Goal: Task Accomplishment & Management: Use online tool/utility

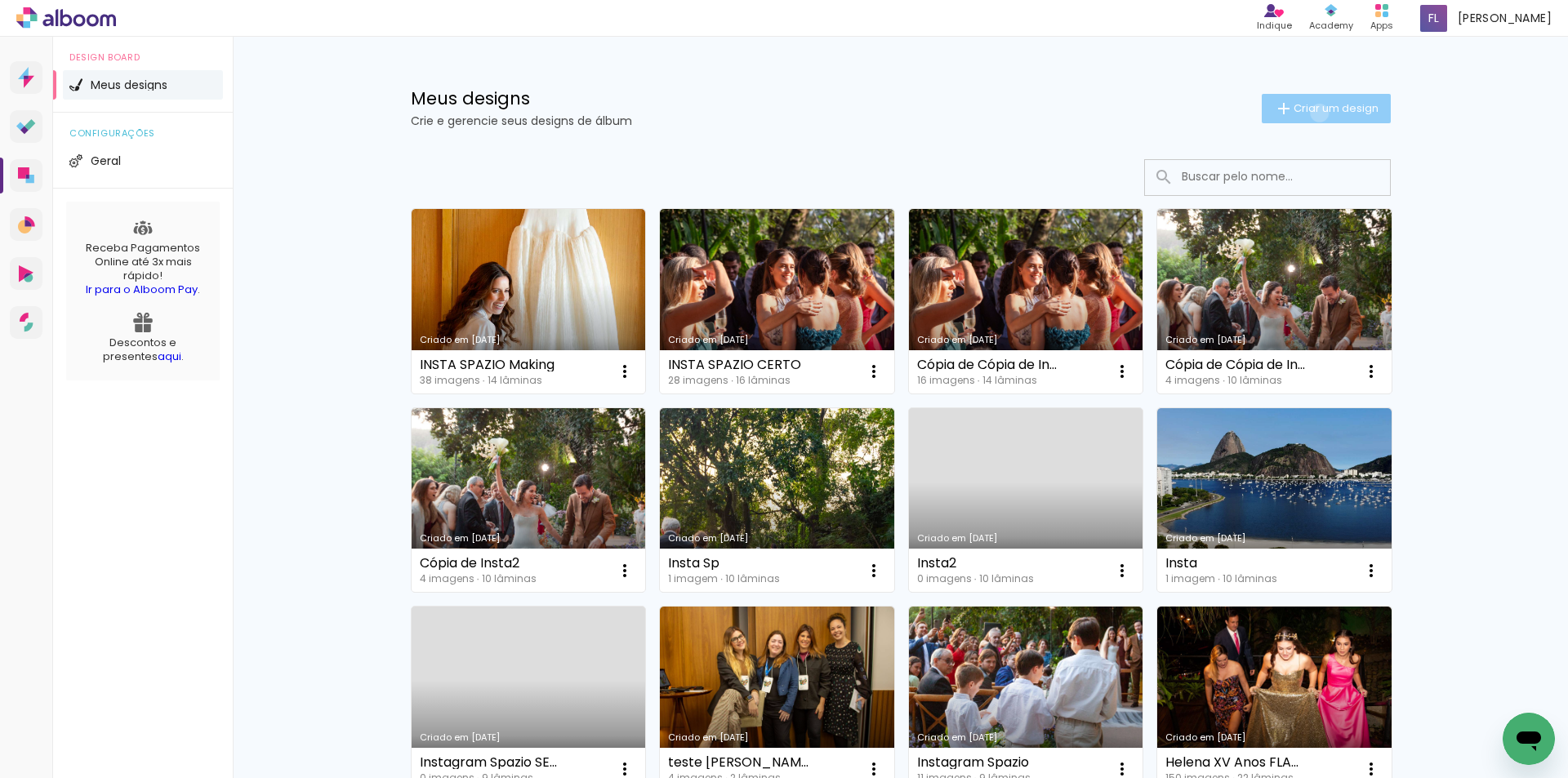
click at [1310, 112] on span "Criar um design" at bounding box center [1336, 108] width 85 height 10
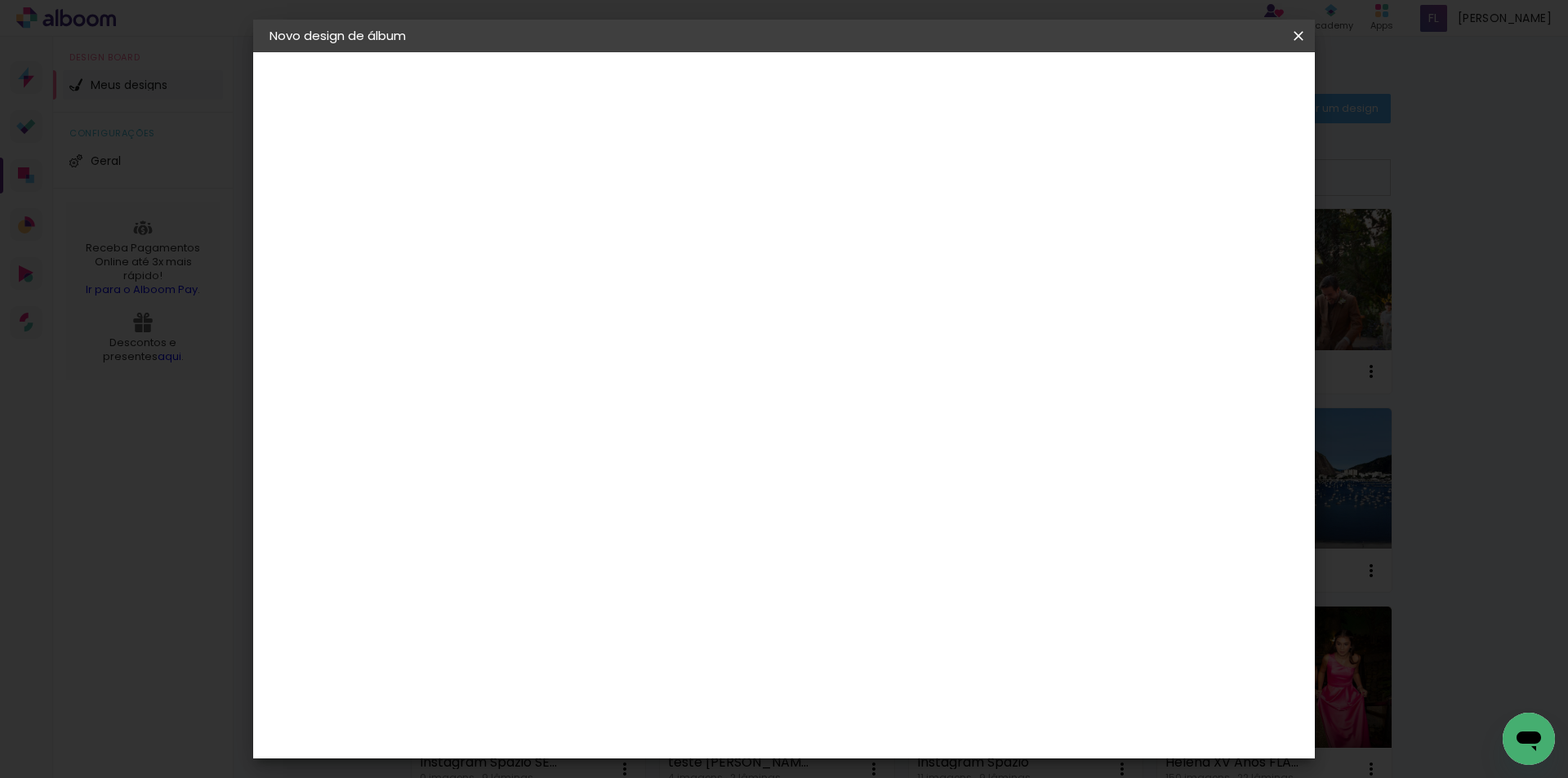
click at [537, 224] on input at bounding box center [537, 219] width 0 height 26
type input "[PERSON_NAME]"
type paper-input "[PERSON_NAME]"
click at [0, 0] on slot "Avançar" at bounding box center [0, 0] width 0 height 0
click at [565, 305] on input at bounding box center [578, 311] width 165 height 21
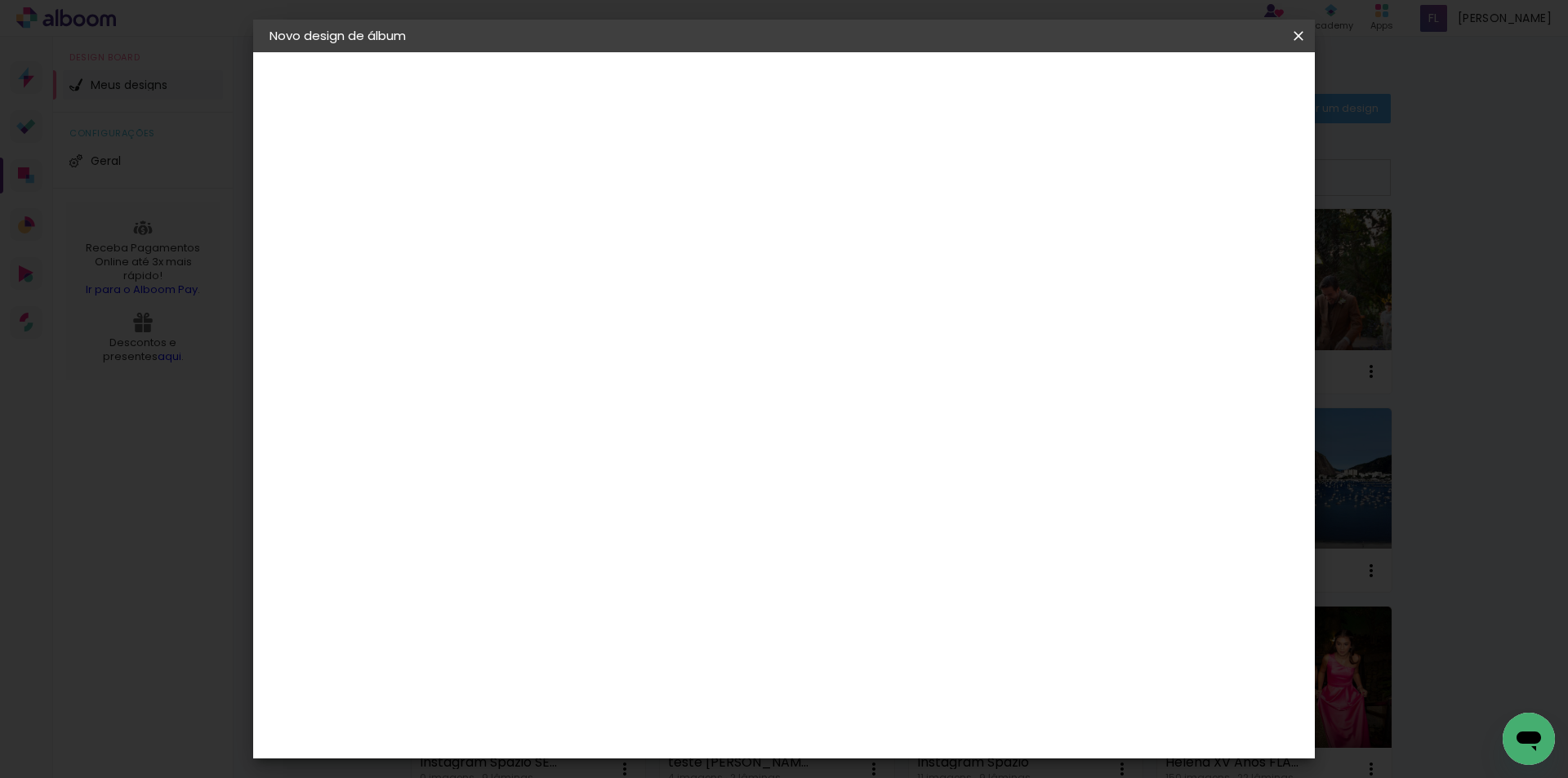
drag, startPoint x: 570, startPoint y: 305, endPoint x: 392, endPoint y: 322, distance: 178.8
click at [392, 52] on quentale-album-spec "Iniciar design Iniciar design" at bounding box center [784, 52] width 1062 height 0
type input "C1"
type paper-input "C1"
click at [569, 372] on div "C1 Albuns" at bounding box center [548, 372] width 43 height 26
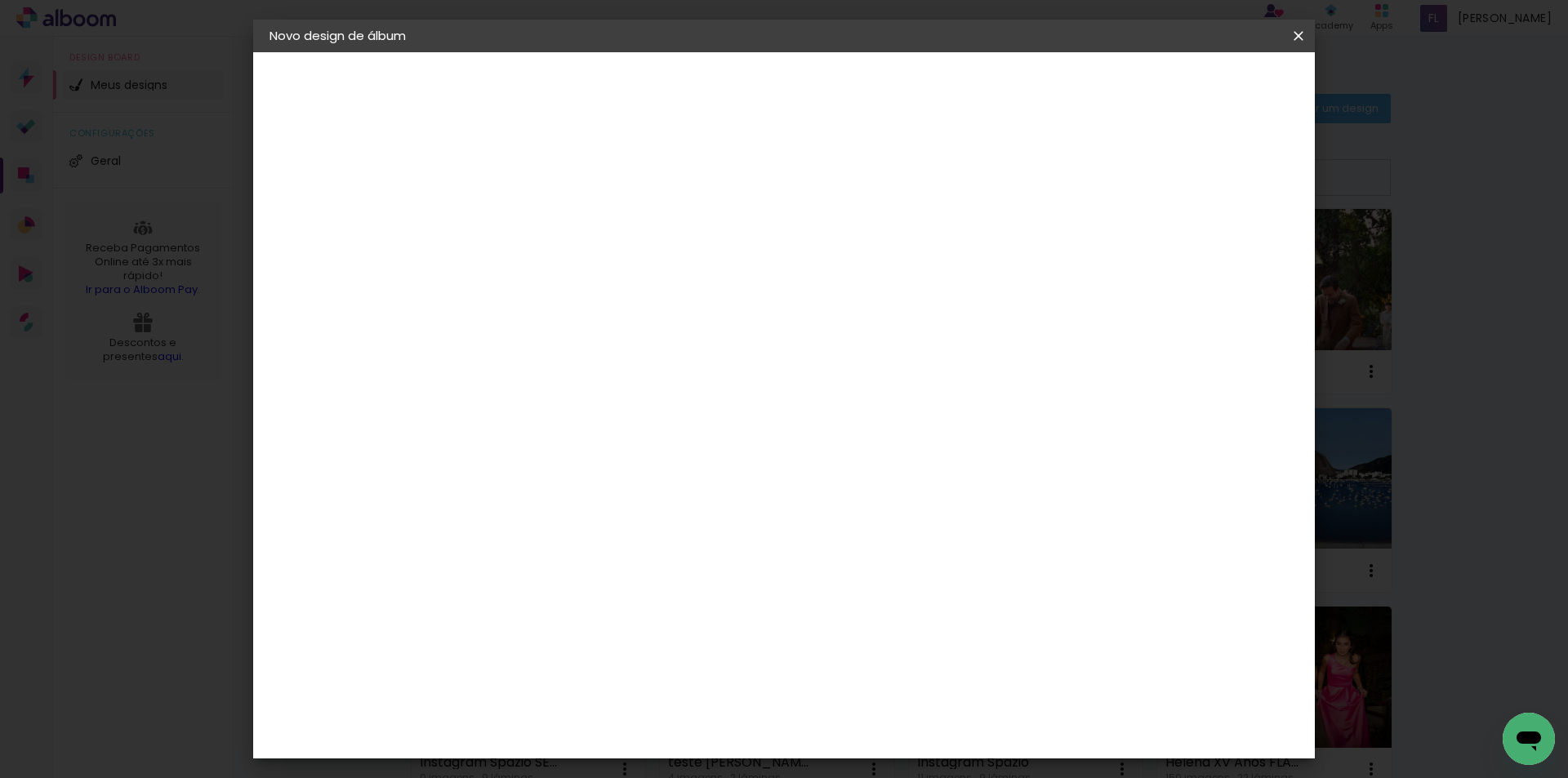
click at [569, 368] on div "C1 Albuns" at bounding box center [548, 372] width 43 height 26
drag, startPoint x: 1016, startPoint y: 249, endPoint x: 868, endPoint y: 507, distance: 297.4
click at [823, 191] on div "Fornecedor Escolha um fornecedor ou avance com o tamanho livre. Voltar Avançar" at bounding box center [644, 122] width 357 height 139
click at [0, 0] on slot "Avançar" at bounding box center [0, 0] width 0 height 0
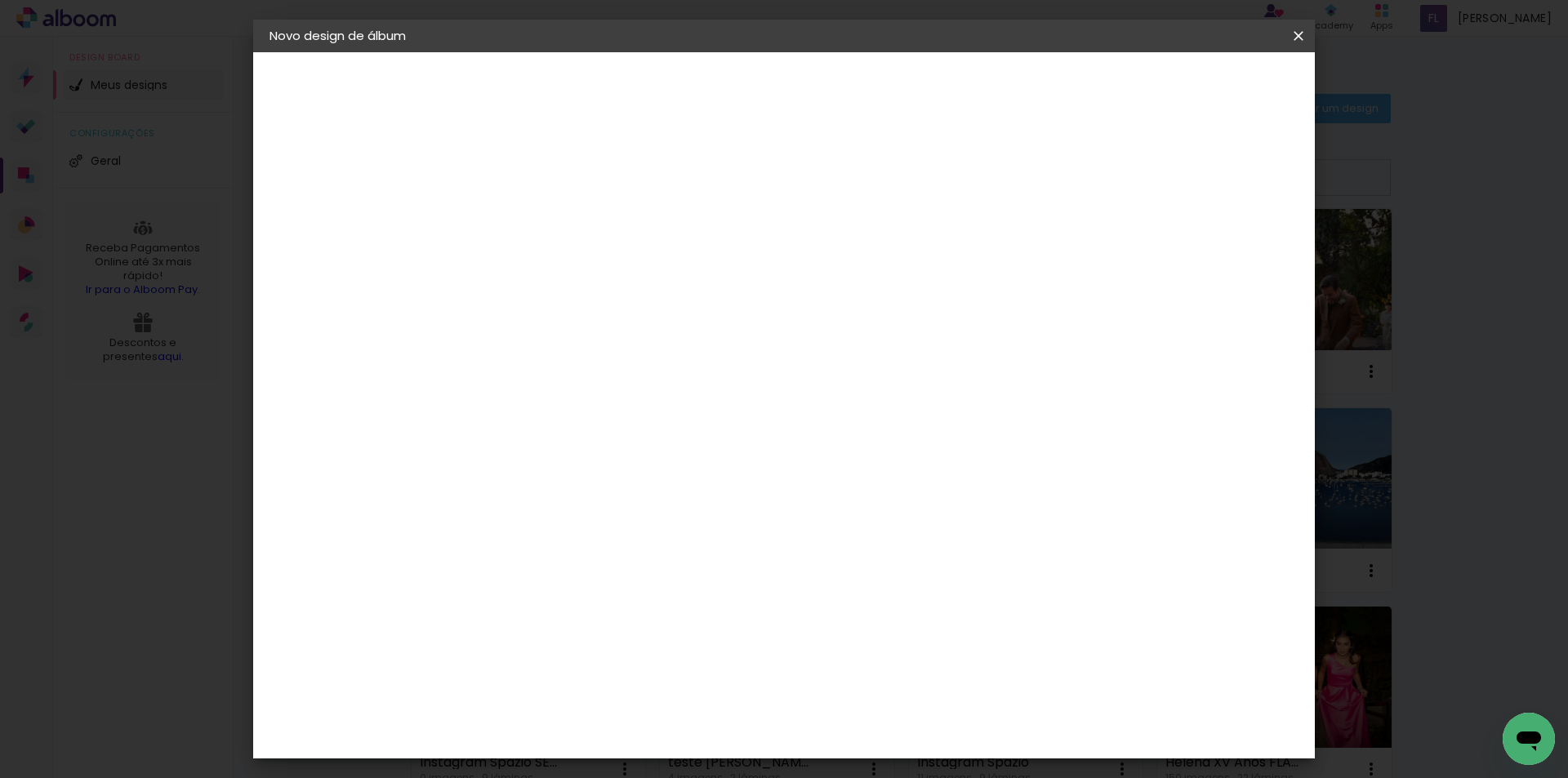
click at [600, 272] on input "text" at bounding box center [568, 284] width 63 height 26
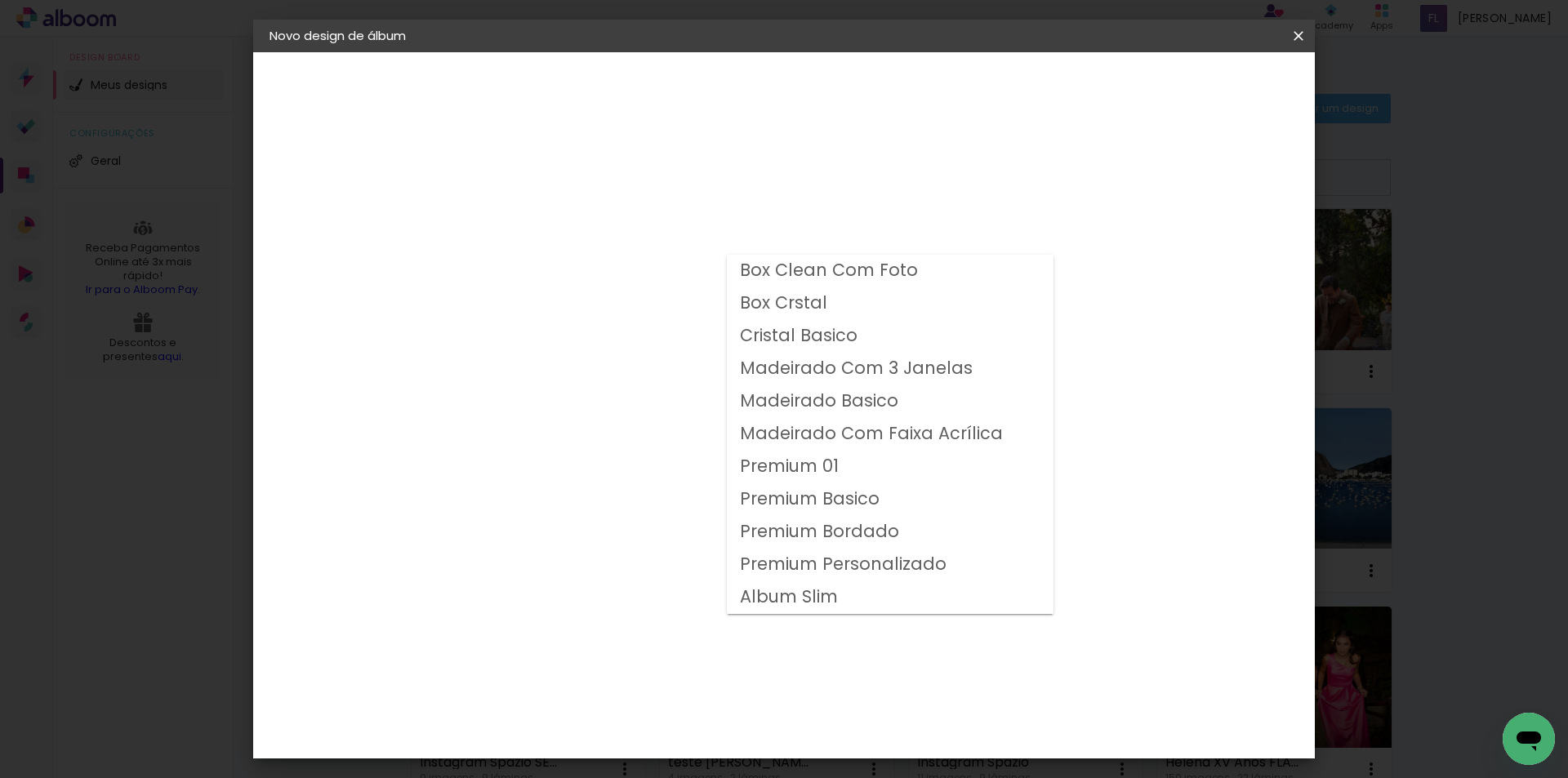
click at [0, 0] on slot "Premium Basico" at bounding box center [0, 0] width 0 height 0
type input "Premium Basico"
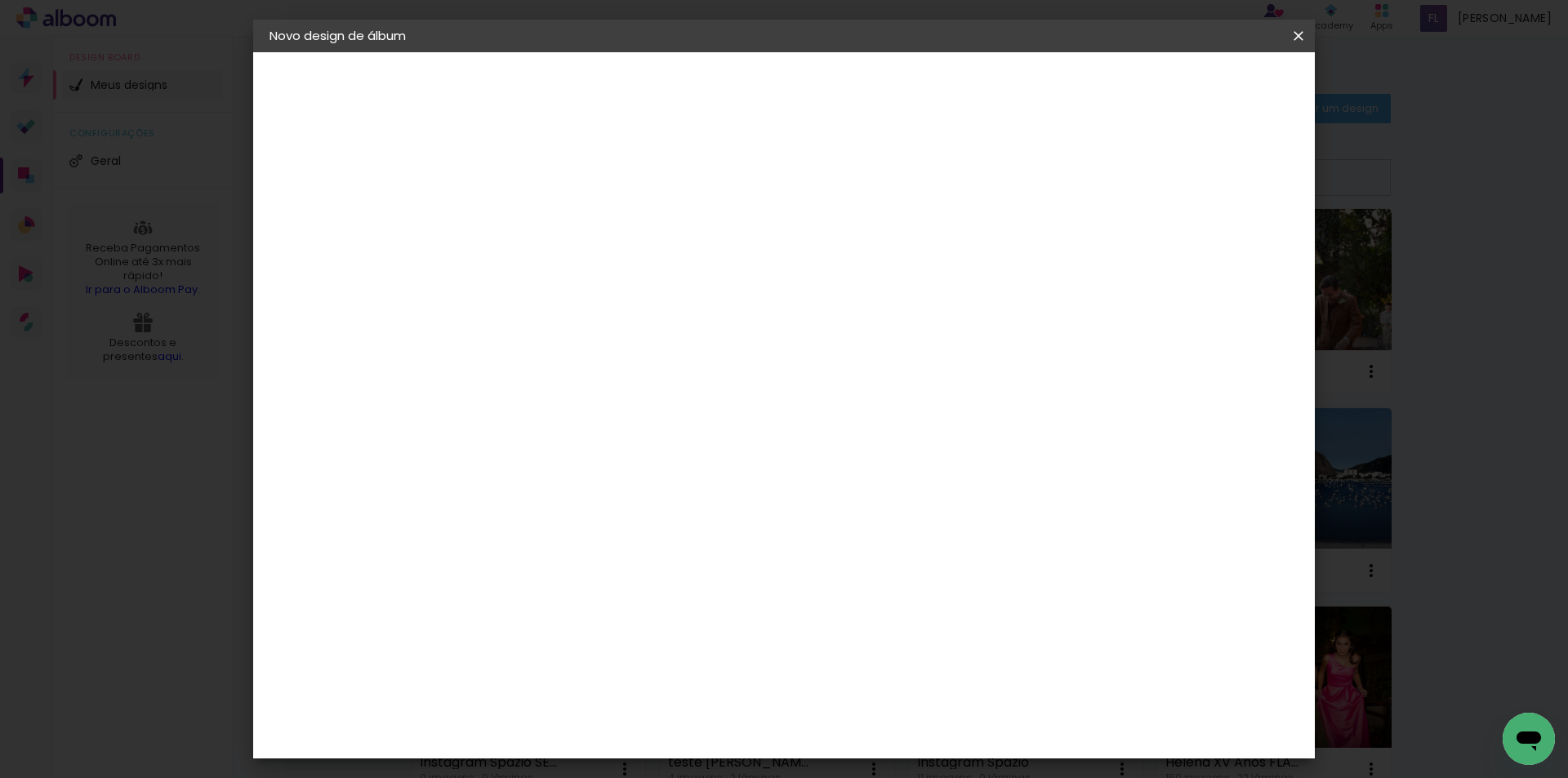
scroll to position [54, 0]
click at [647, 654] on span "30 × 30" at bounding box center [609, 670] width 76 height 33
click at [0, 0] on slot "Avançar" at bounding box center [0, 0] width 0 height 0
drag, startPoint x: 531, startPoint y: 175, endPoint x: 470, endPoint y: 181, distance: 61.3
click at [470, 181] on div "mm Mostrar sangria 30.5 cm Largura da página 30.5 cm Altura 61 cm Largura da lâ…" at bounding box center [851, 122] width 772 height 139
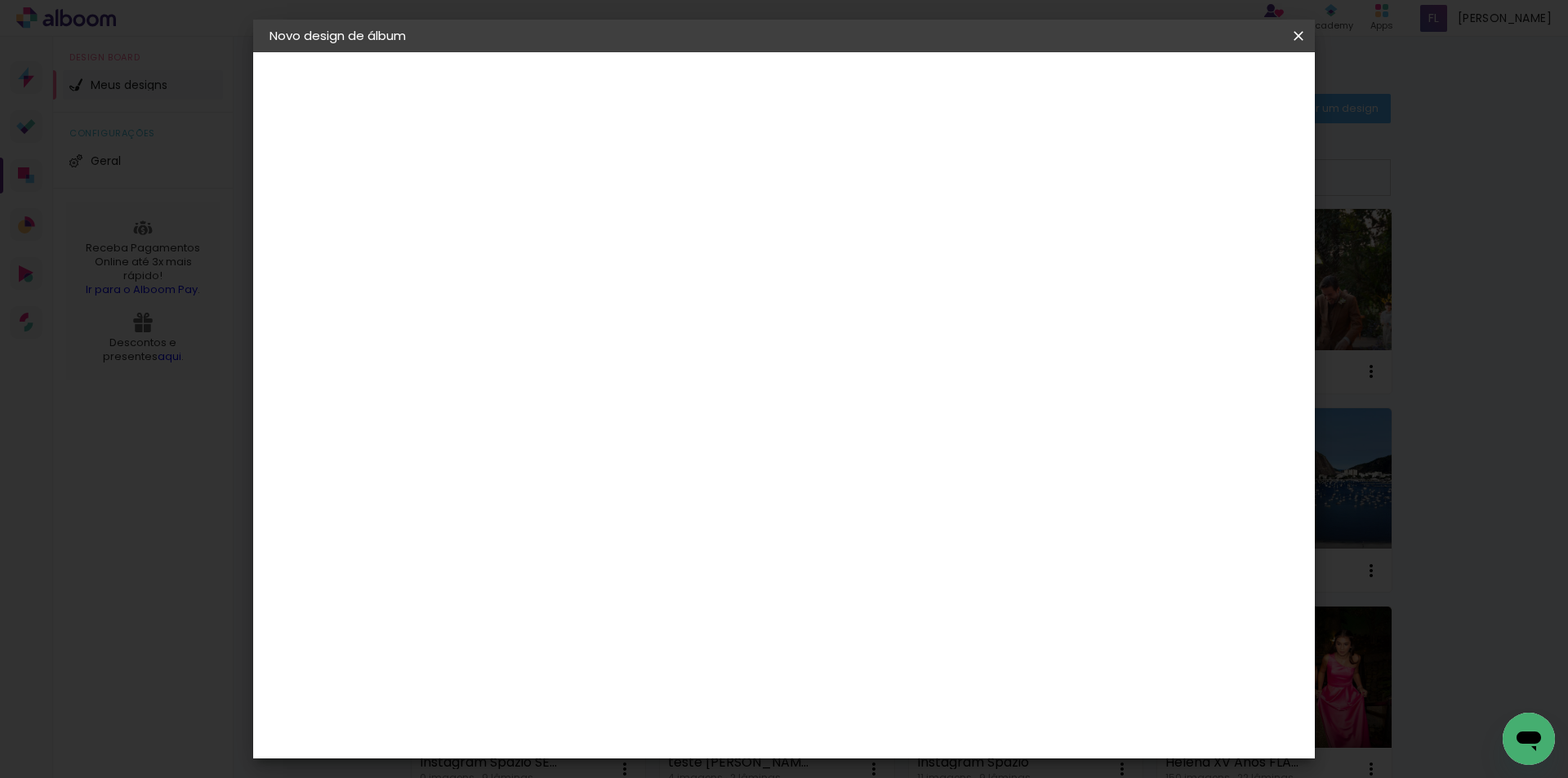
type input "3"
type paper-input "3"
click at [1104, 177] on div at bounding box center [1096, 176] width 15 height 15
type paper-checkbox "on"
click at [1146, 246] on span "5" at bounding box center [1146, 244] width 19 height 25
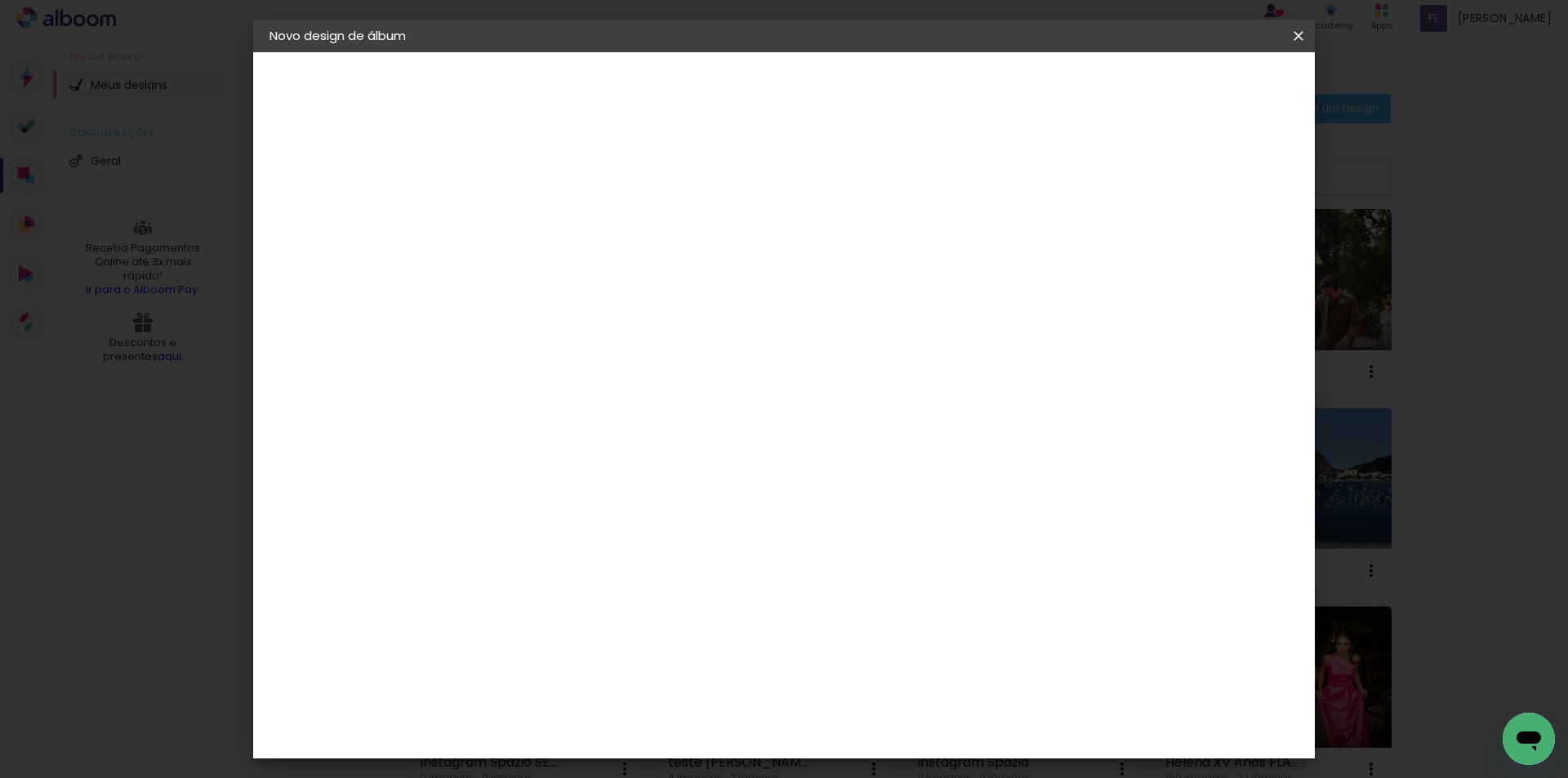
click at [1197, 87] on span "Iniciar design" at bounding box center [1159, 86] width 75 height 11
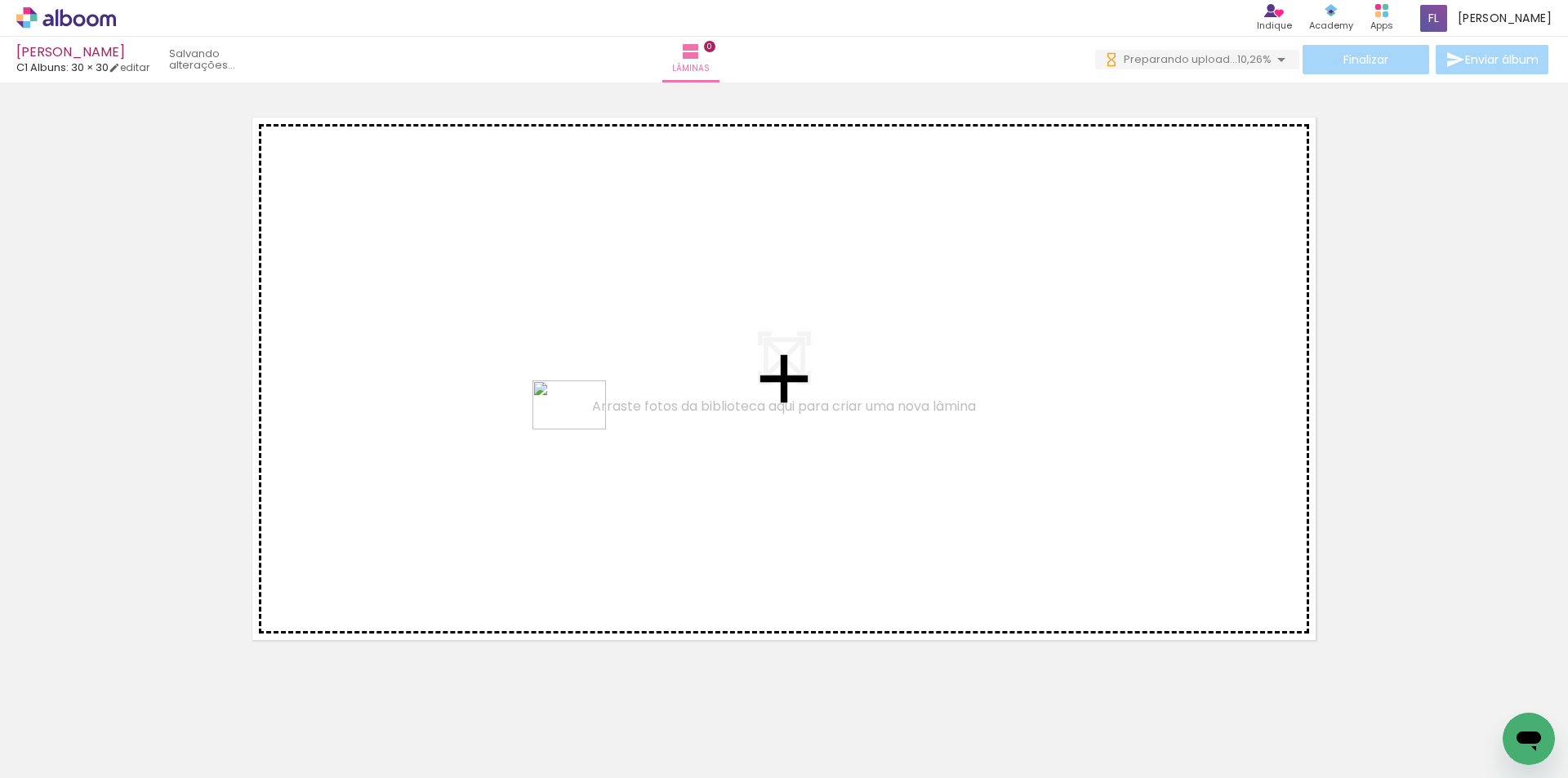
drag, startPoint x: 1427, startPoint y: 733, endPoint x: 572, endPoint y: 428, distance: 907.8
click at [572, 428] on quentale-workspace at bounding box center [784, 389] width 1568 height 778
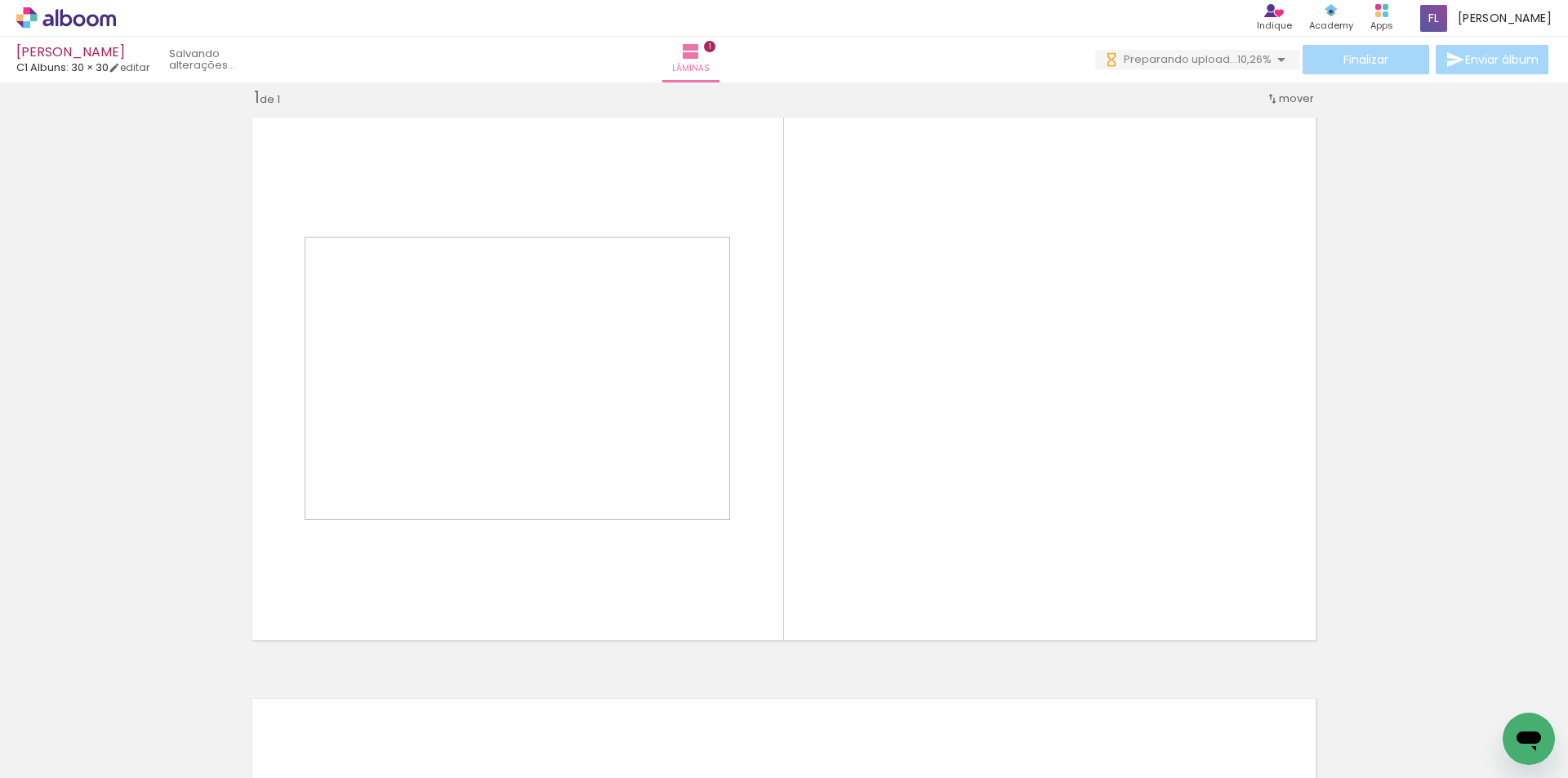
scroll to position [21, 0]
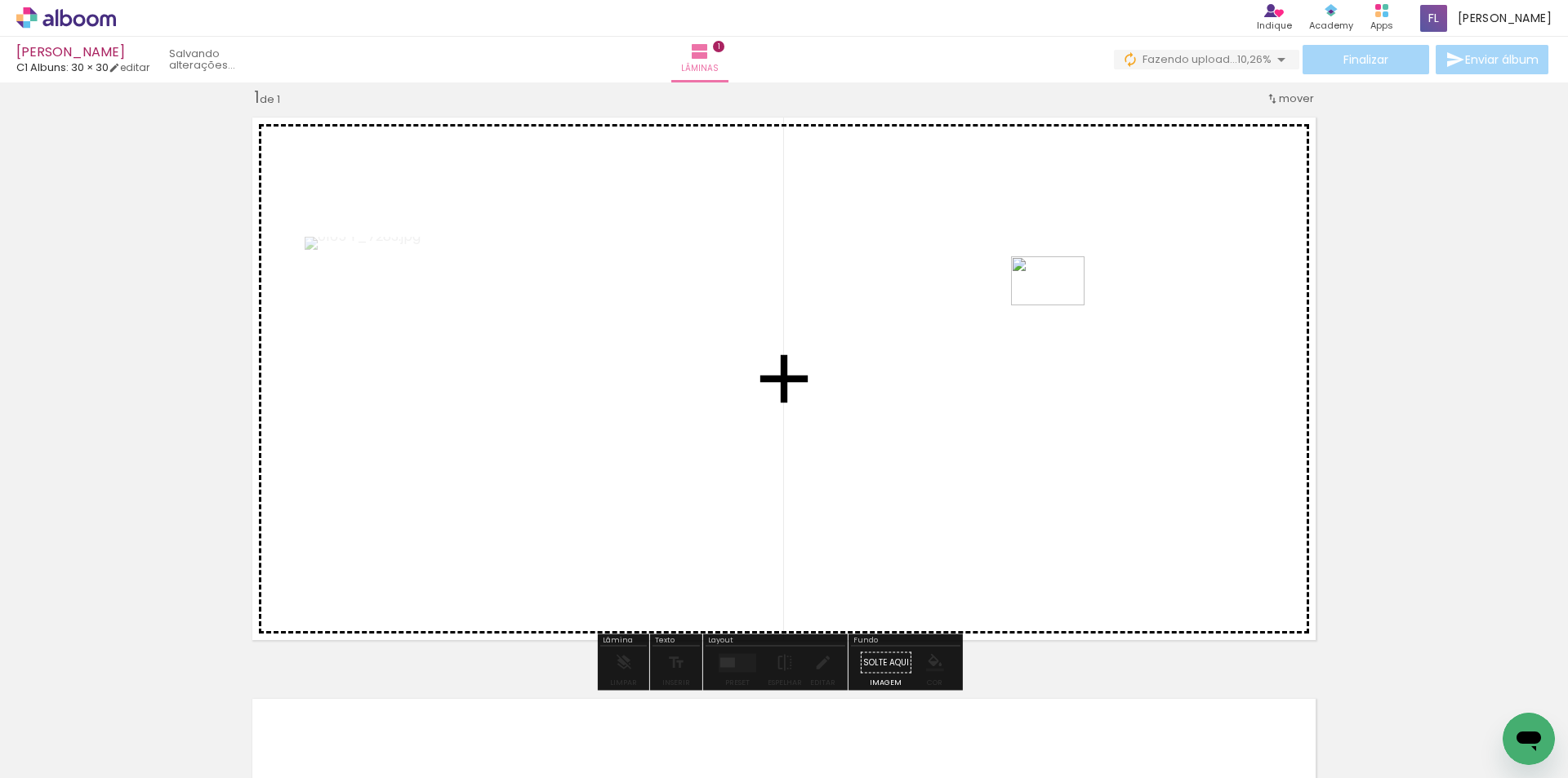
drag, startPoint x: 1166, startPoint y: 735, endPoint x: 1060, endPoint y: 305, distance: 442.9
click at [1060, 305] on quentale-workspace at bounding box center [784, 389] width 1568 height 778
drag, startPoint x: 1253, startPoint y: 697, endPoint x: 1177, endPoint y: 625, distance: 104.7
click at [1161, 616] on quentale-workspace at bounding box center [784, 389] width 1568 height 778
drag, startPoint x: 1317, startPoint y: 719, endPoint x: 1303, endPoint y: 626, distance: 94.0
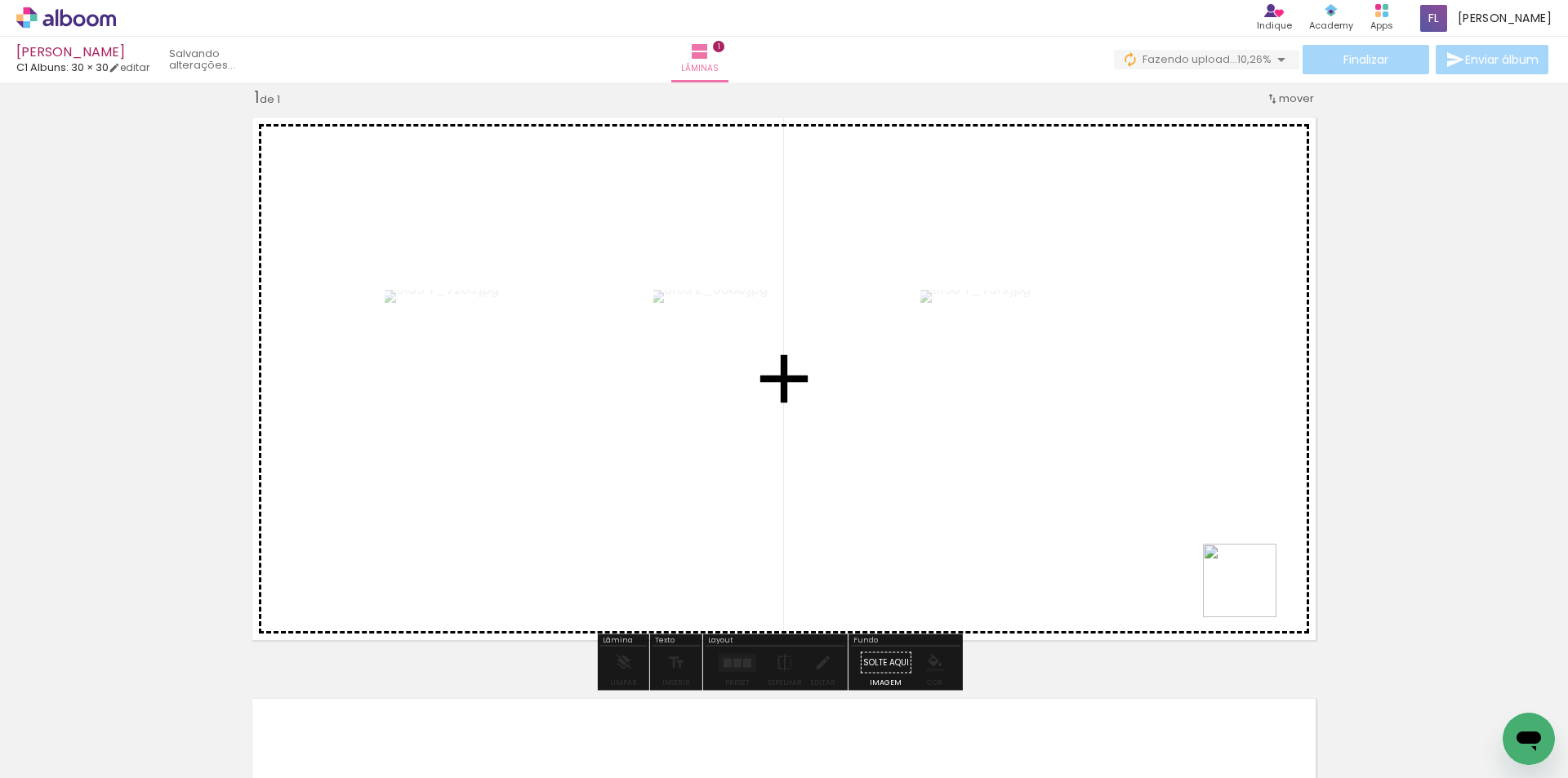
click at [1230, 564] on quentale-workspace at bounding box center [784, 389] width 1568 height 778
drag, startPoint x: 1453, startPoint y: 703, endPoint x: 1152, endPoint y: 509, distance: 358.1
click at [1152, 509] on quentale-workspace at bounding box center [784, 389] width 1568 height 778
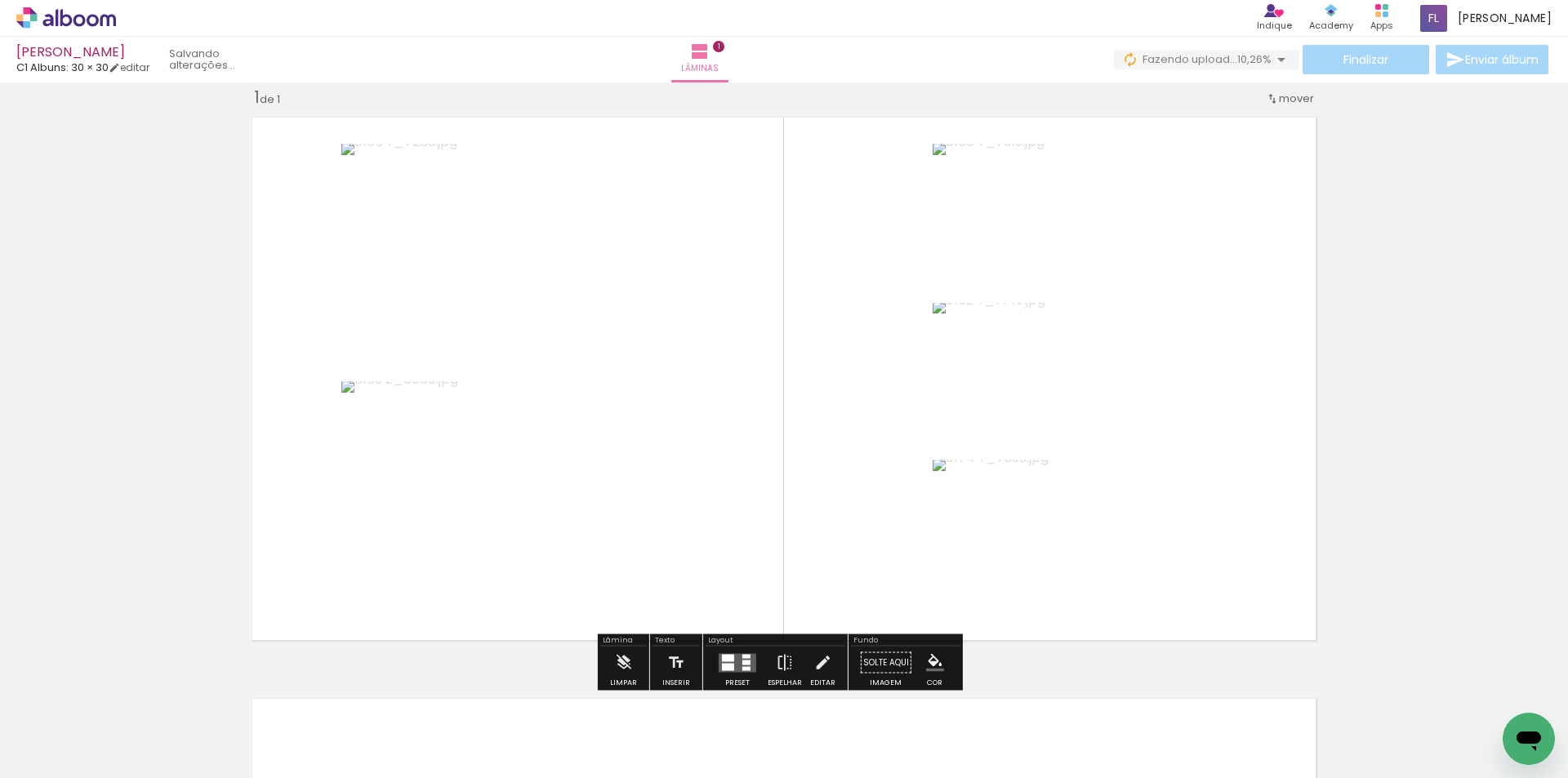
click at [742, 663] on div at bounding box center [747, 662] width 9 height 5
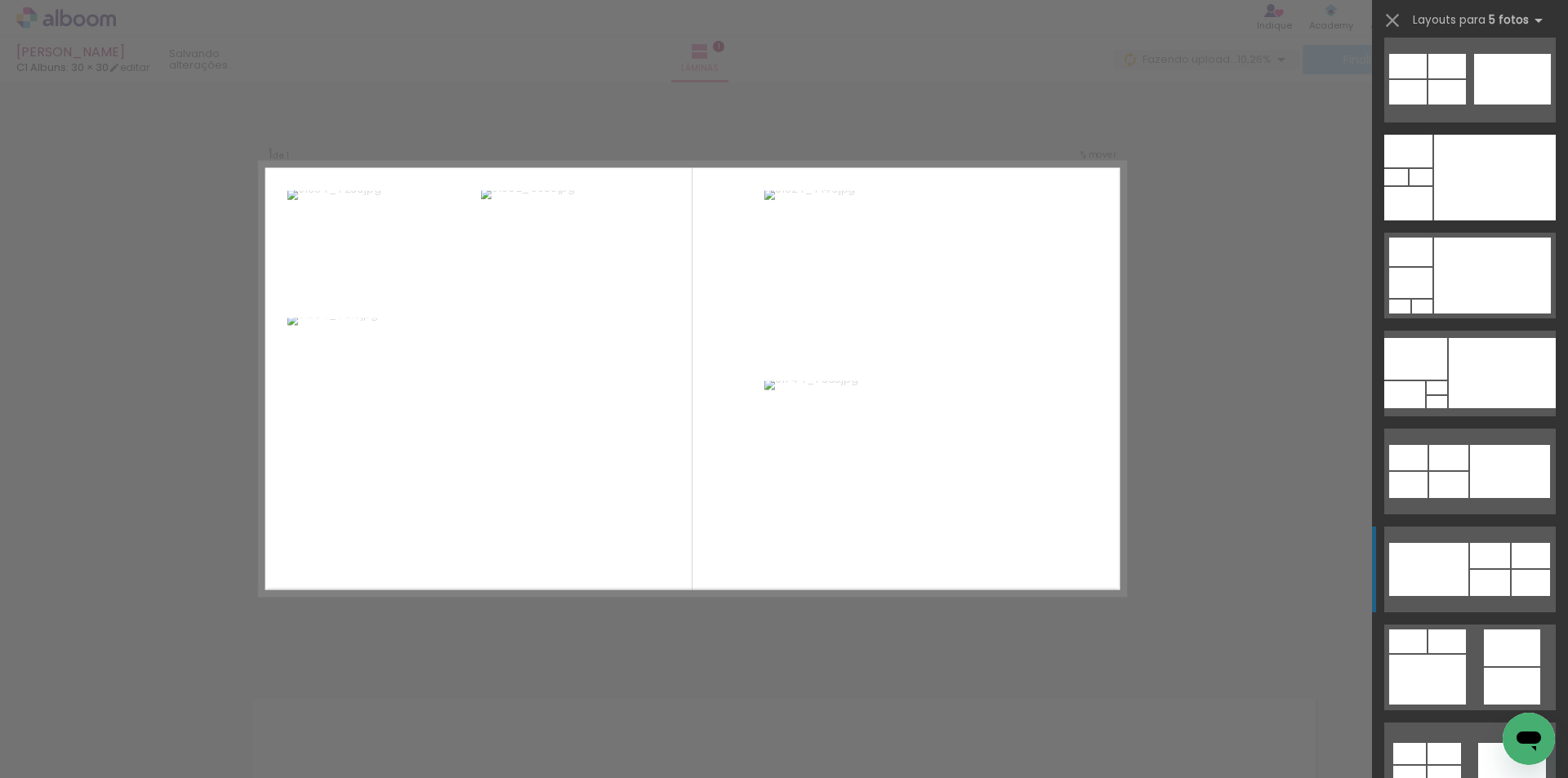
scroll to position [326, 0]
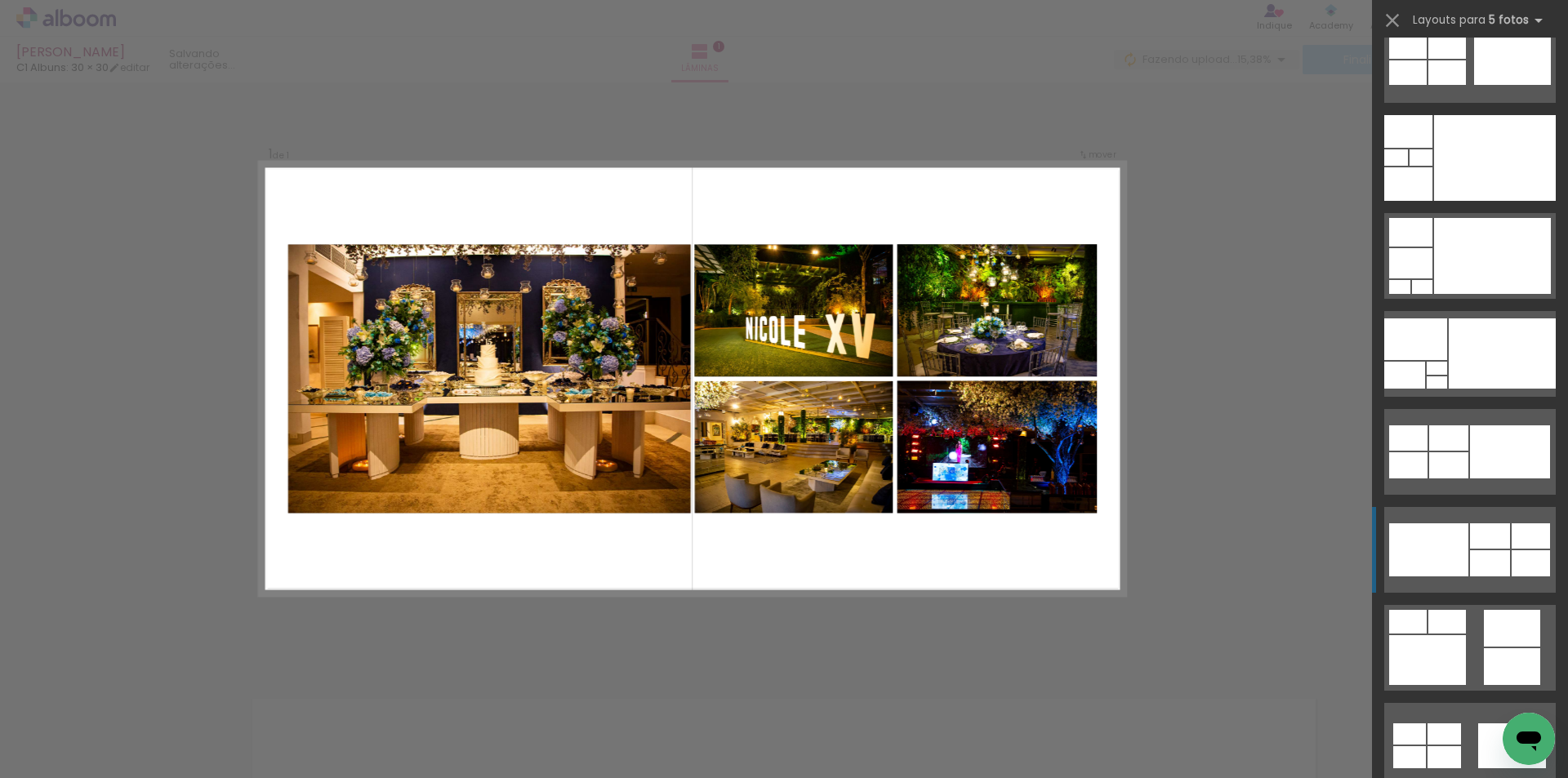
click at [1481, 534] on div at bounding box center [1490, 536] width 40 height 26
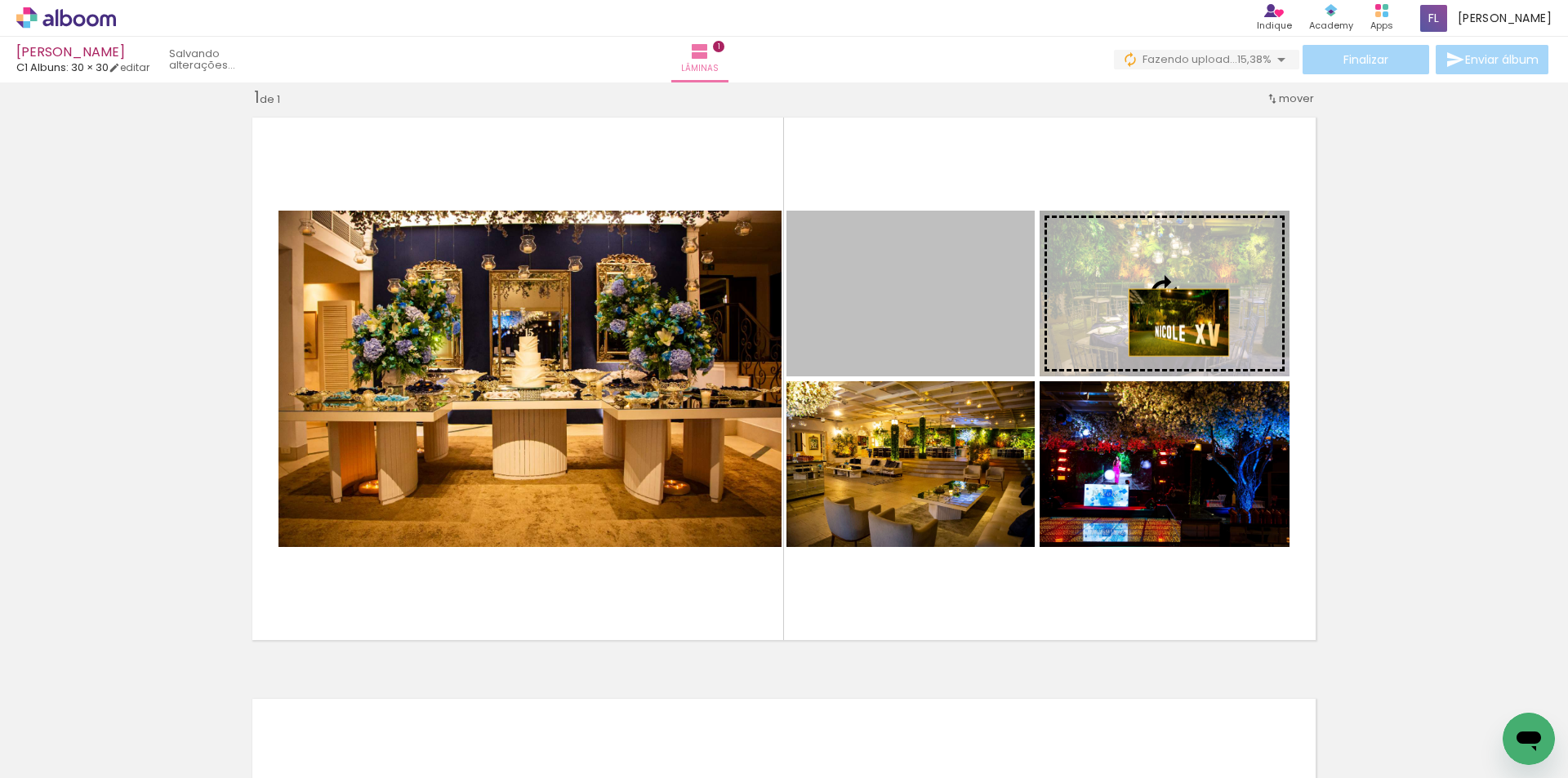
drag, startPoint x: 939, startPoint y: 334, endPoint x: 1173, endPoint y: 322, distance: 234.3
click at [0, 0] on slot at bounding box center [0, 0] width 0 height 0
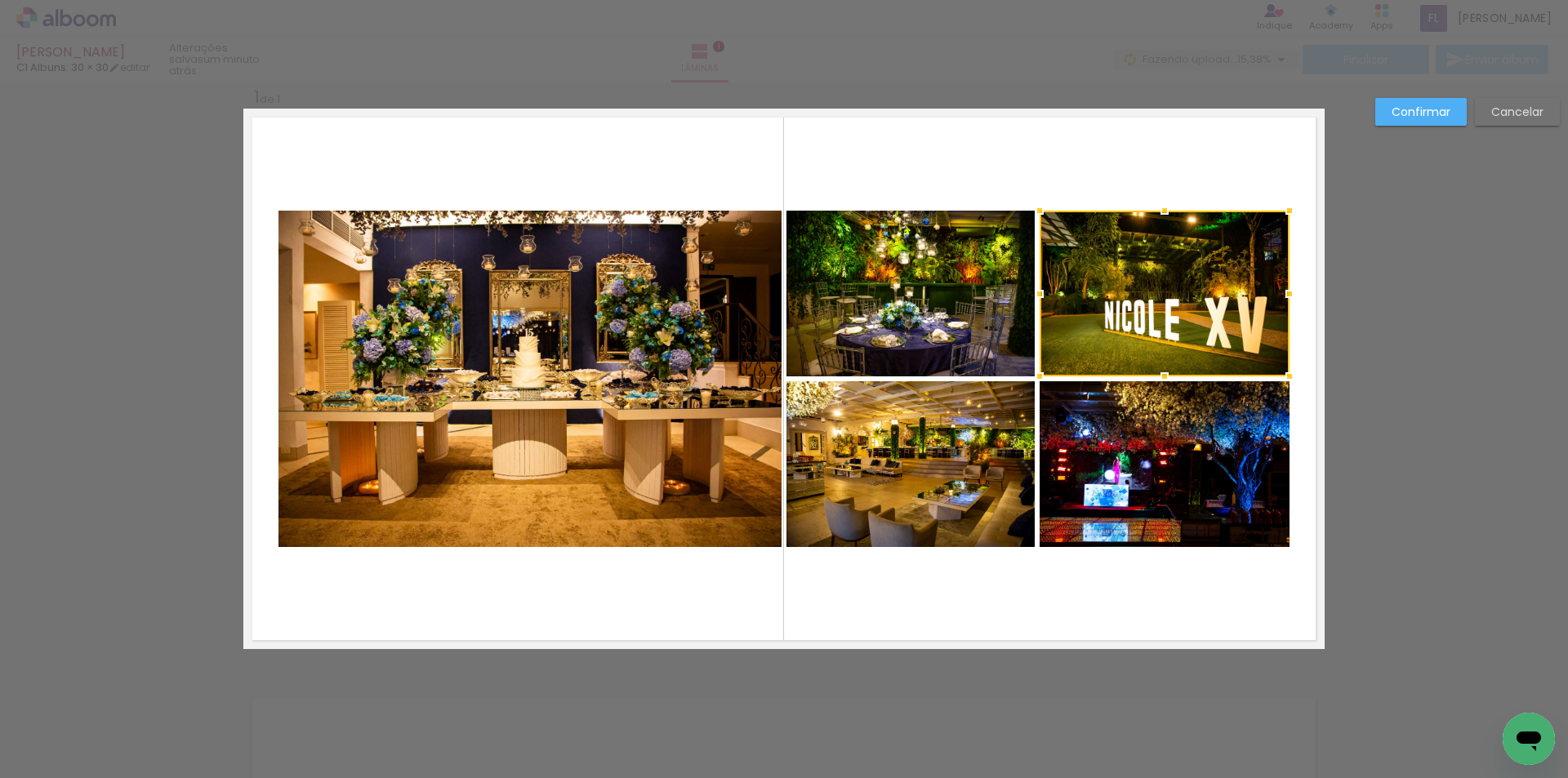
click at [1150, 321] on div at bounding box center [1165, 293] width 250 height 165
click at [0, 0] on slot "Confirmar" at bounding box center [0, 0] width 0 height 0
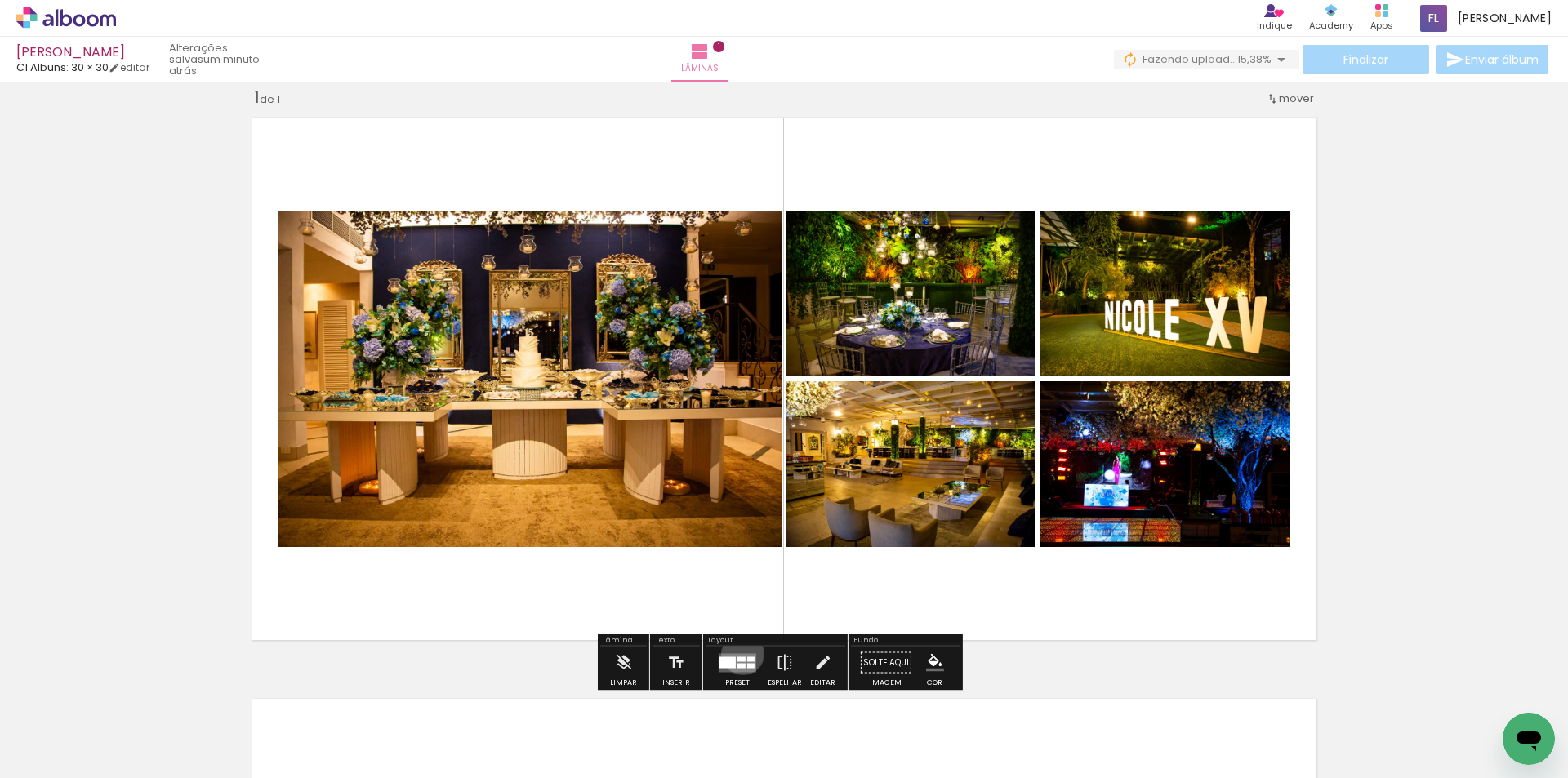
click at [739, 653] on quentale-layouter at bounding box center [737, 662] width 38 height 19
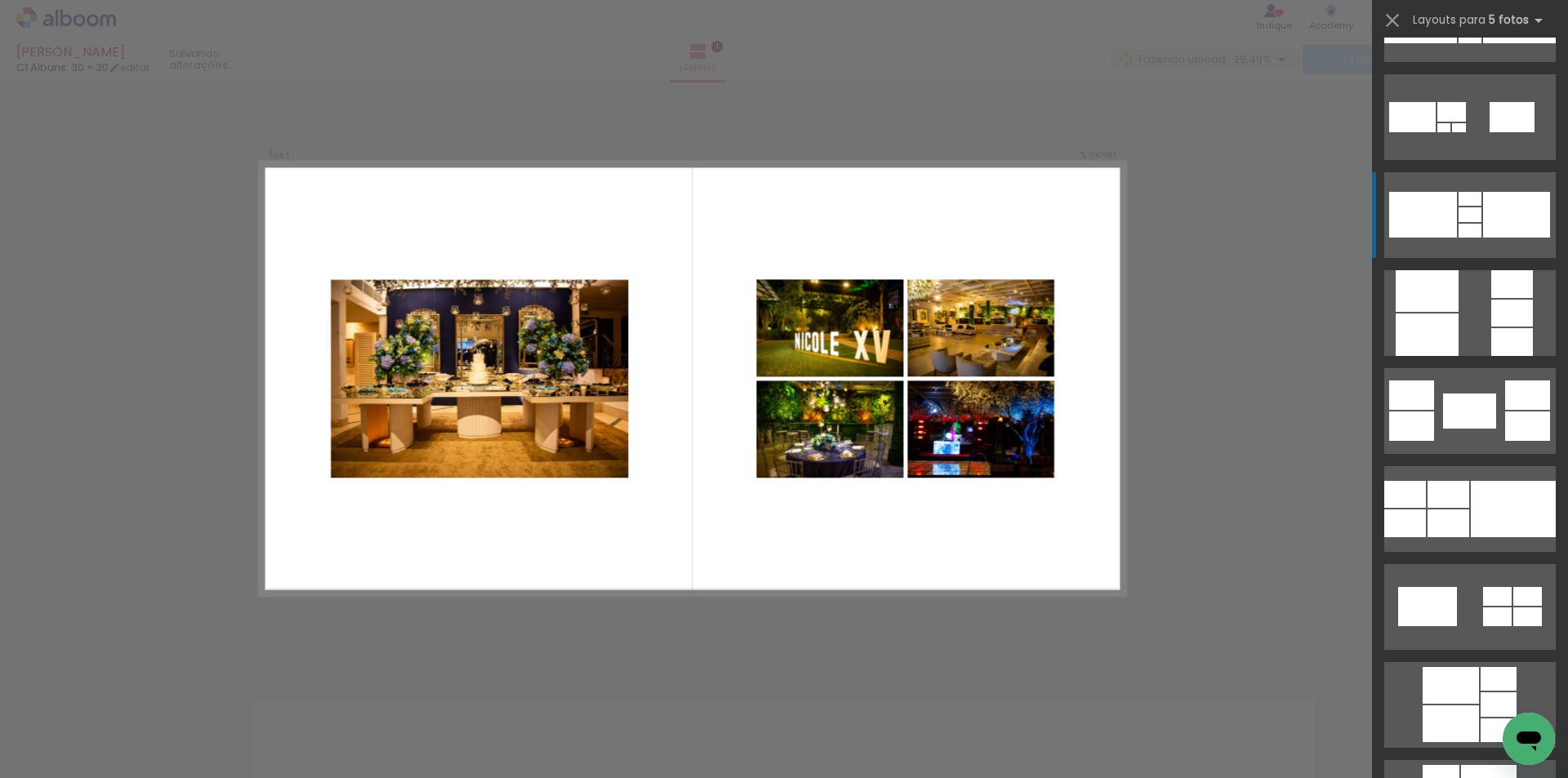
scroll to position [2775, 0]
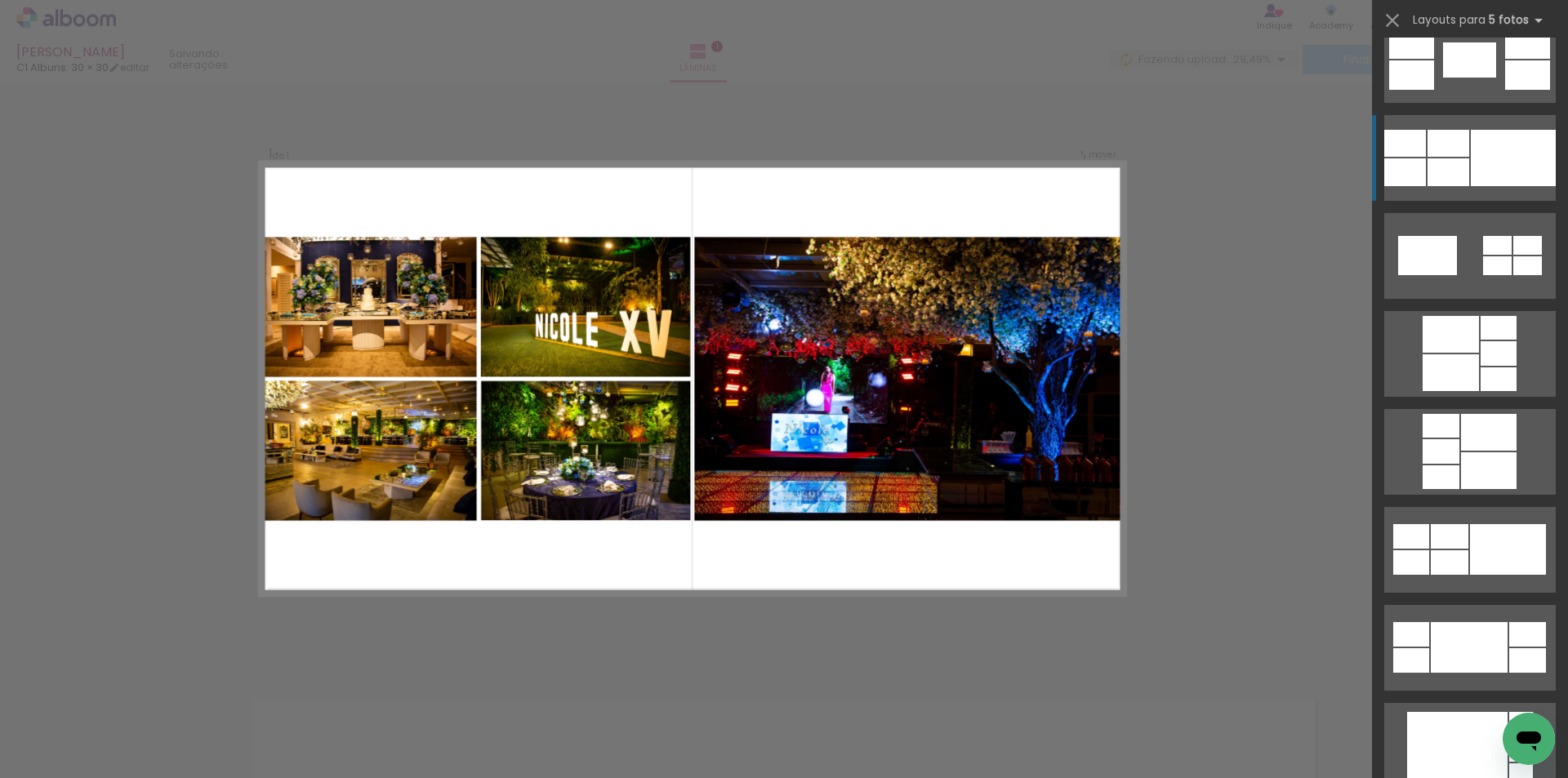
click at [1491, 163] on div at bounding box center [1513, 158] width 85 height 57
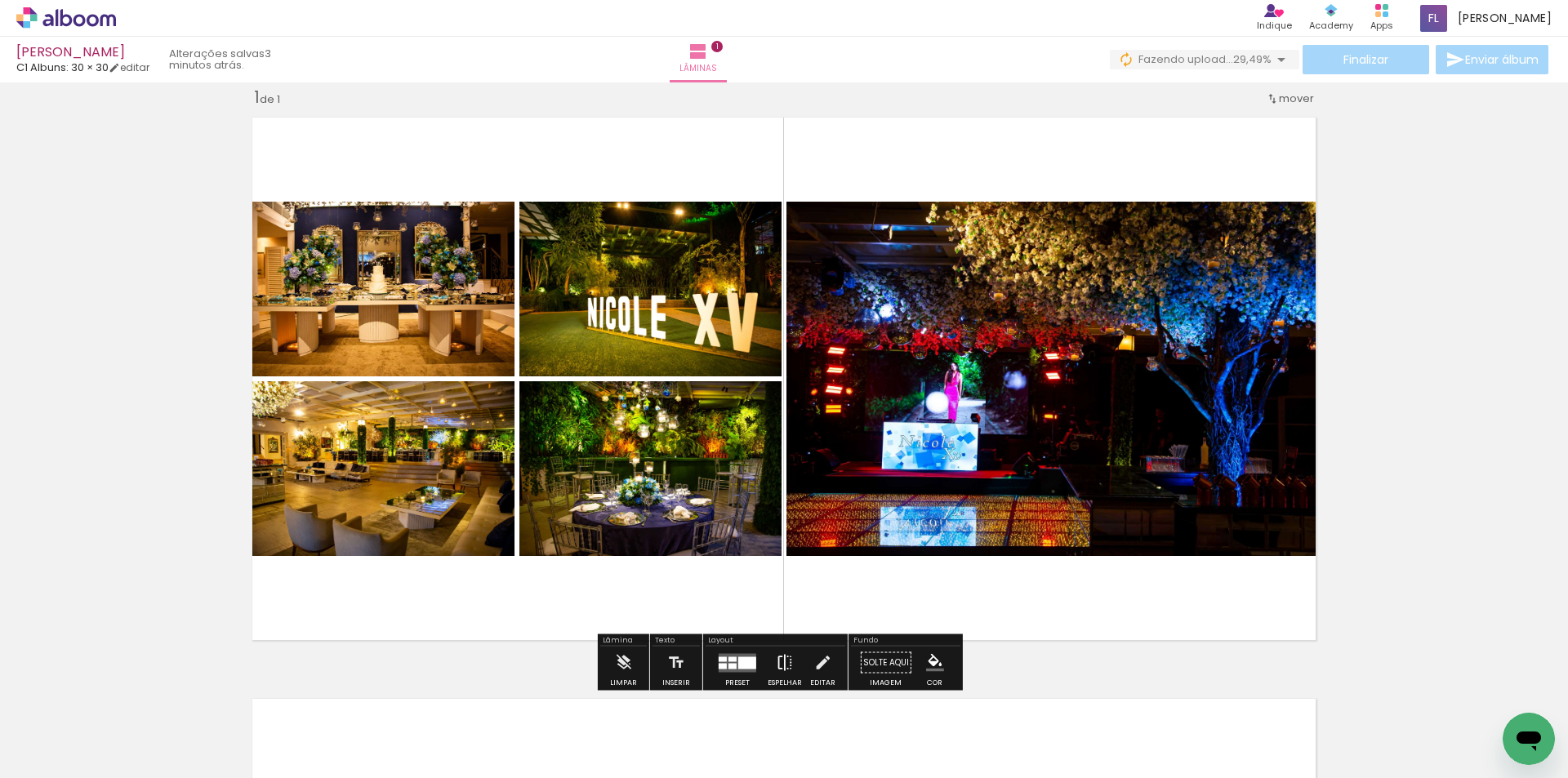
click at [783, 653] on iron-icon at bounding box center [784, 663] width 18 height 33
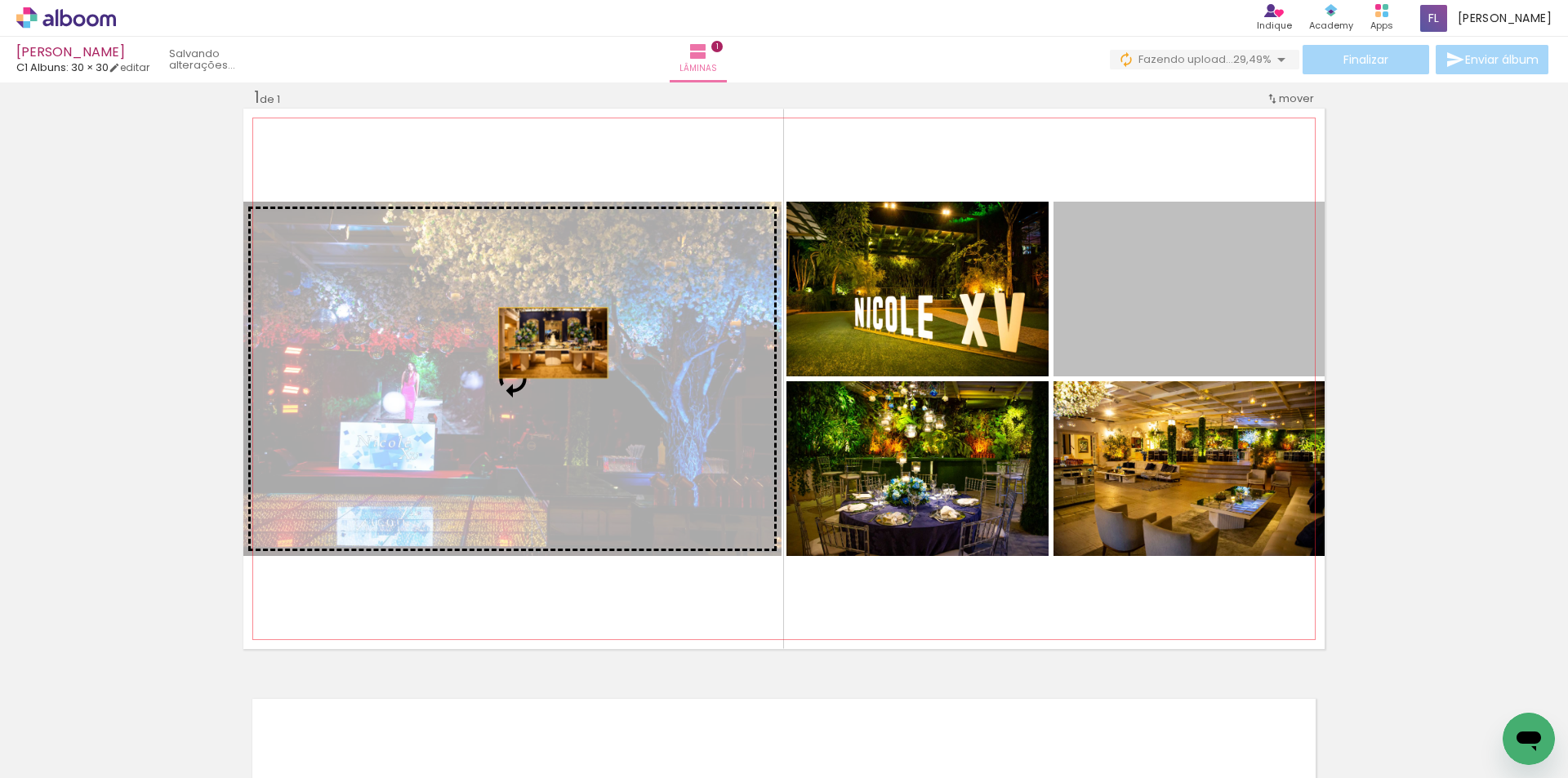
drag, startPoint x: 1170, startPoint y: 307, endPoint x: 547, endPoint y: 343, distance: 624.0
click at [0, 0] on slot at bounding box center [0, 0] width 0 height 0
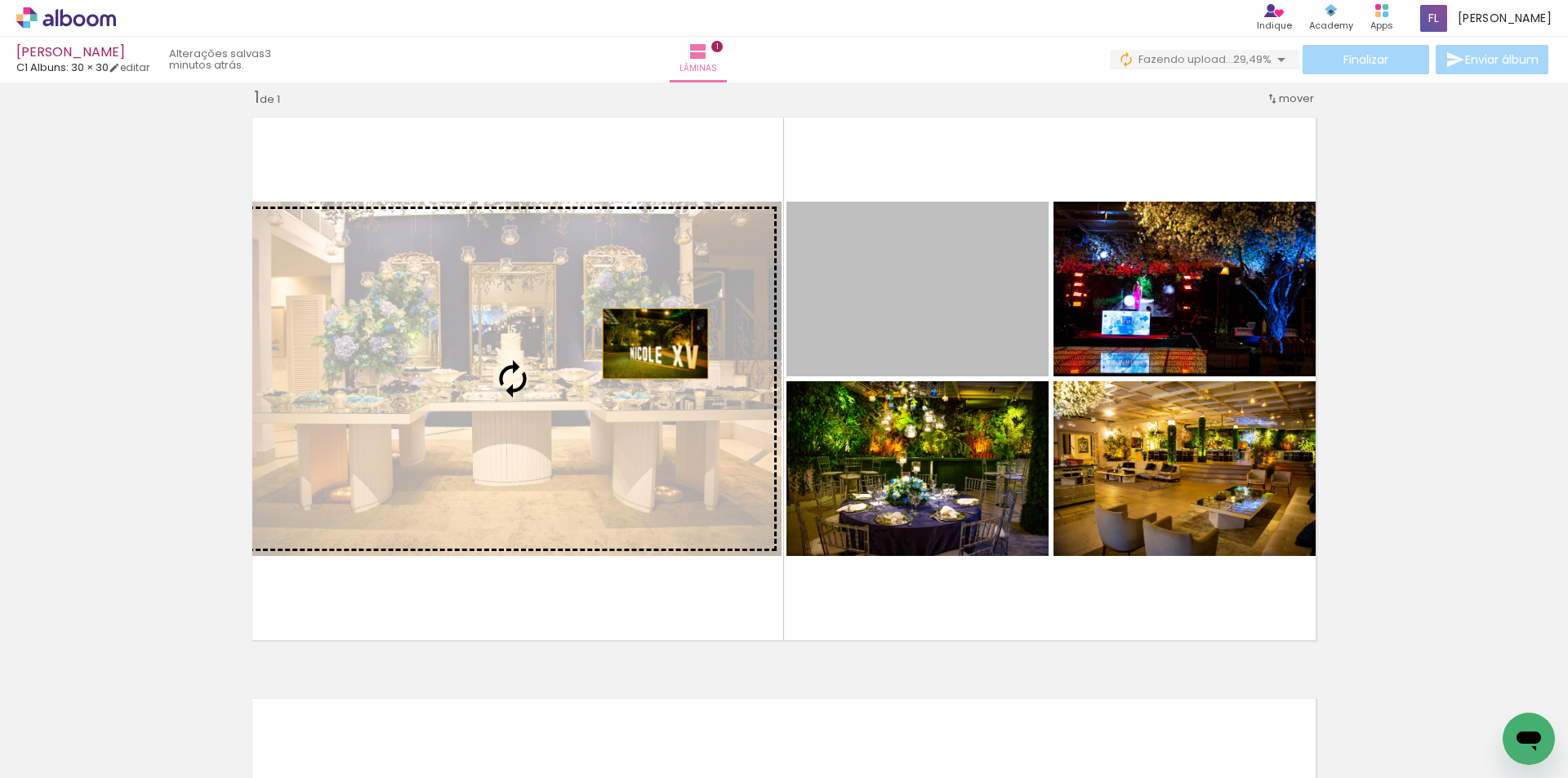
drag, startPoint x: 976, startPoint y: 316, endPoint x: 649, endPoint y: 344, distance: 328.2
click at [0, 0] on slot at bounding box center [0, 0] width 0 height 0
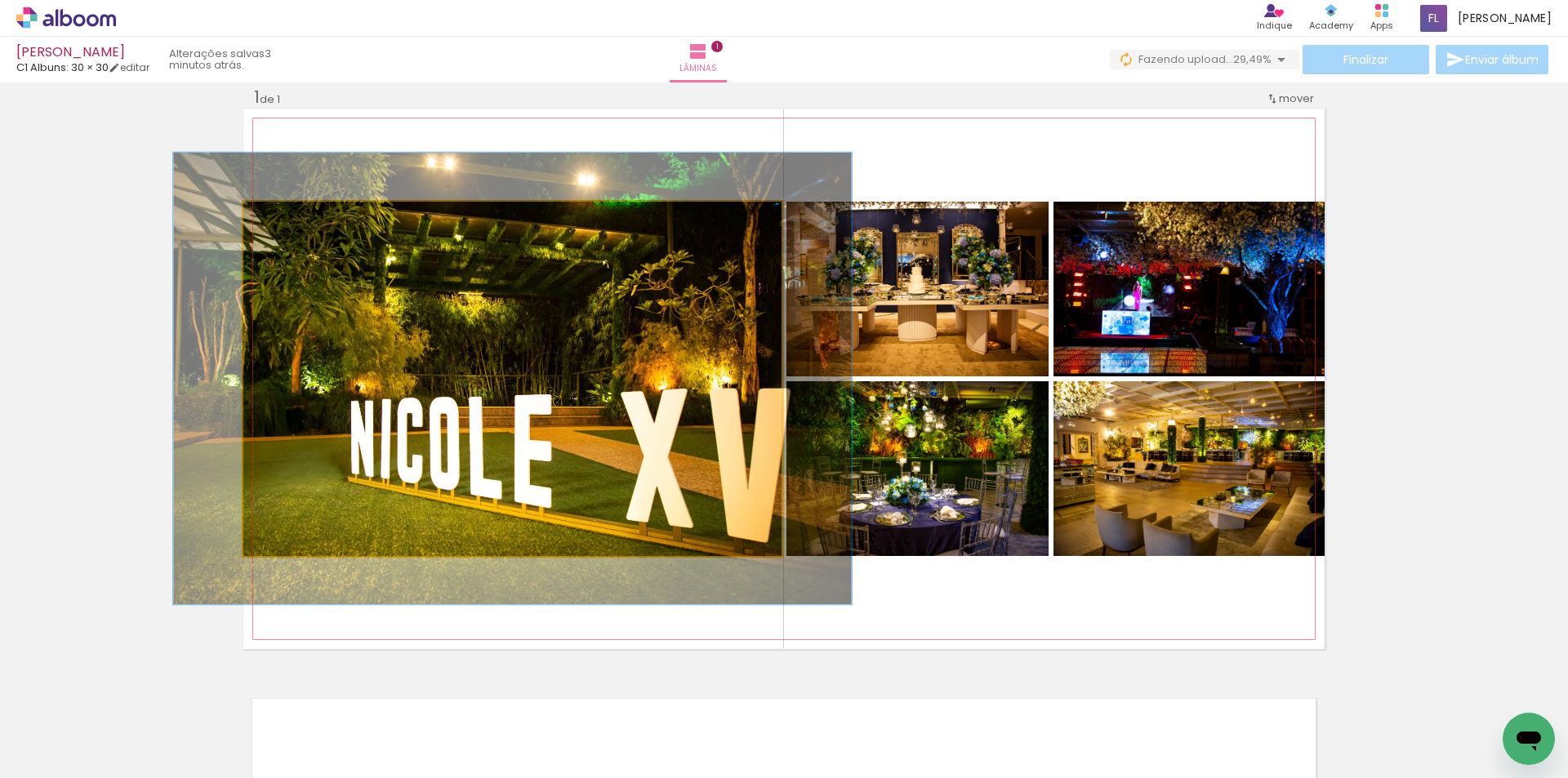
drag, startPoint x: 280, startPoint y: 218, endPoint x: 295, endPoint y: 218, distance: 15.0
click at [295, 218] on div at bounding box center [296, 218] width 15 height 15
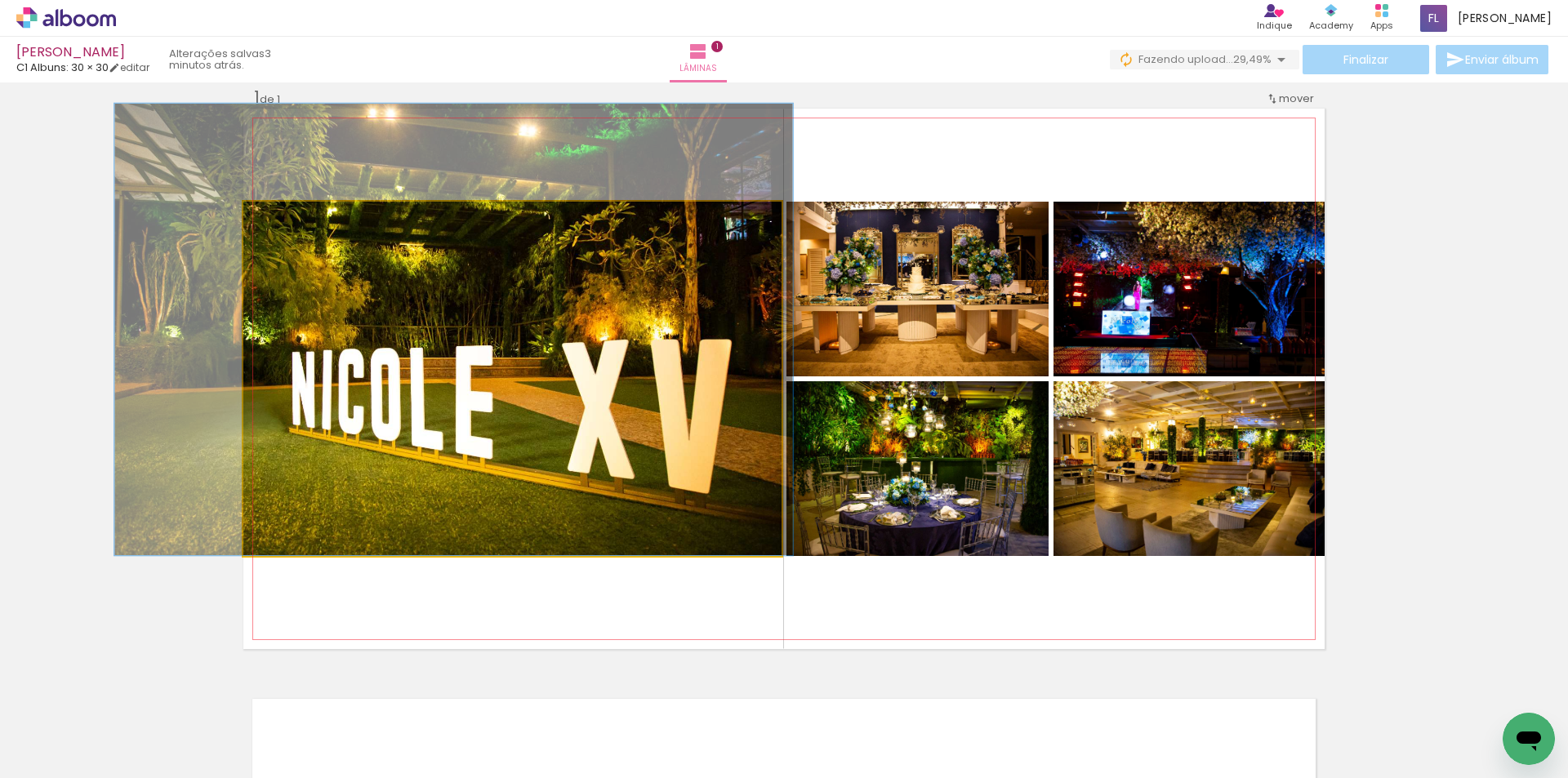
drag, startPoint x: 433, startPoint y: 307, endPoint x: 378, endPoint y: 249, distance: 79.9
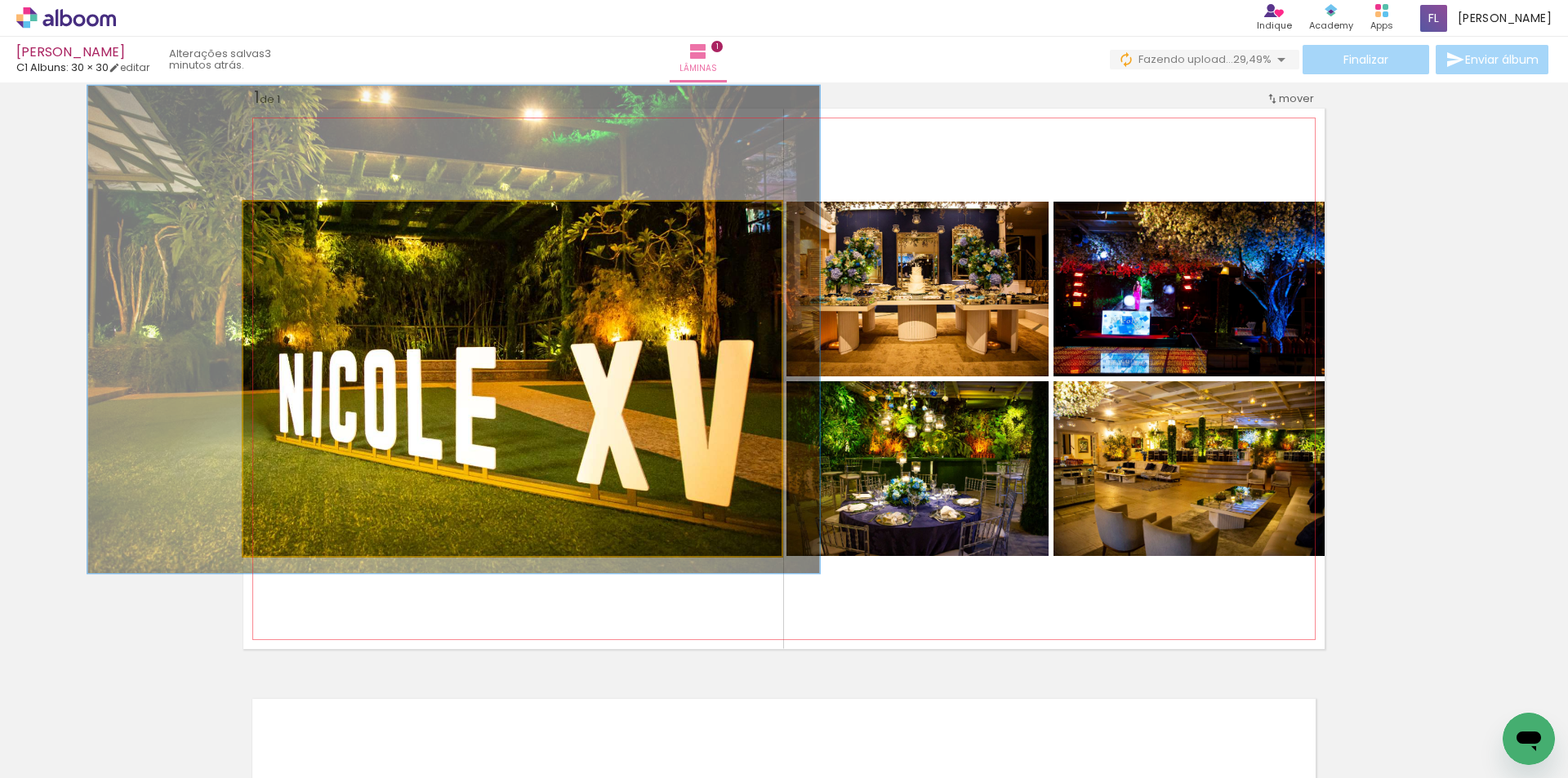
type paper-slider "136"
click at [305, 216] on div at bounding box center [304, 218] width 26 height 26
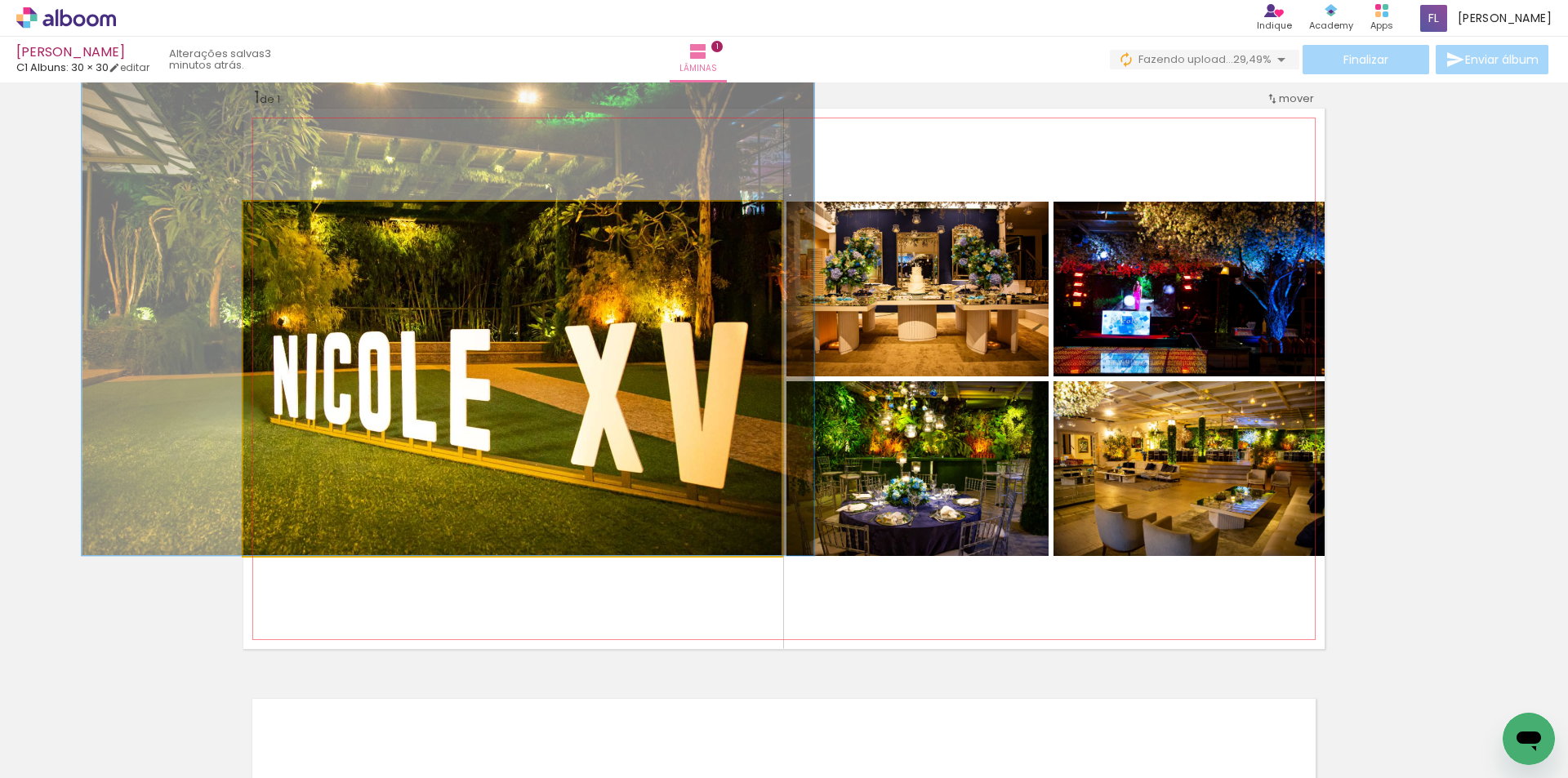
drag, startPoint x: 417, startPoint y: 290, endPoint x: 413, endPoint y: 260, distance: 30.3
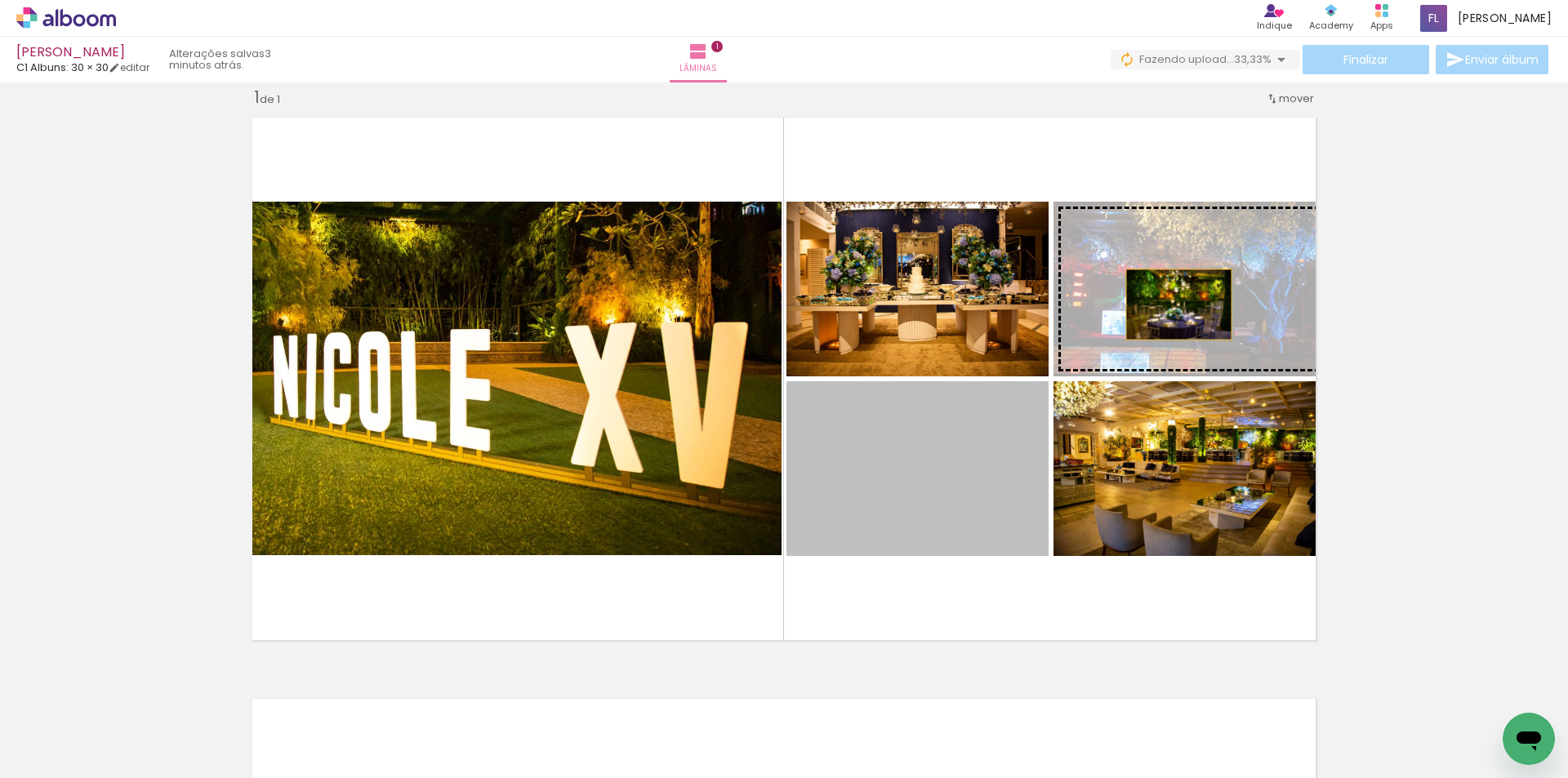
drag, startPoint x: 952, startPoint y: 502, endPoint x: 1173, endPoint y: 304, distance: 296.7
click at [0, 0] on slot at bounding box center [0, 0] width 0 height 0
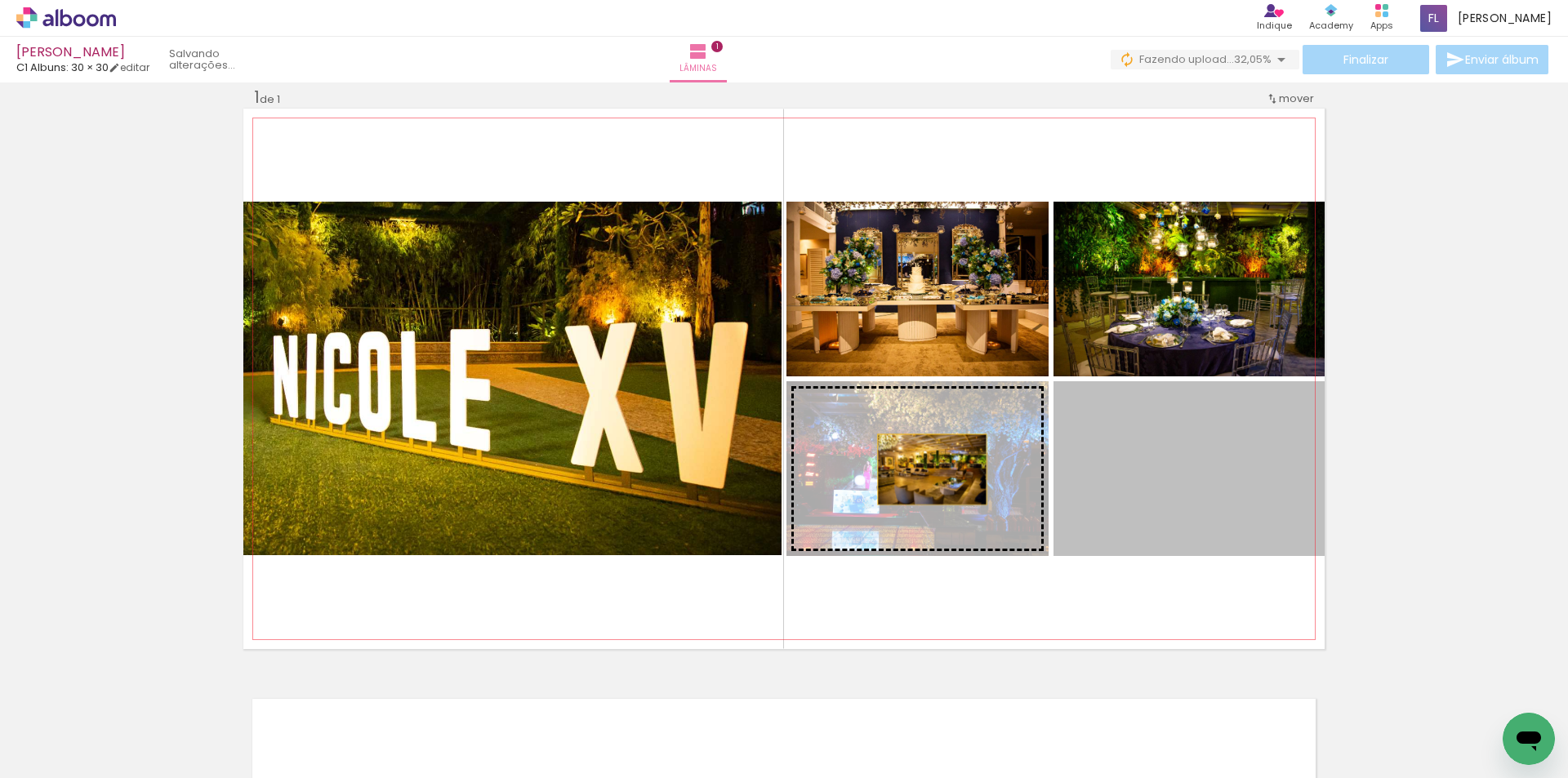
drag, startPoint x: 1205, startPoint y: 475, endPoint x: 926, endPoint y: 469, distance: 279.1
click at [0, 0] on slot at bounding box center [0, 0] width 0 height 0
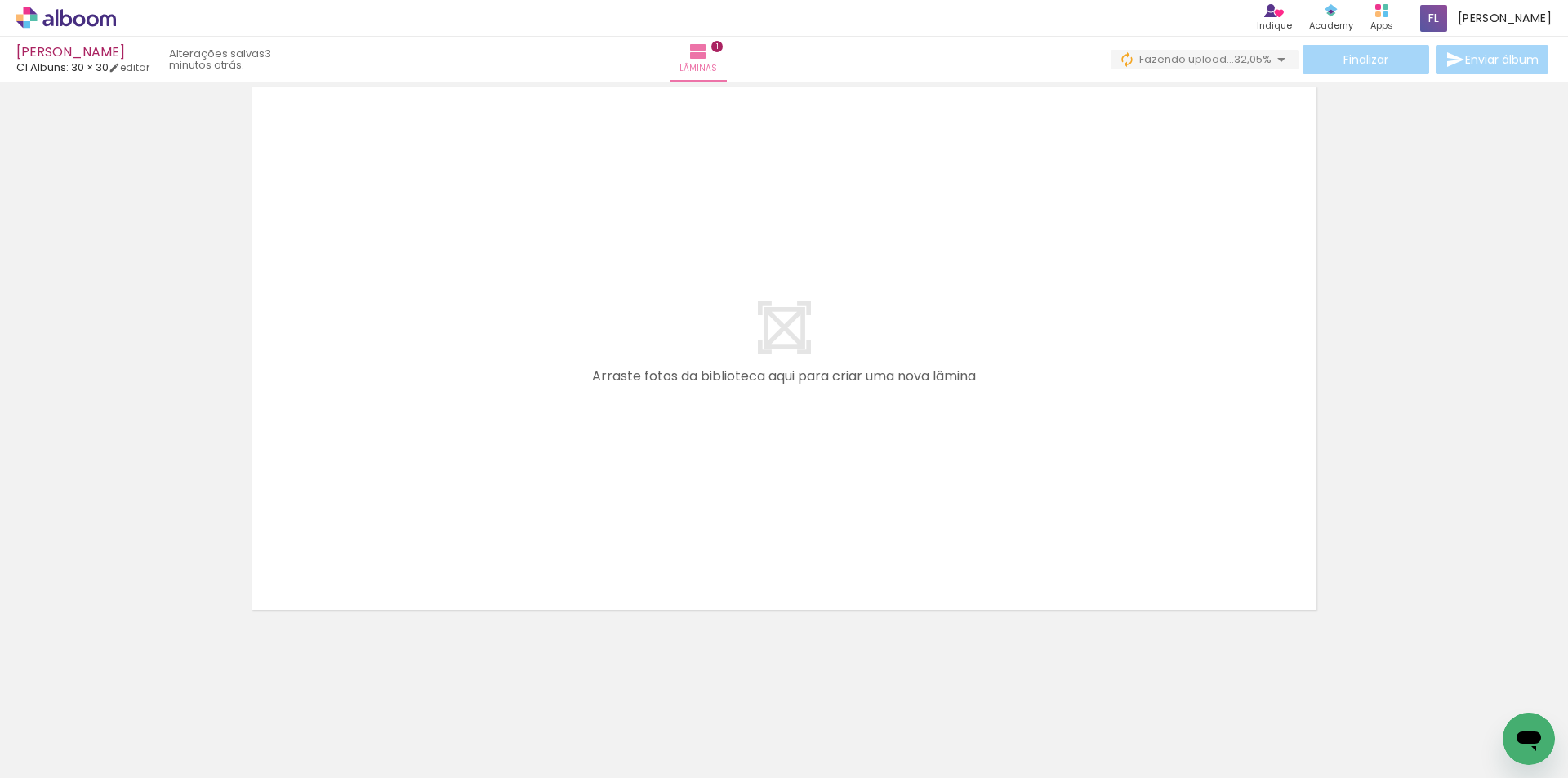
scroll to position [0, 0]
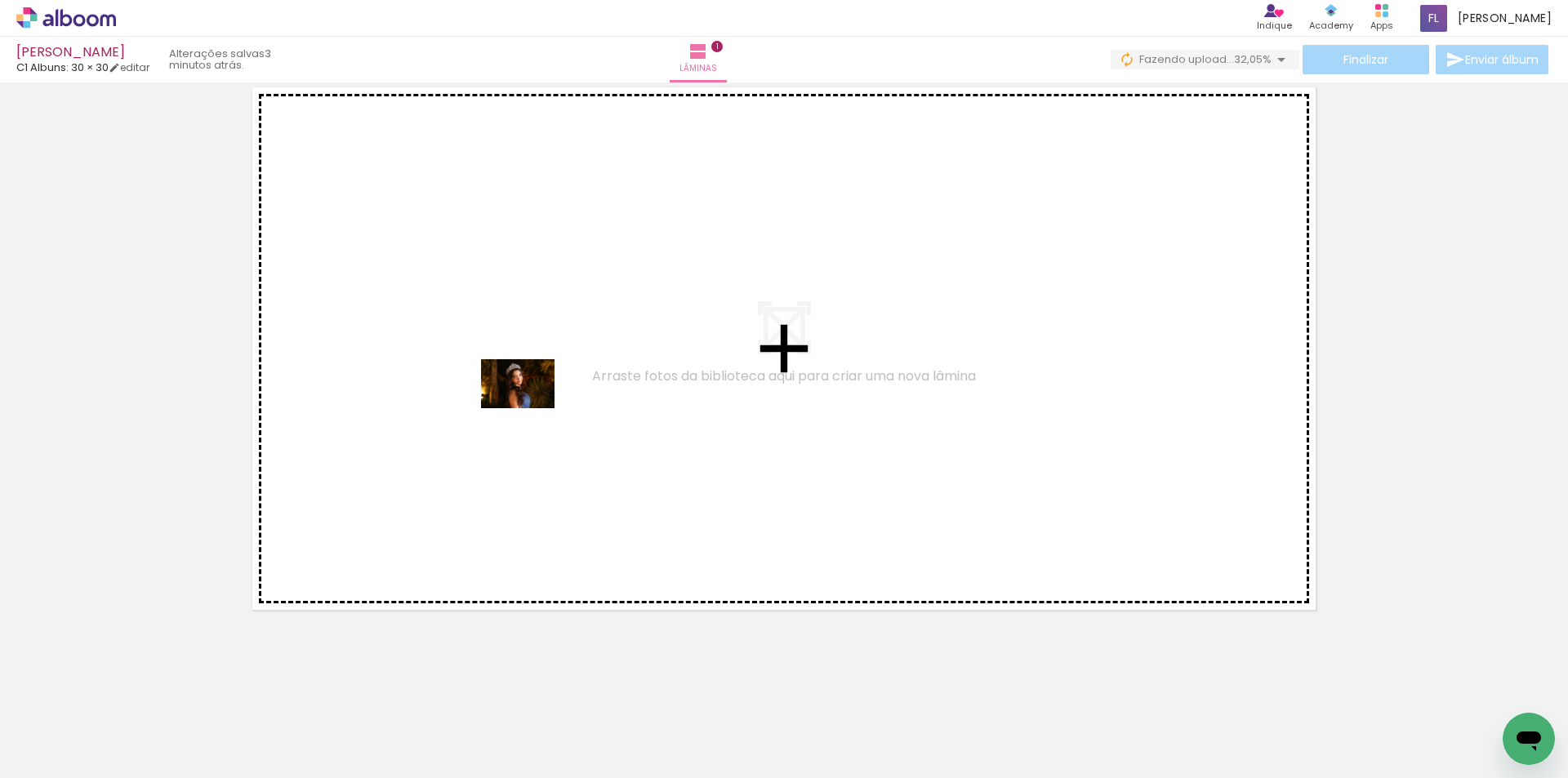
drag, startPoint x: 954, startPoint y: 685, endPoint x: 523, endPoint y: 396, distance: 518.9
click at [523, 396] on quentale-workspace at bounding box center [784, 389] width 1568 height 778
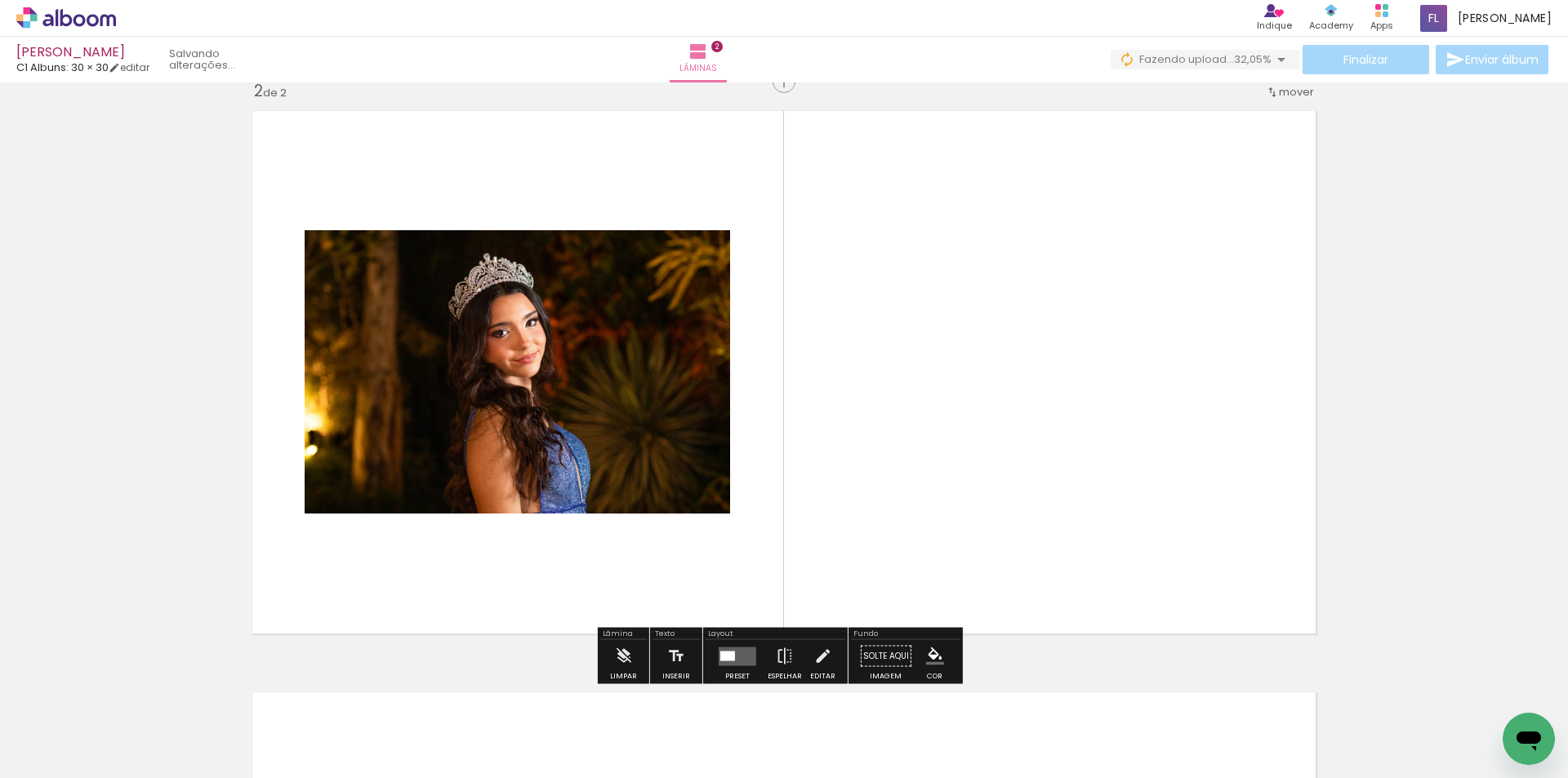
scroll to position [602, 0]
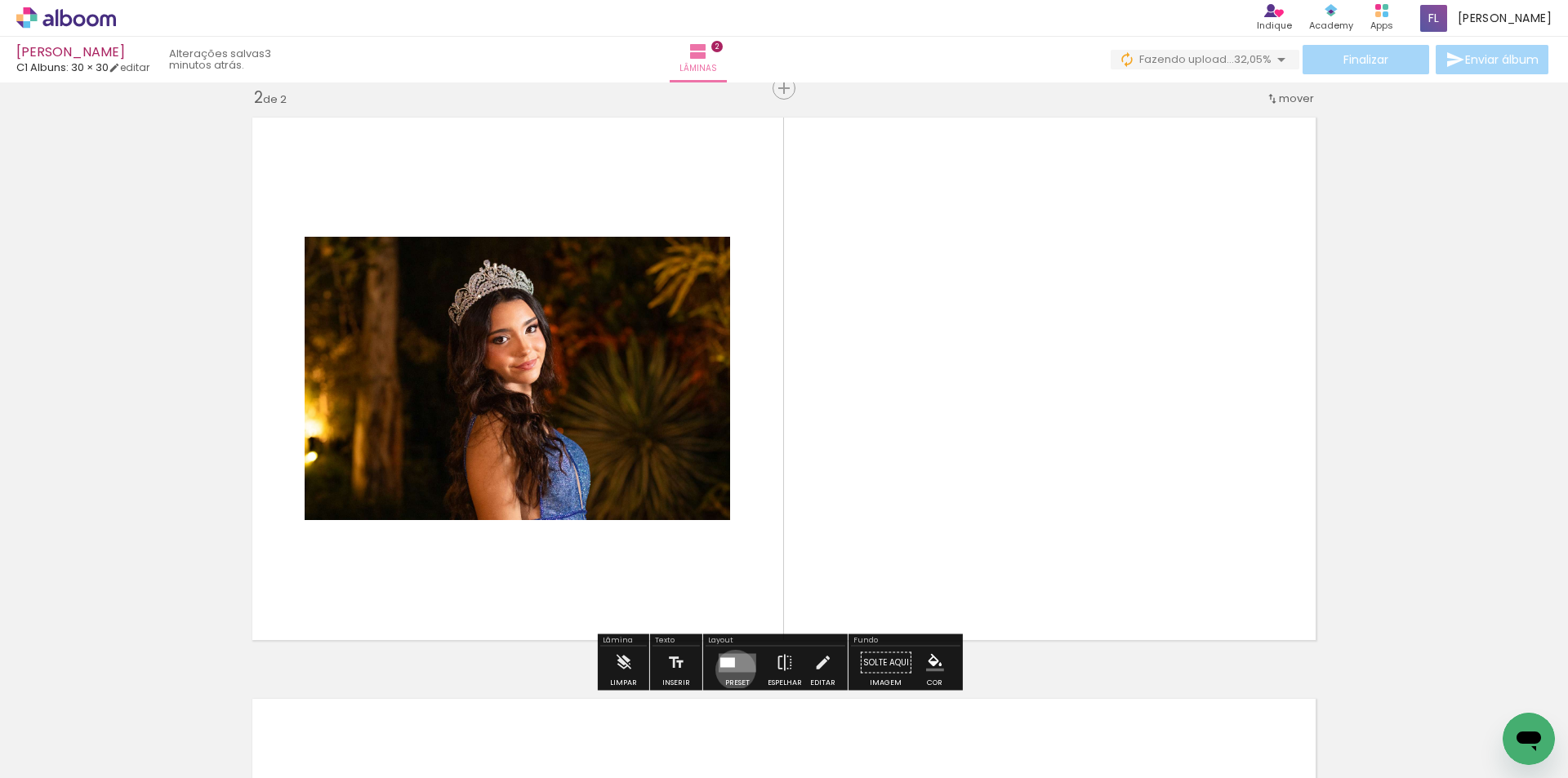
click at [732, 669] on quentale-layouter at bounding box center [737, 662] width 38 height 19
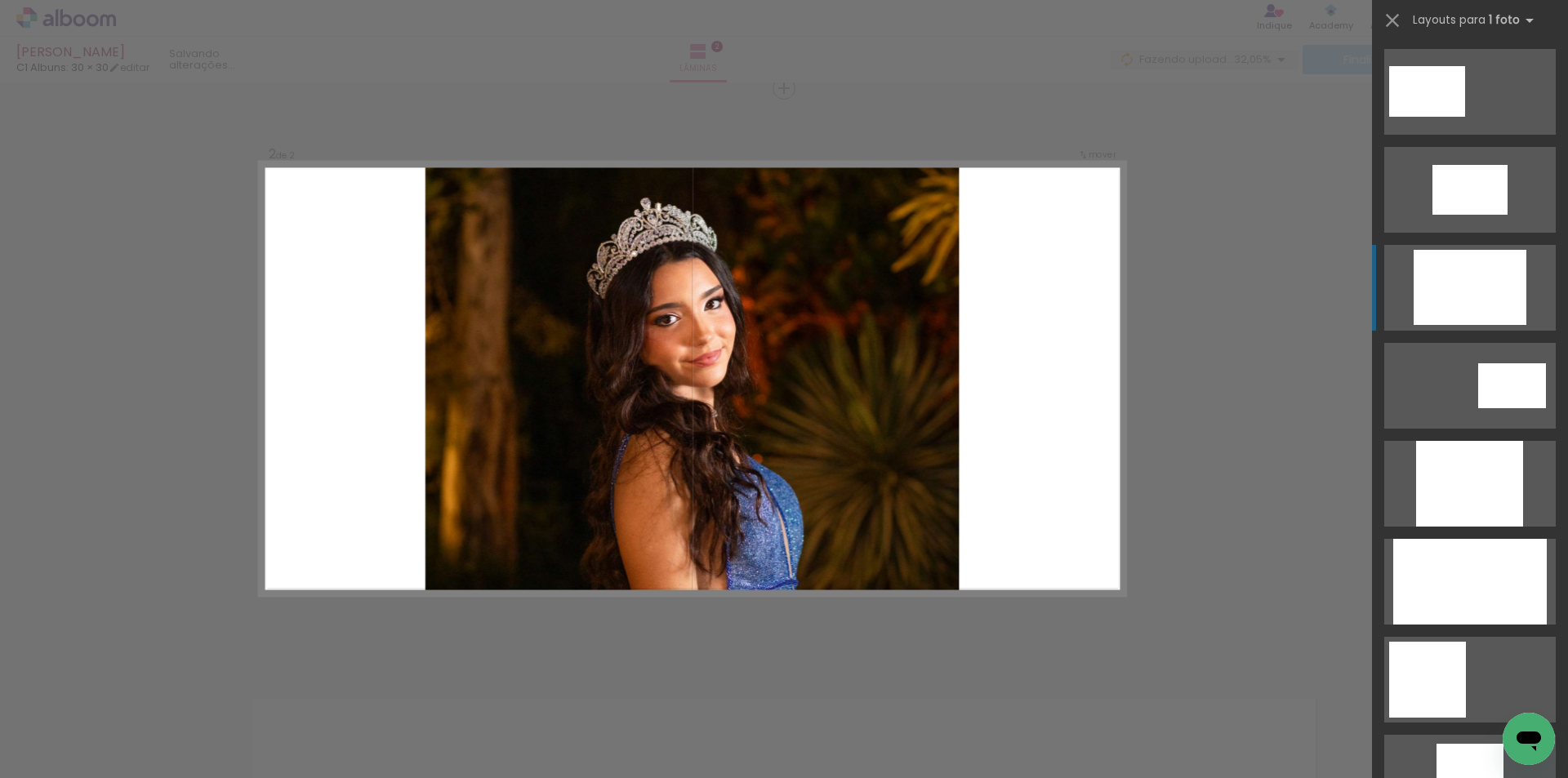
scroll to position [653, 0]
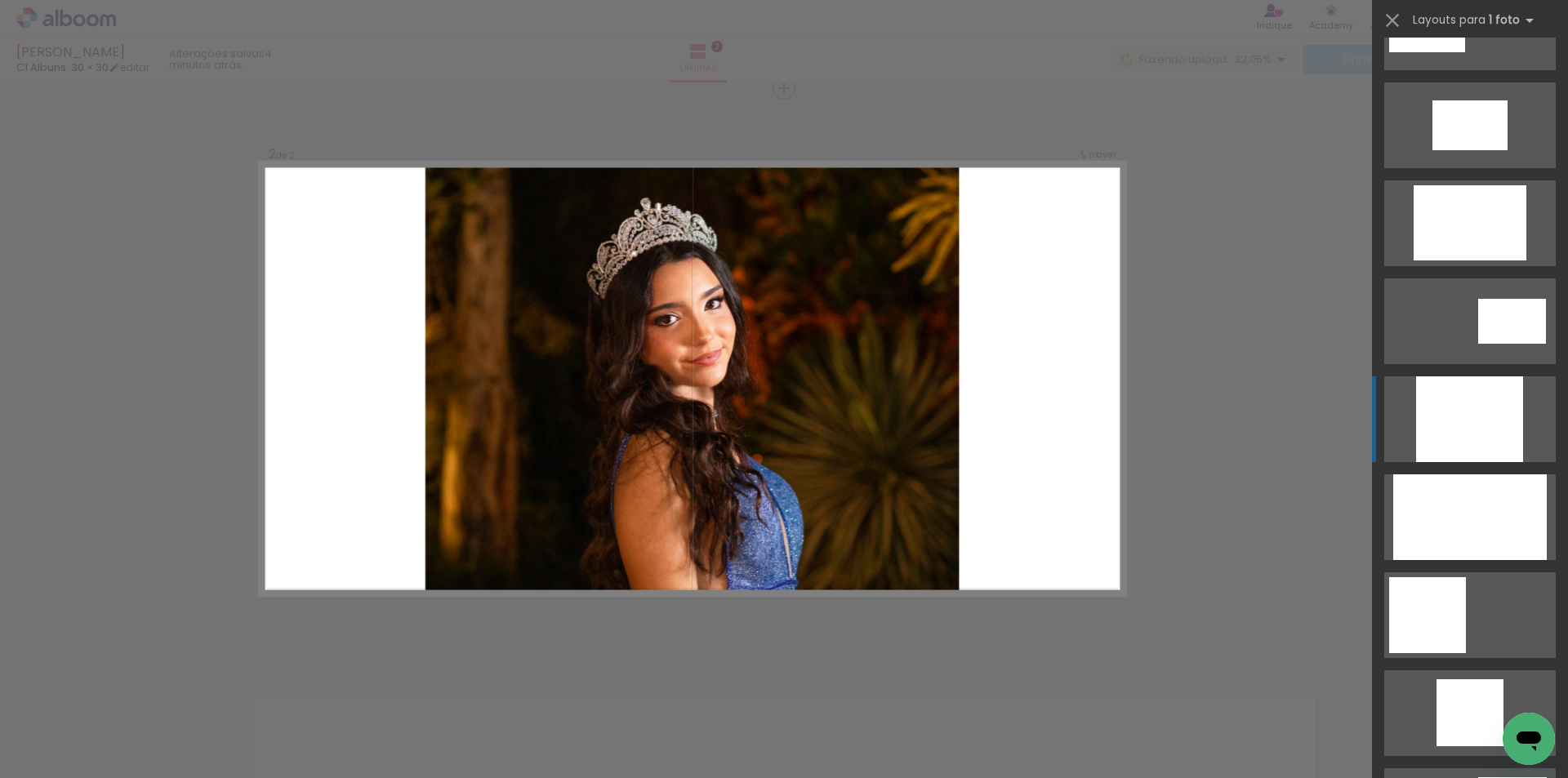
click at [1442, 419] on div at bounding box center [1469, 419] width 107 height 86
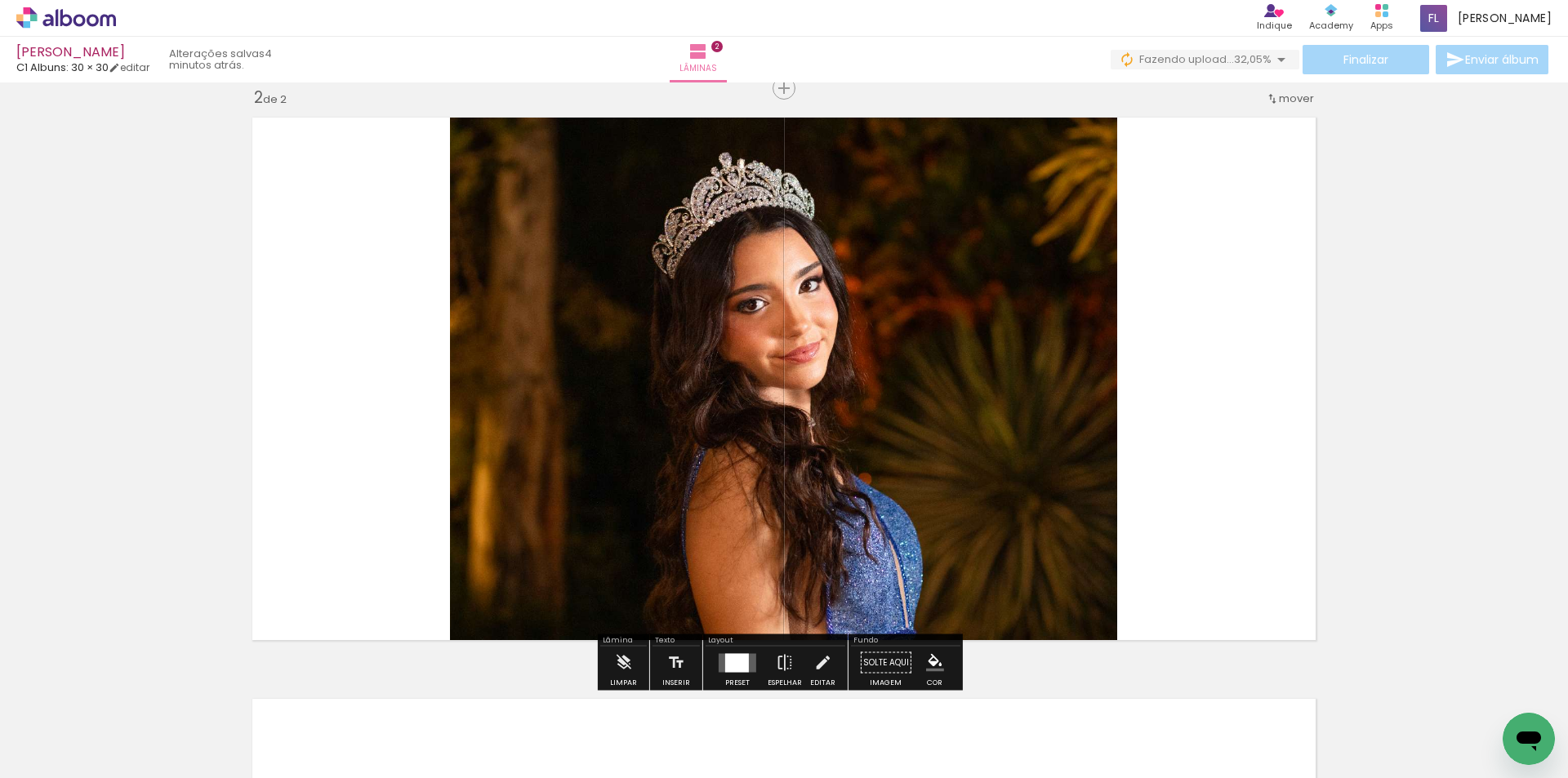
click at [716, 311] on quentale-photo at bounding box center [784, 379] width 667 height 541
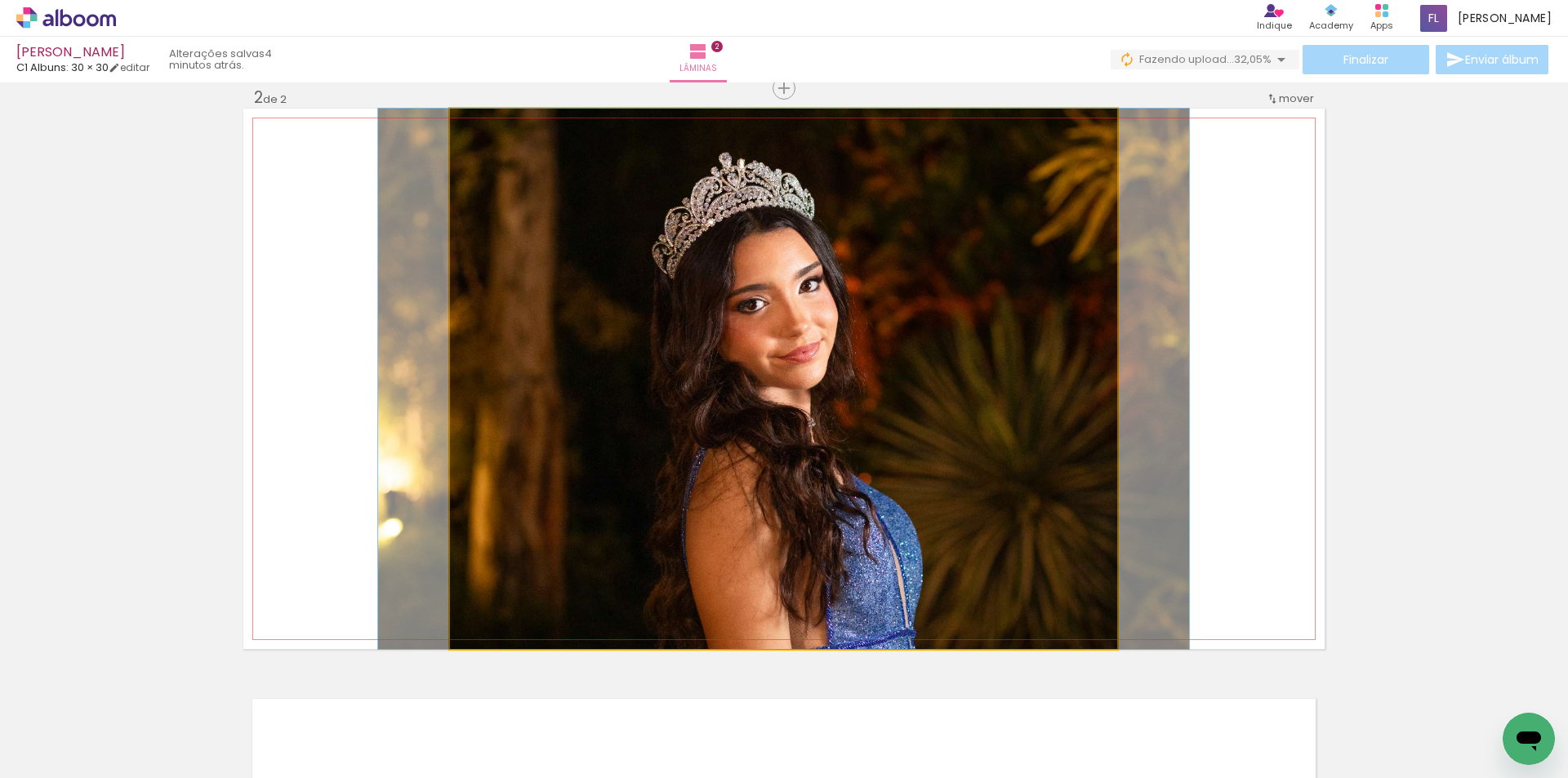
click at [716, 311] on quentale-photo at bounding box center [784, 379] width 667 height 541
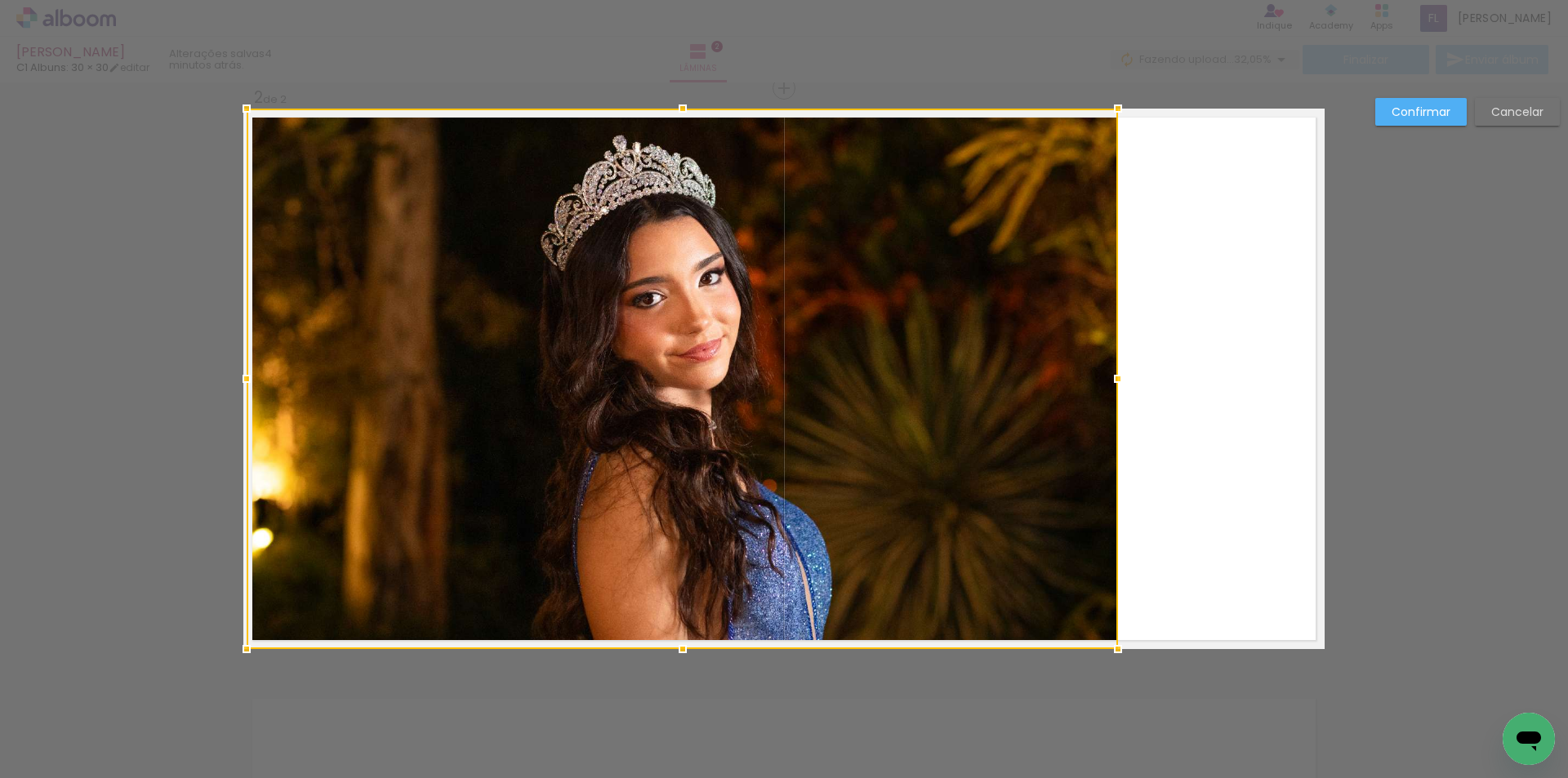
drag, startPoint x: 441, startPoint y: 377, endPoint x: 235, endPoint y: 380, distance: 206.0
click at [235, 380] on div at bounding box center [247, 379] width 33 height 33
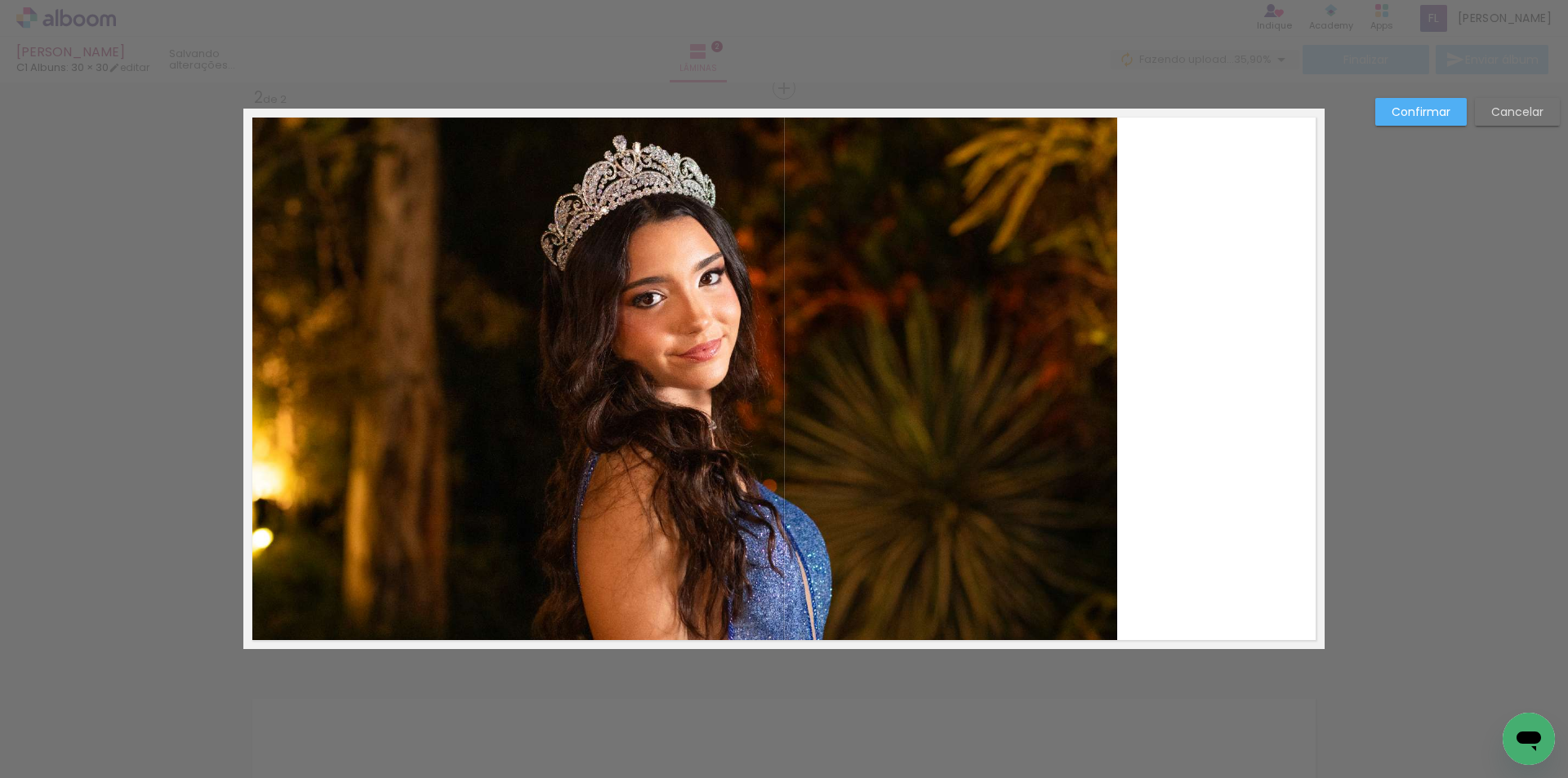
click at [1043, 371] on quentale-photo at bounding box center [682, 379] width 872 height 541
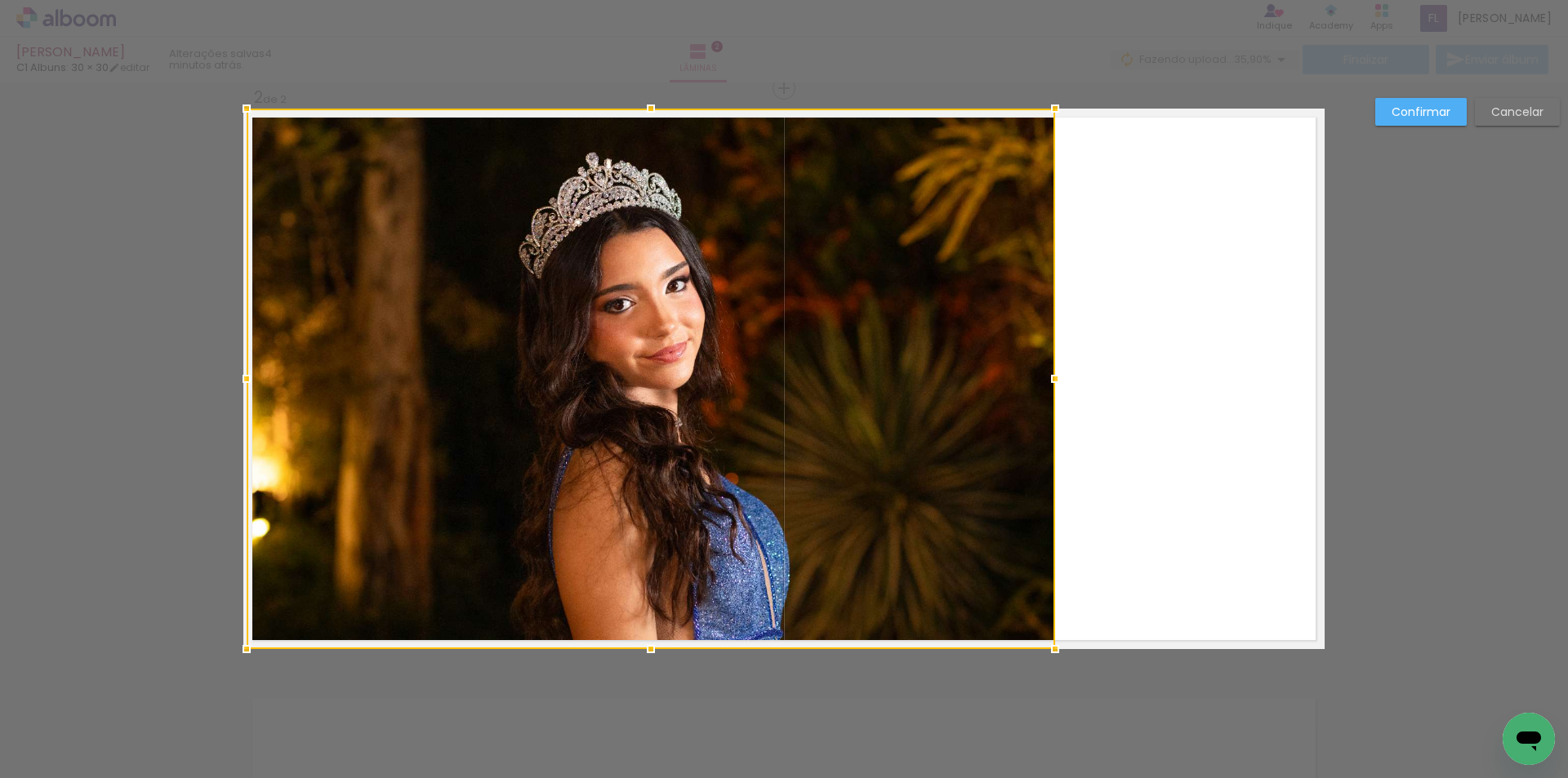
drag, startPoint x: 1115, startPoint y: 378, endPoint x: 1056, endPoint y: 373, distance: 59.2
click at [1056, 373] on div at bounding box center [1055, 379] width 33 height 33
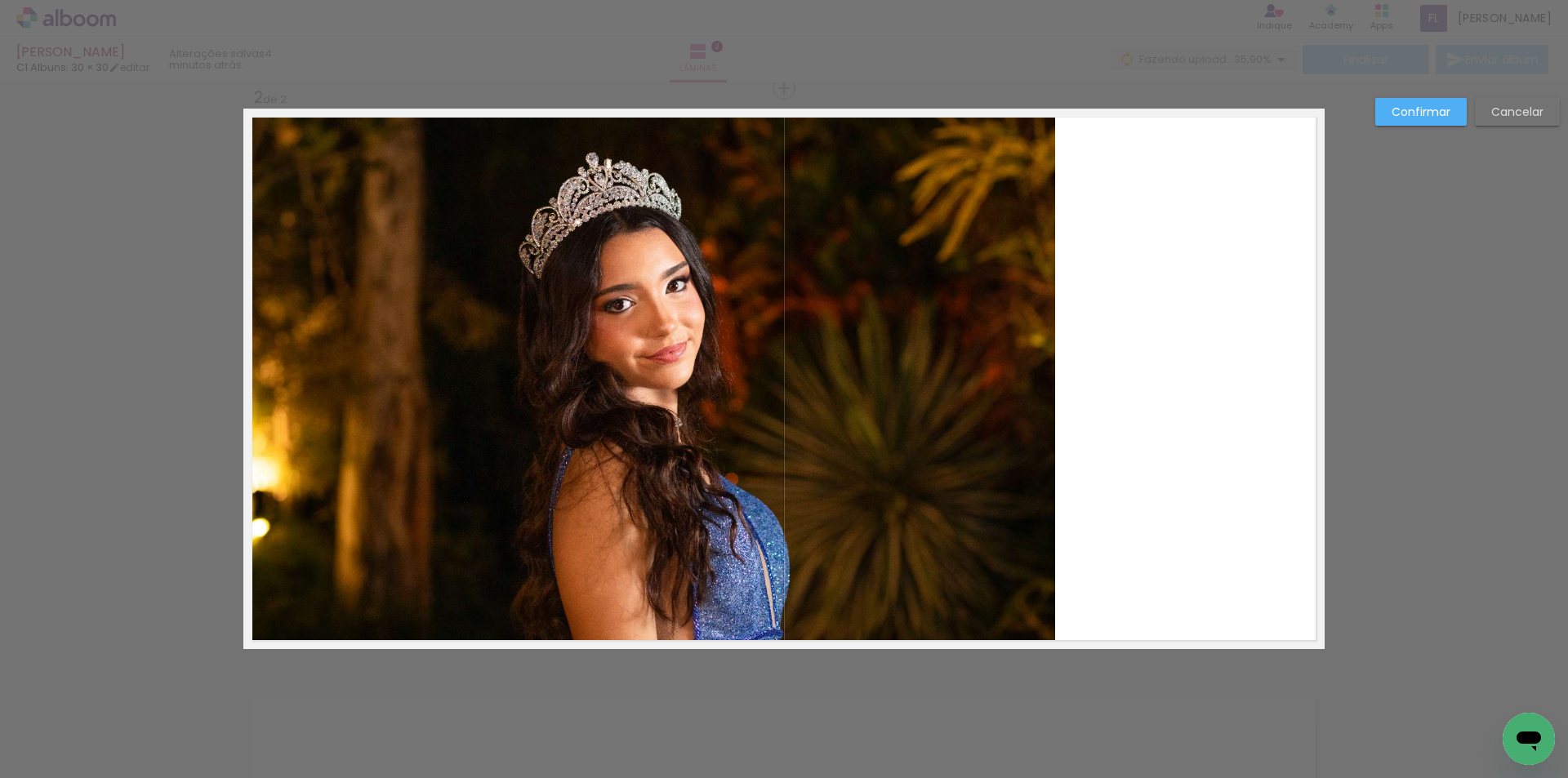
click at [0, 0] on slot "Confirmar" at bounding box center [0, 0] width 0 height 0
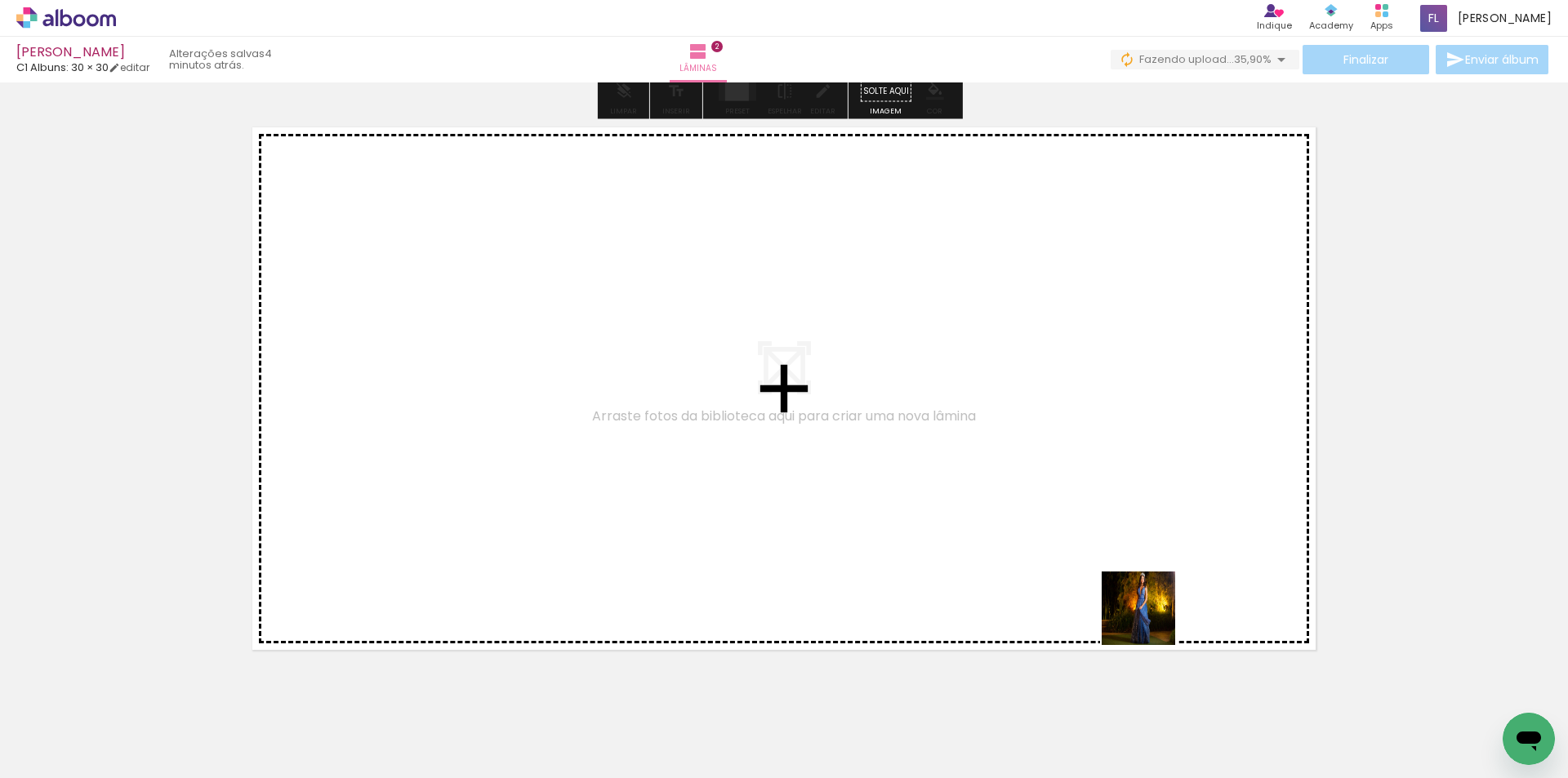
drag, startPoint x: 1177, startPoint y: 725, endPoint x: 1274, endPoint y: 712, distance: 97.9
click at [1150, 456] on quentale-workspace at bounding box center [784, 389] width 1568 height 778
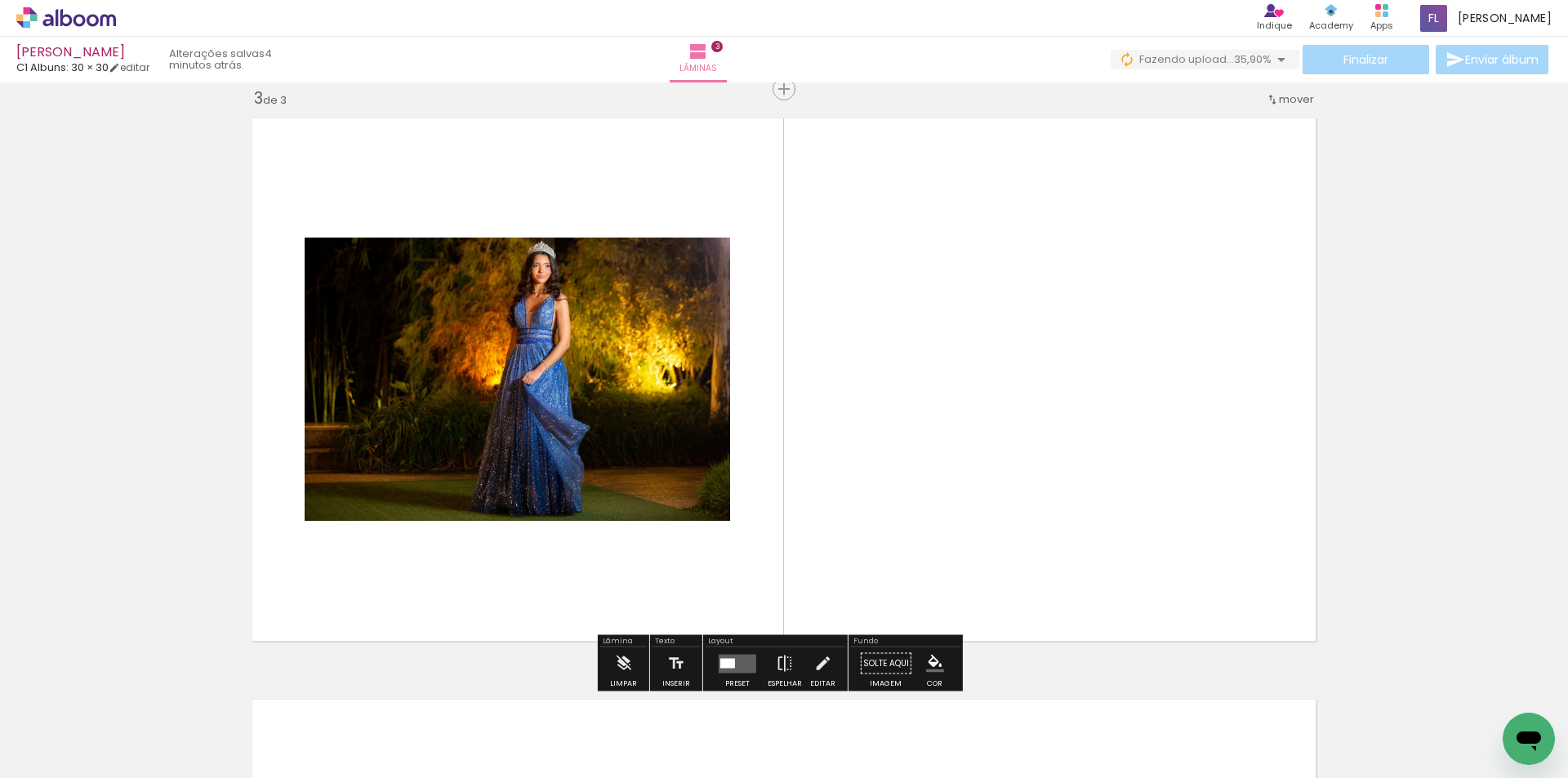
scroll to position [1183, 0]
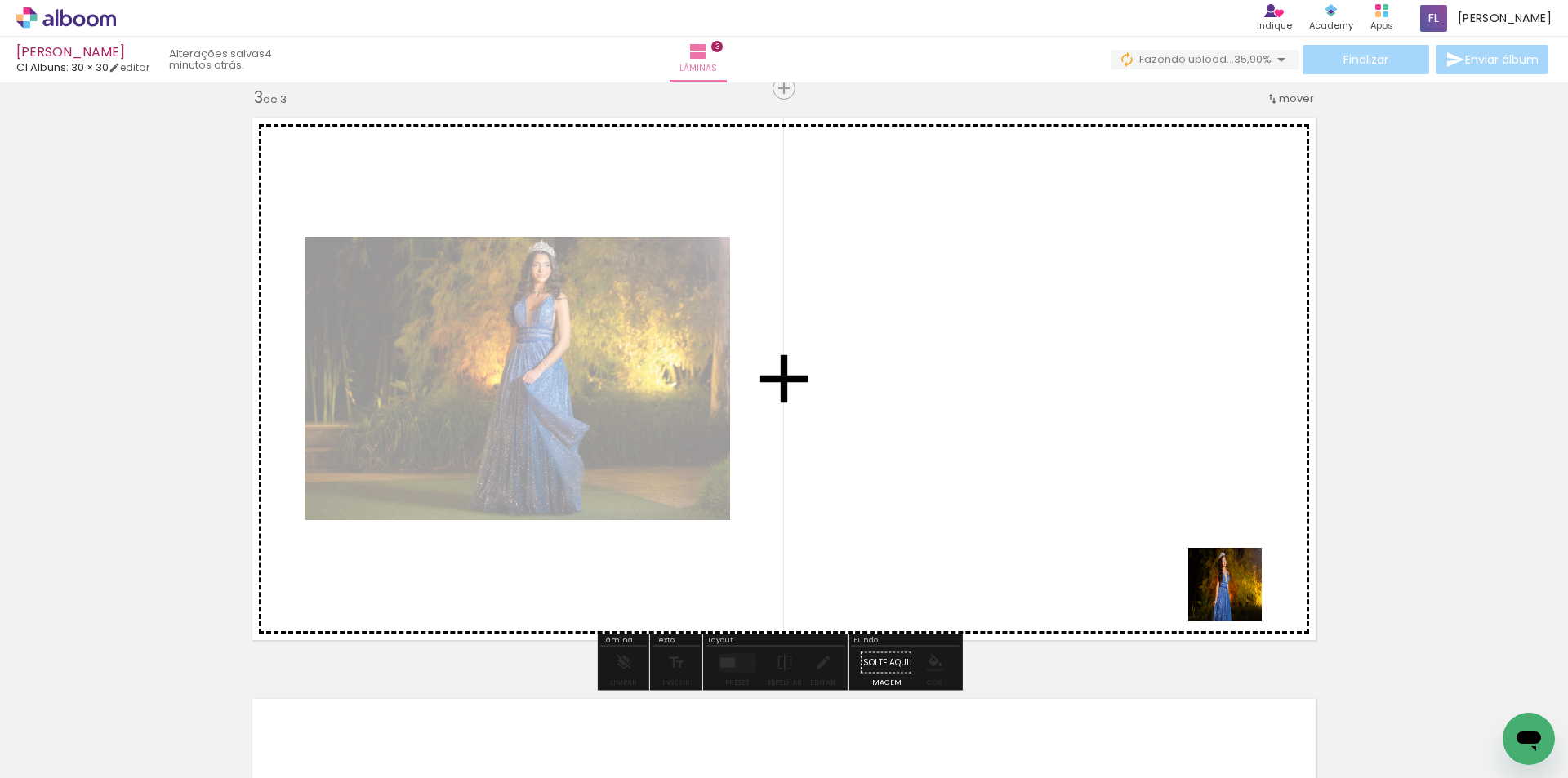
drag, startPoint x: 1273, startPoint y: 721, endPoint x: 1268, endPoint y: 565, distance: 156.1
click at [1200, 488] on quentale-workspace at bounding box center [784, 389] width 1568 height 778
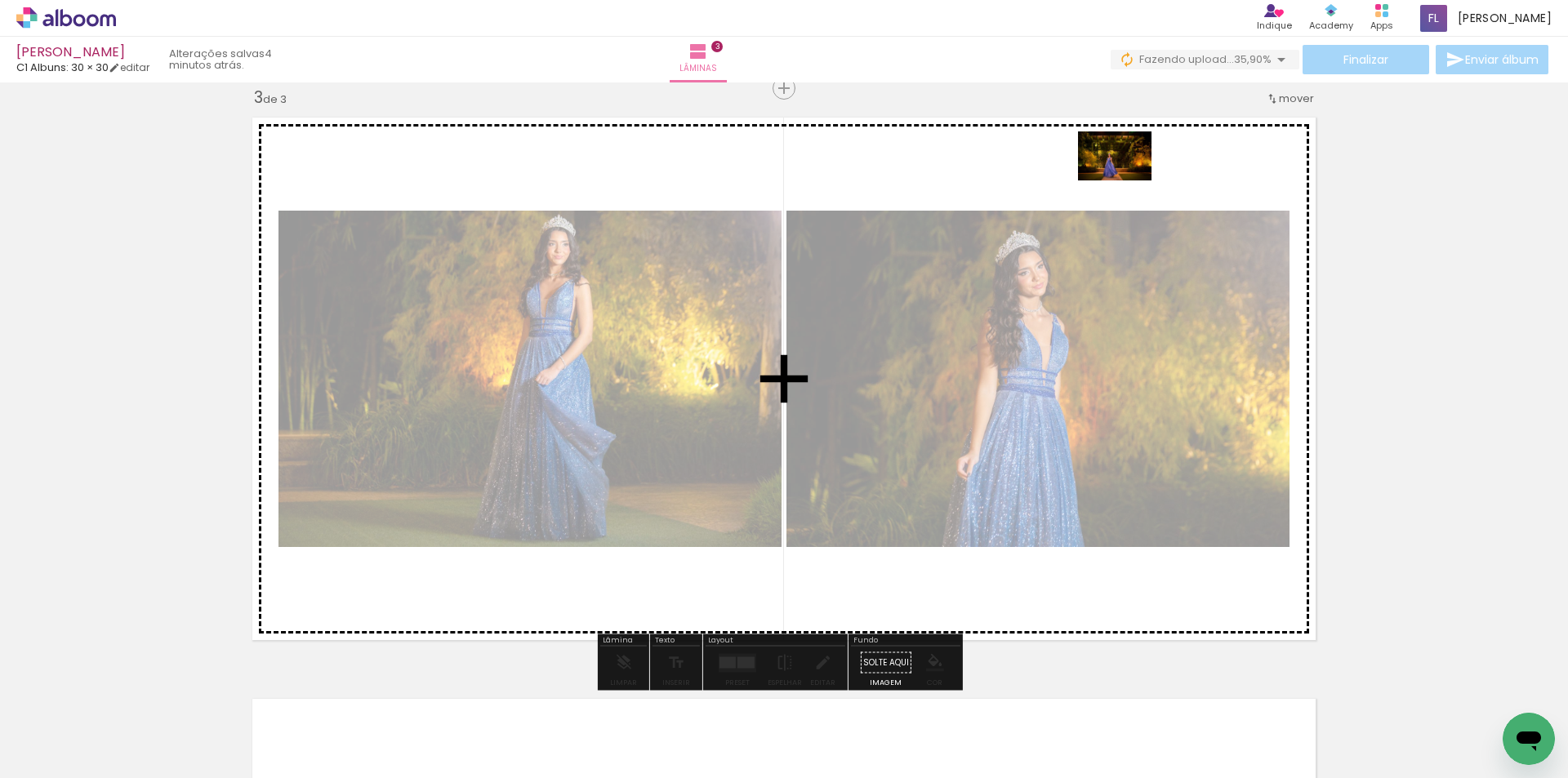
drag, startPoint x: 1327, startPoint y: 675, endPoint x: 1127, endPoint y: 181, distance: 533.0
click at [1127, 181] on quentale-workspace at bounding box center [784, 389] width 1568 height 778
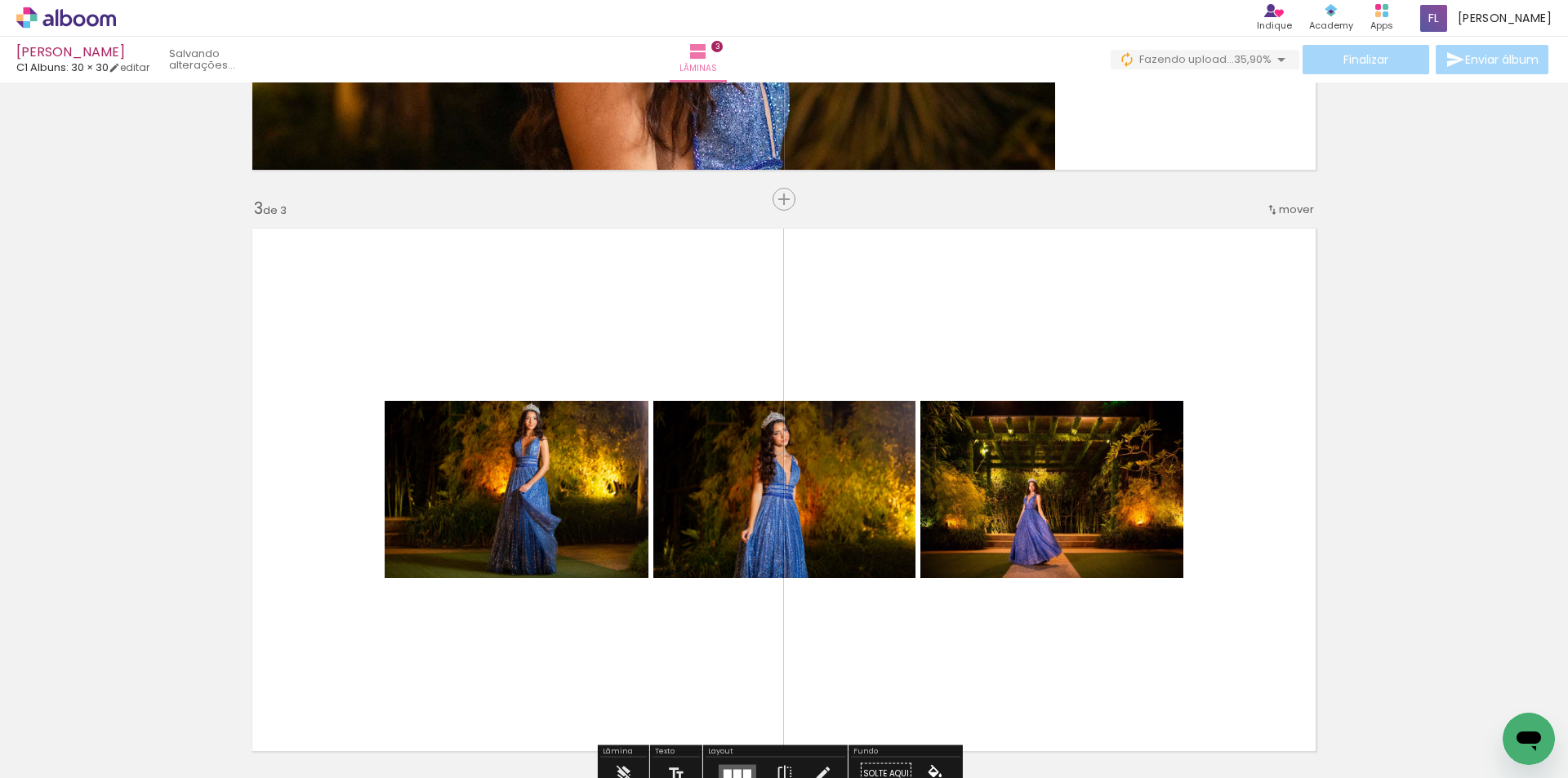
scroll to position [1020, 0]
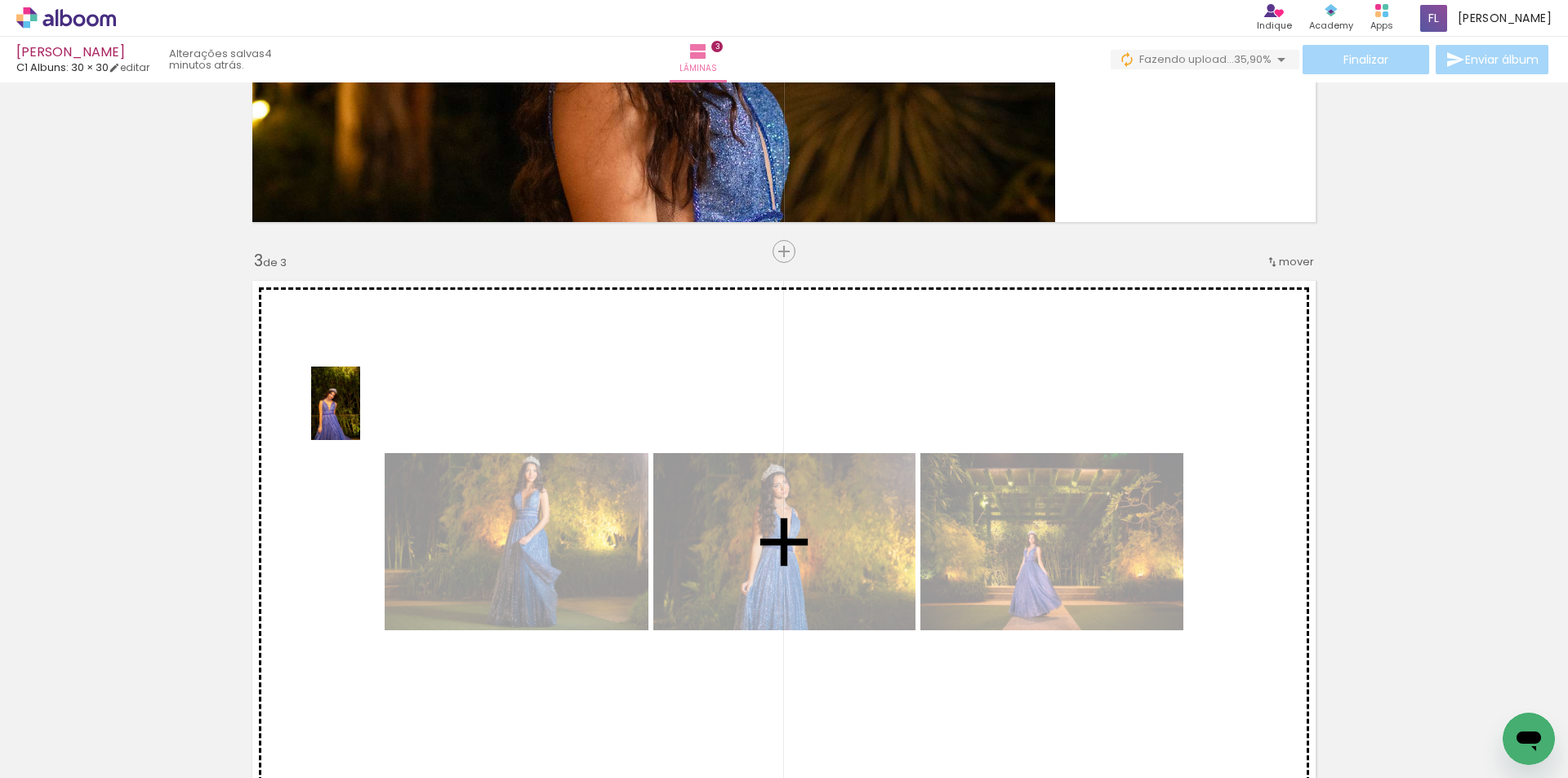
drag, startPoint x: 1443, startPoint y: 746, endPoint x: 356, endPoint y: 417, distance: 1135.7
click at [356, 417] on quentale-workspace at bounding box center [784, 389] width 1568 height 778
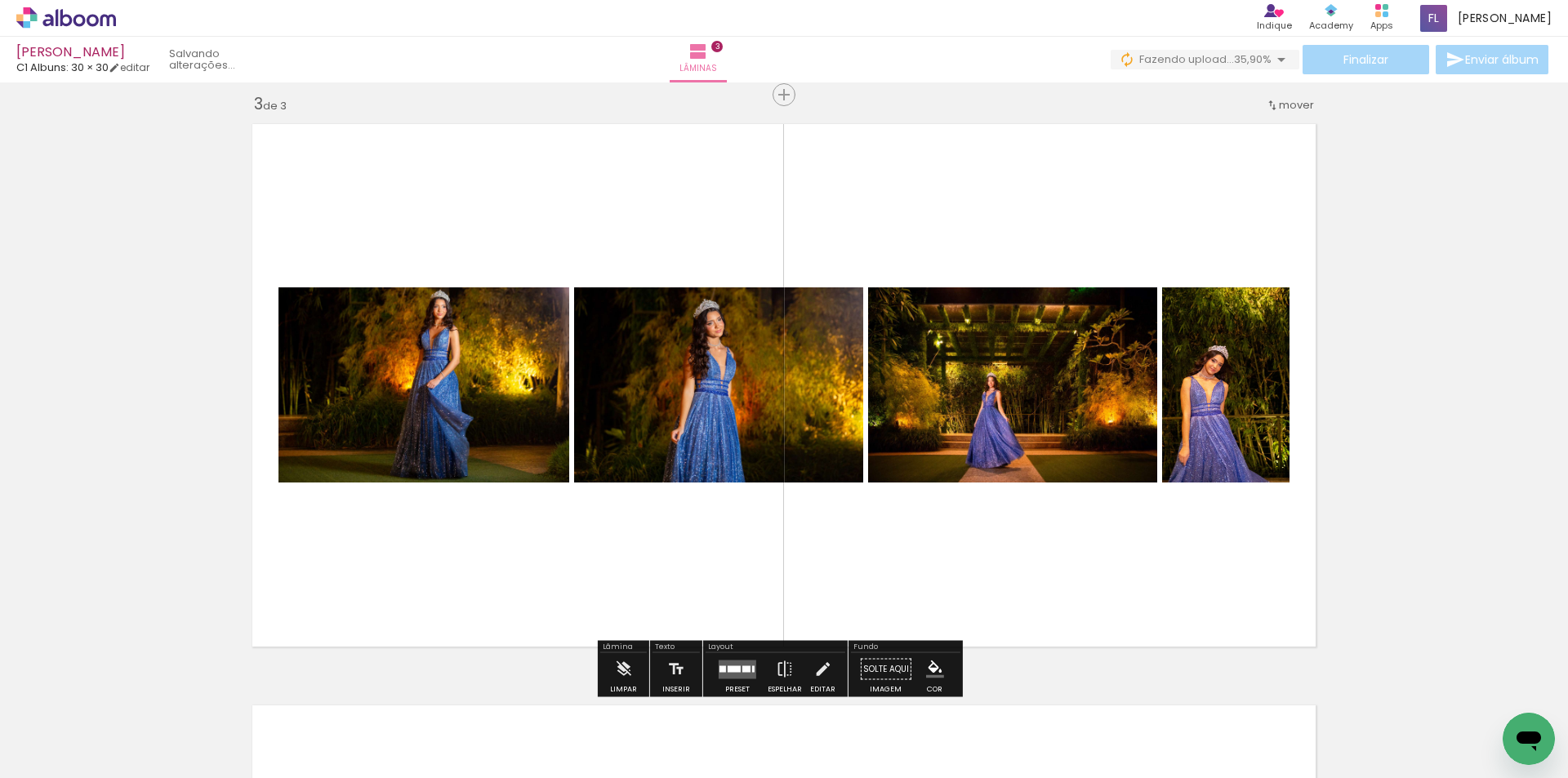
scroll to position [1183, 0]
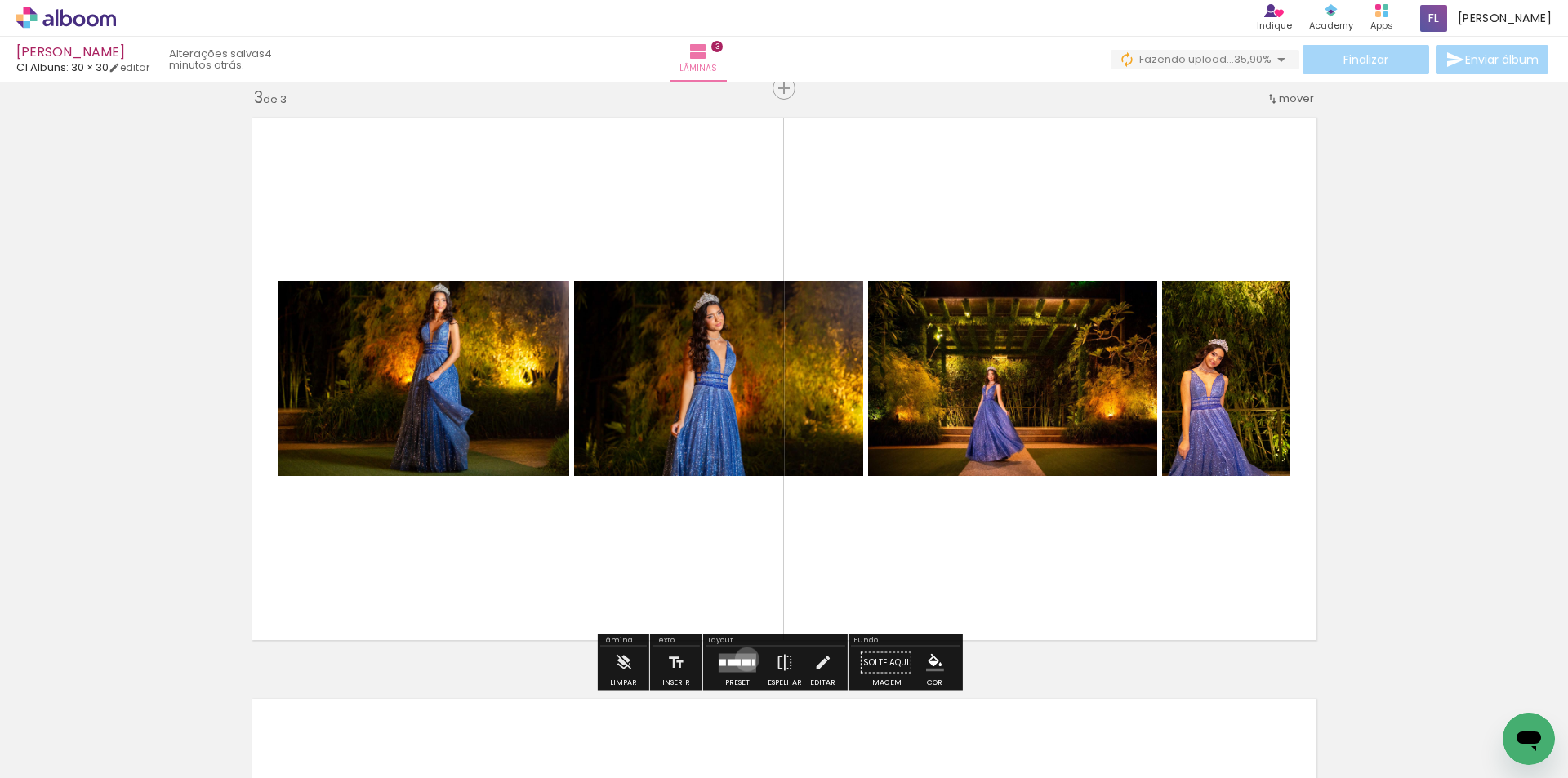
click at [743, 659] on div at bounding box center [747, 662] width 9 height 7
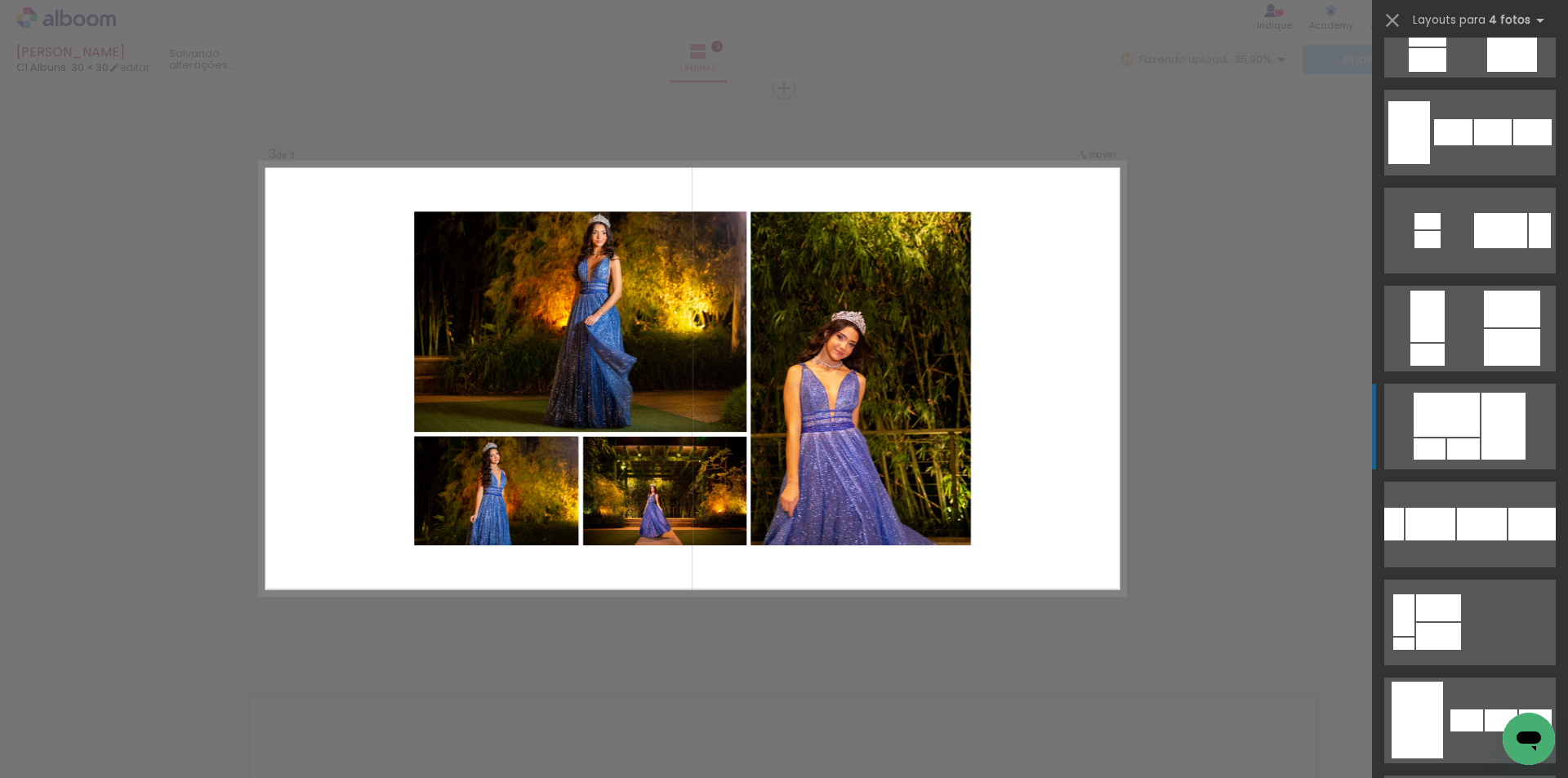
scroll to position [898, 0]
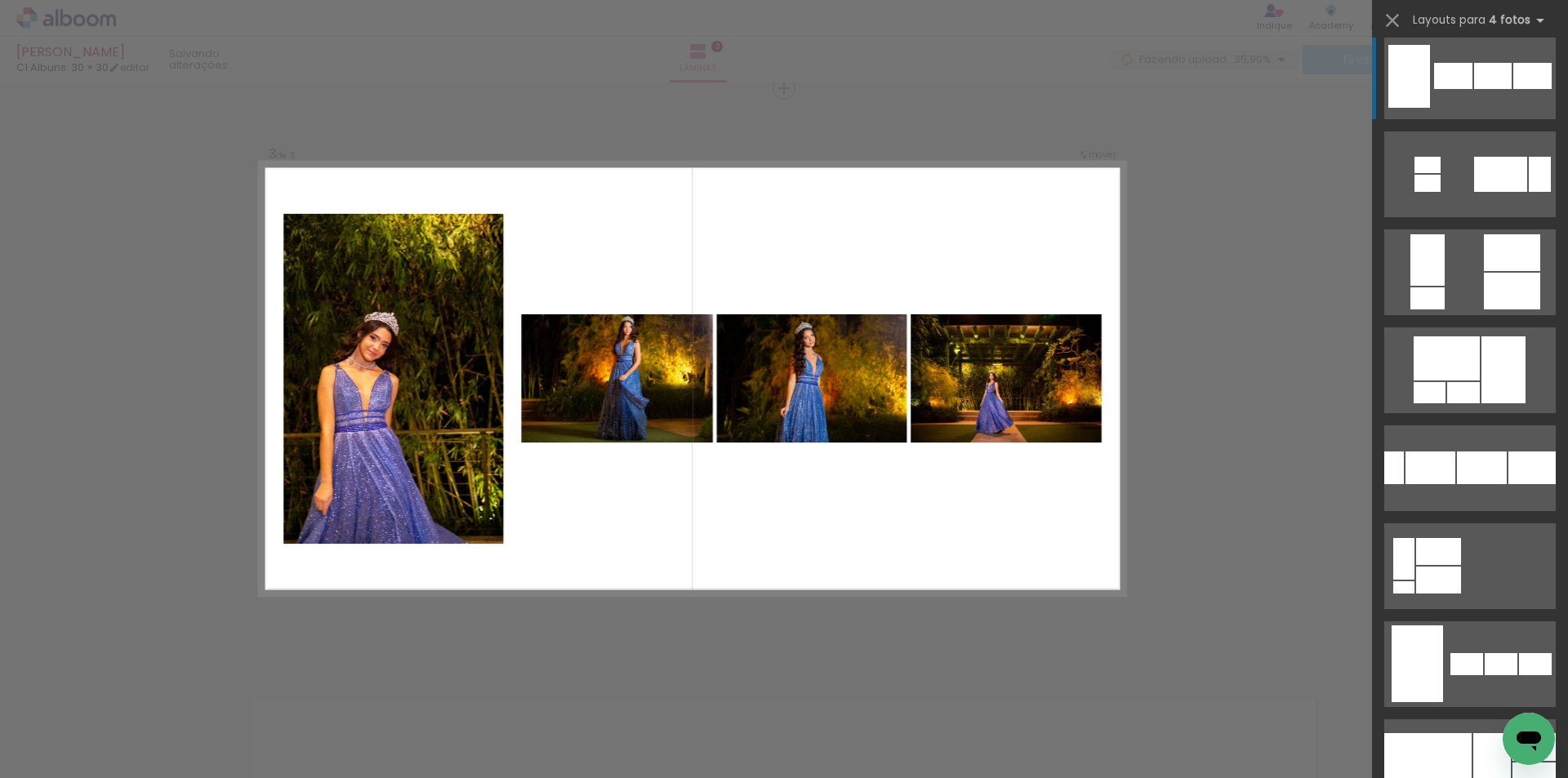
click at [1442, 91] on quentale-layouter at bounding box center [1470, 76] width 171 height 86
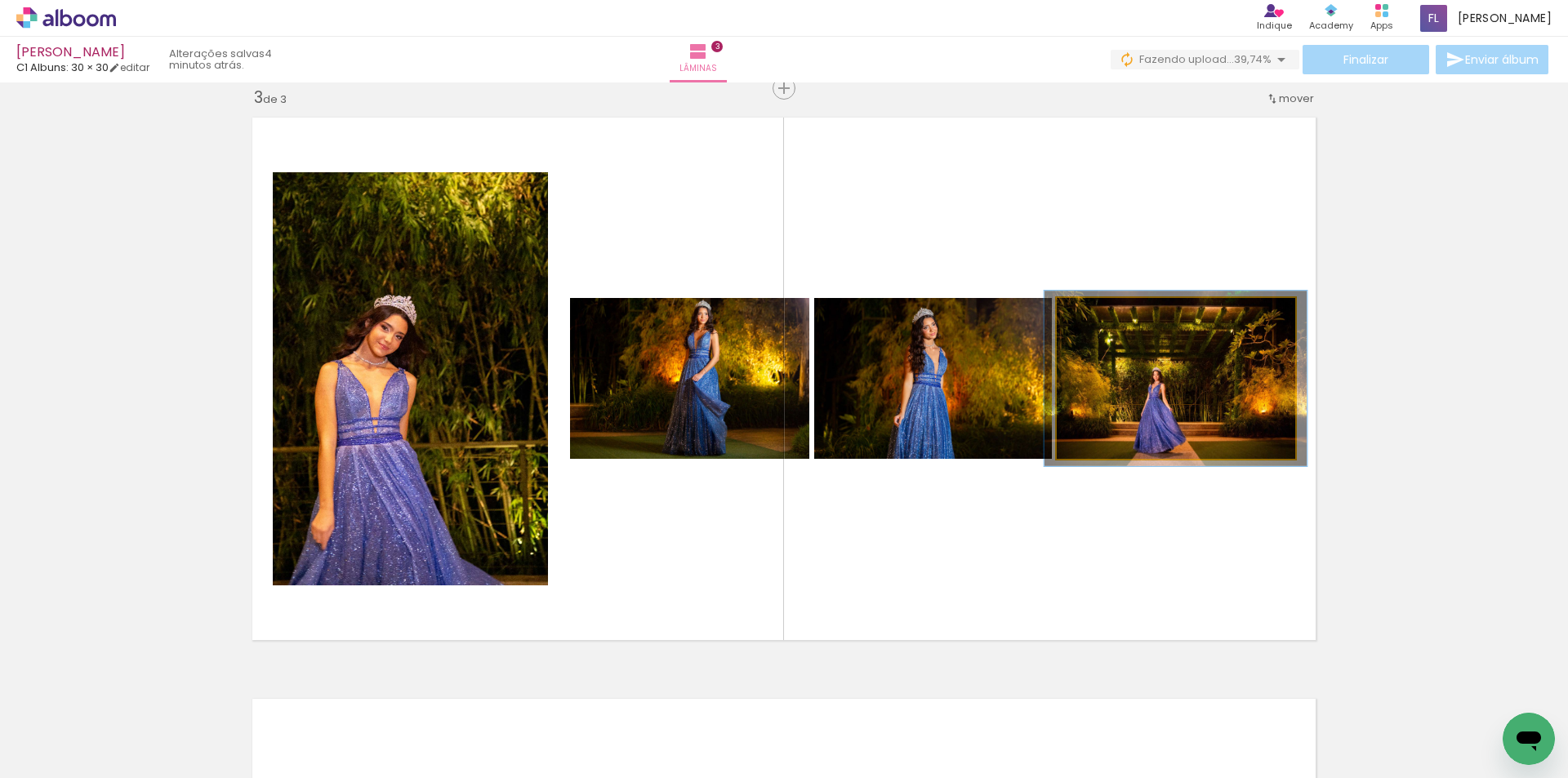
type paper-slider "101"
click at [1096, 319] on div at bounding box center [1100, 315] width 26 height 26
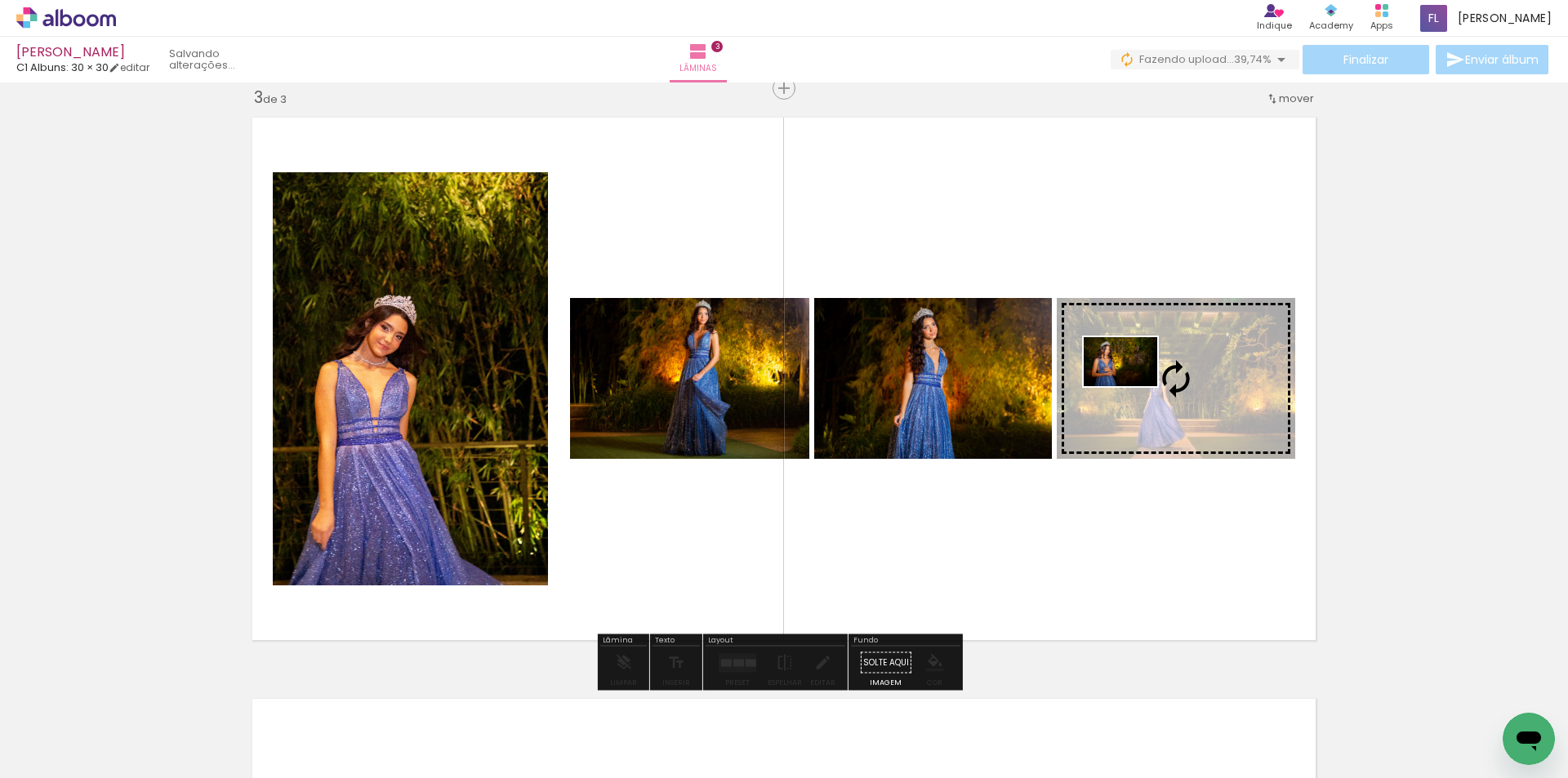
drag, startPoint x: 899, startPoint y: 730, endPoint x: 1132, endPoint y: 386, distance: 415.5
click at [1132, 386] on quentale-workspace at bounding box center [784, 389] width 1568 height 778
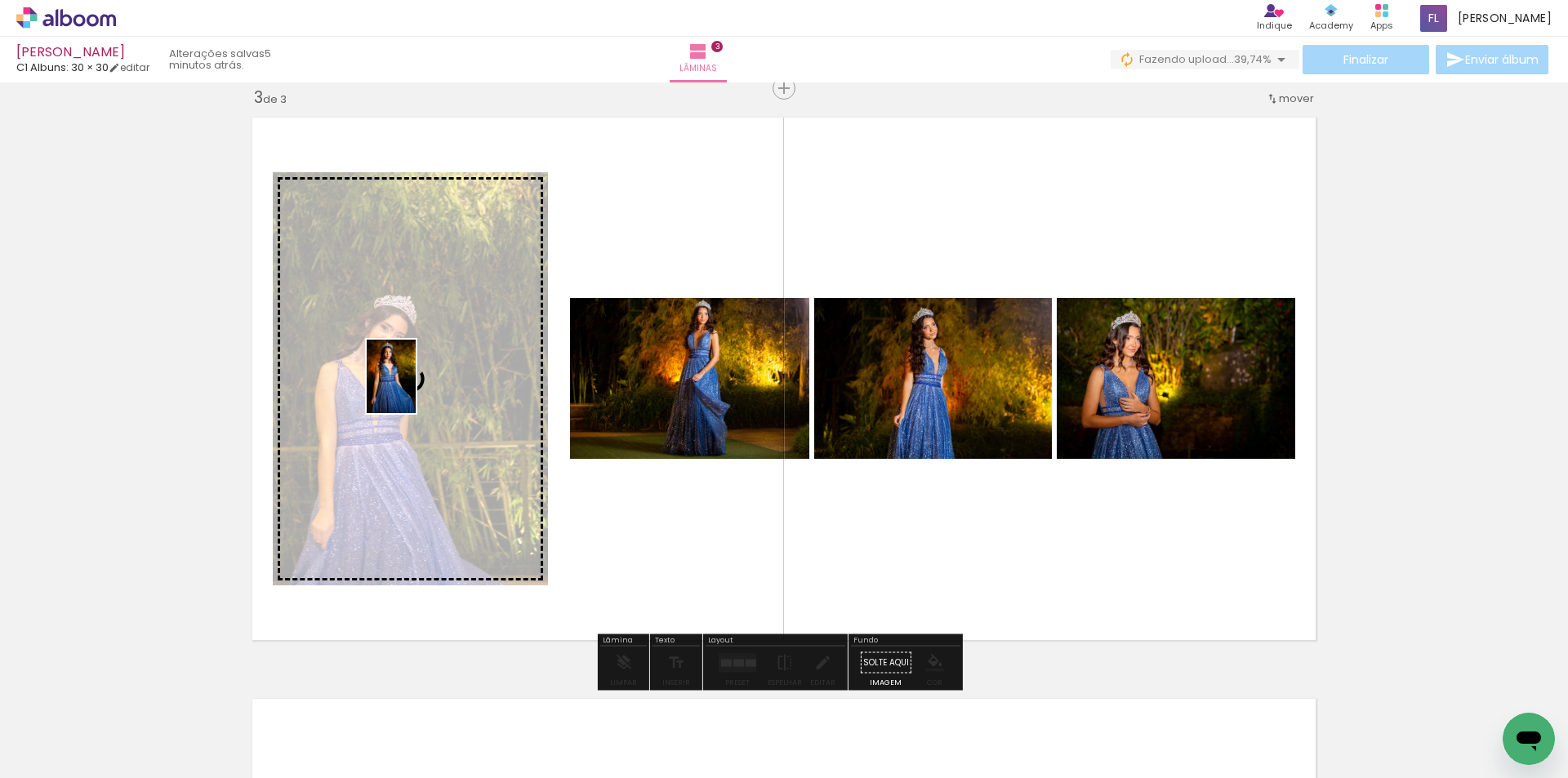
drag, startPoint x: 1006, startPoint y: 742, endPoint x: 416, endPoint y: 388, distance: 688.1
click at [416, 388] on quentale-workspace at bounding box center [784, 389] width 1568 height 778
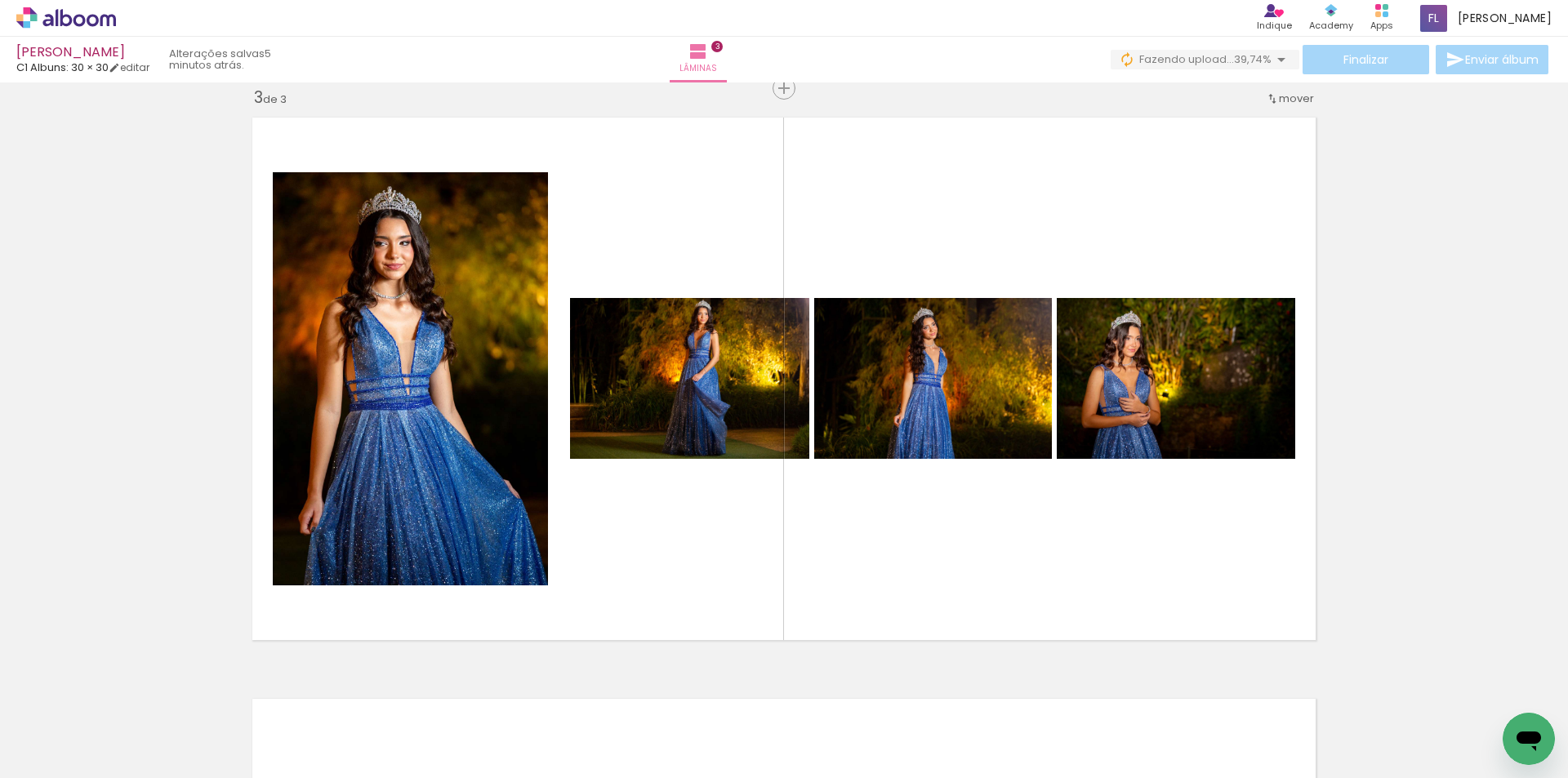
scroll to position [0, 429]
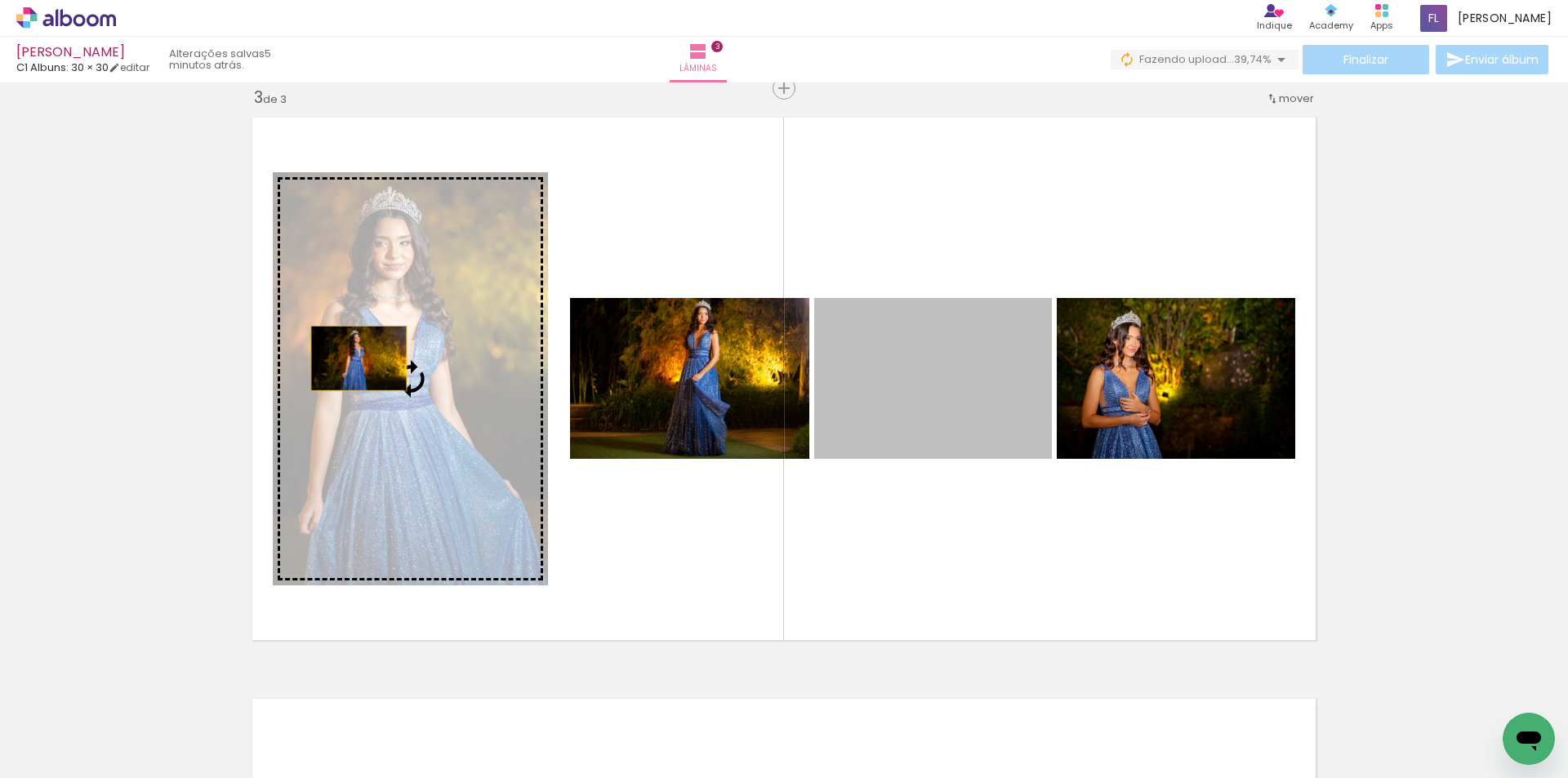
drag, startPoint x: 934, startPoint y: 373, endPoint x: 353, endPoint y: 358, distance: 581.2
click at [0, 0] on slot at bounding box center [0, 0] width 0 height 0
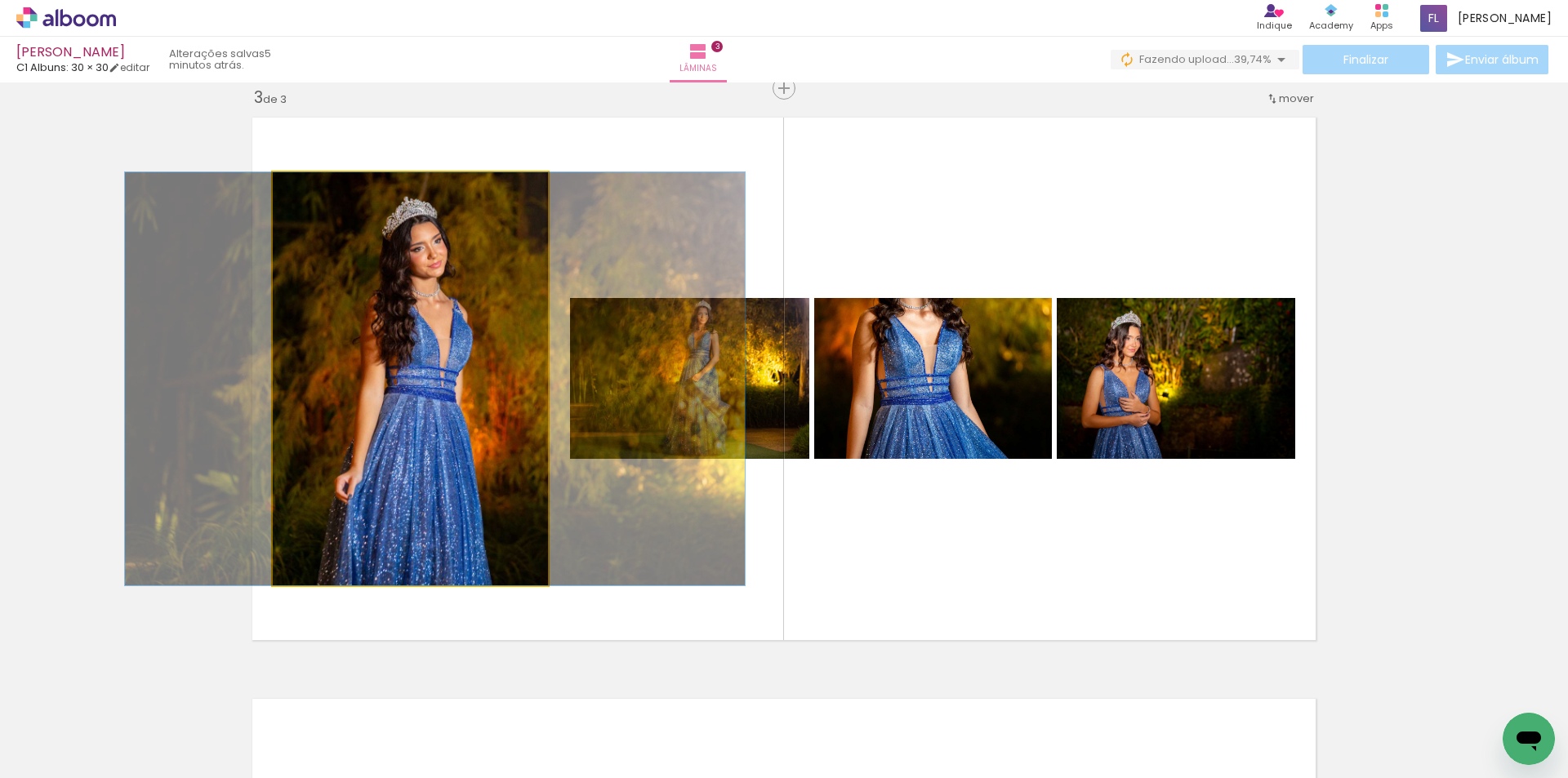
drag, startPoint x: 406, startPoint y: 364, endPoint x: 430, endPoint y: 365, distance: 24.0
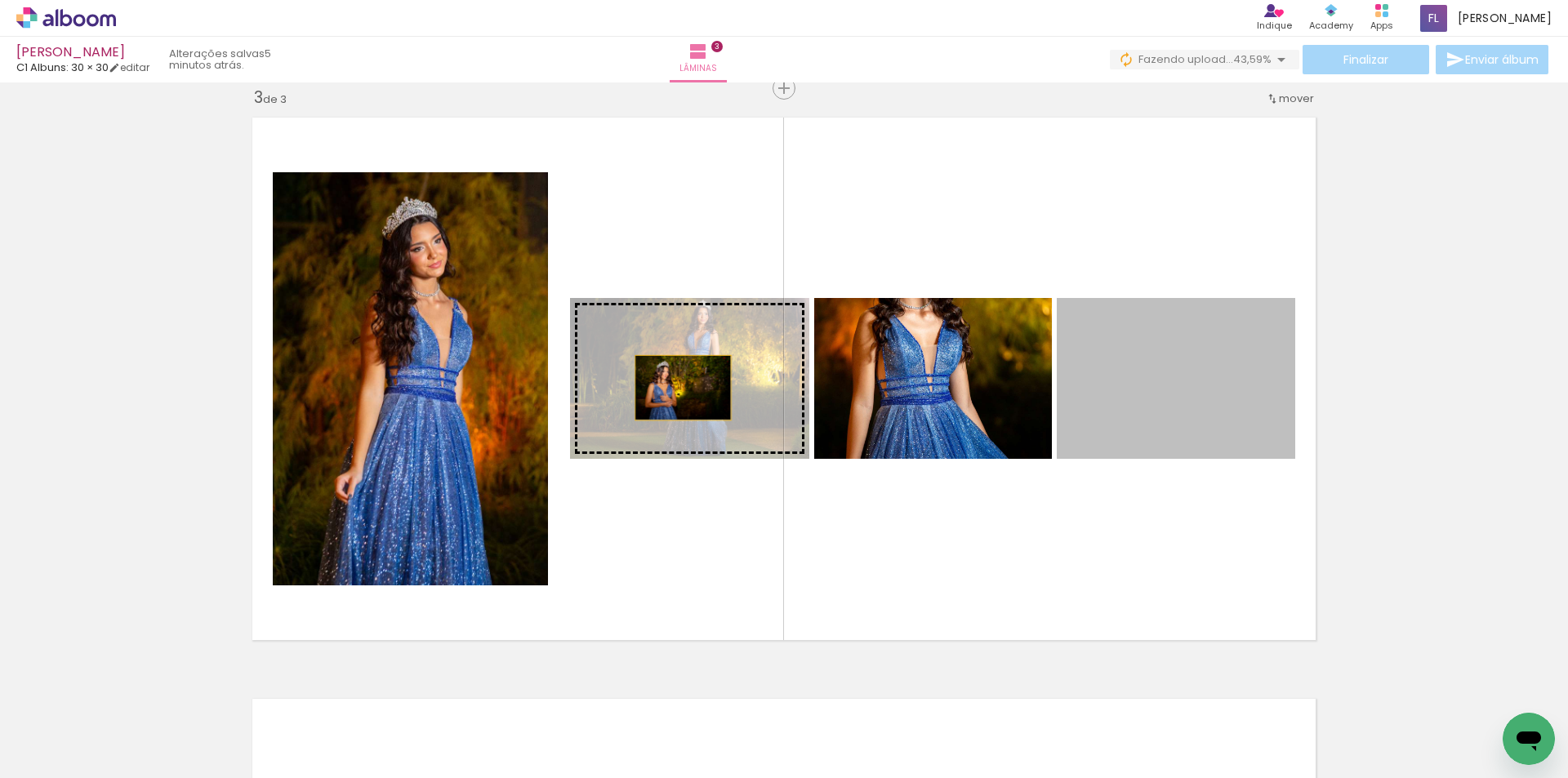
drag, startPoint x: 1172, startPoint y: 414, endPoint x: 677, endPoint y: 388, distance: 495.7
click at [0, 0] on slot at bounding box center [0, 0] width 0 height 0
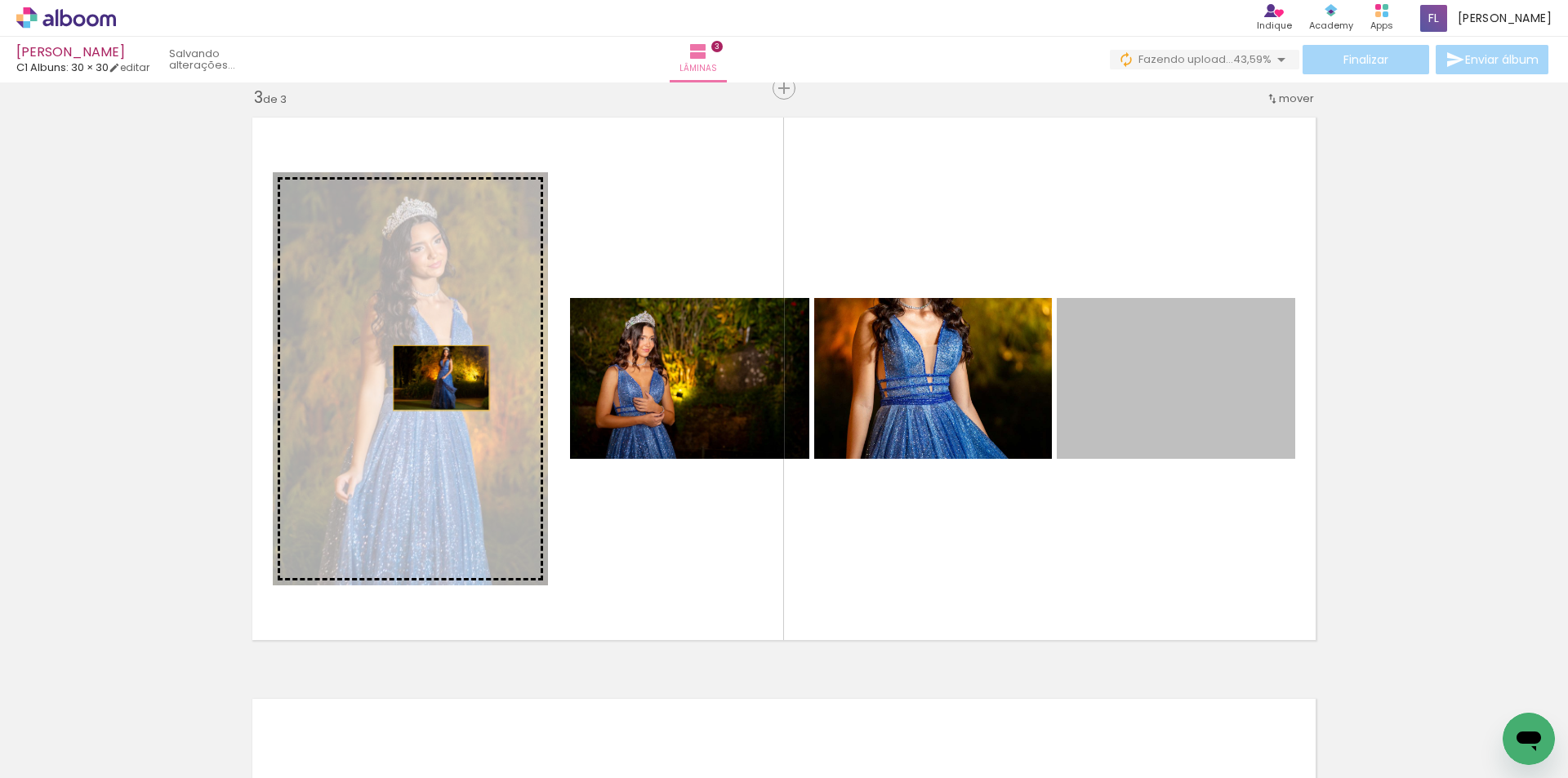
drag, startPoint x: 1170, startPoint y: 379, endPoint x: 436, endPoint y: 378, distance: 734.0
click at [0, 0] on slot at bounding box center [0, 0] width 0 height 0
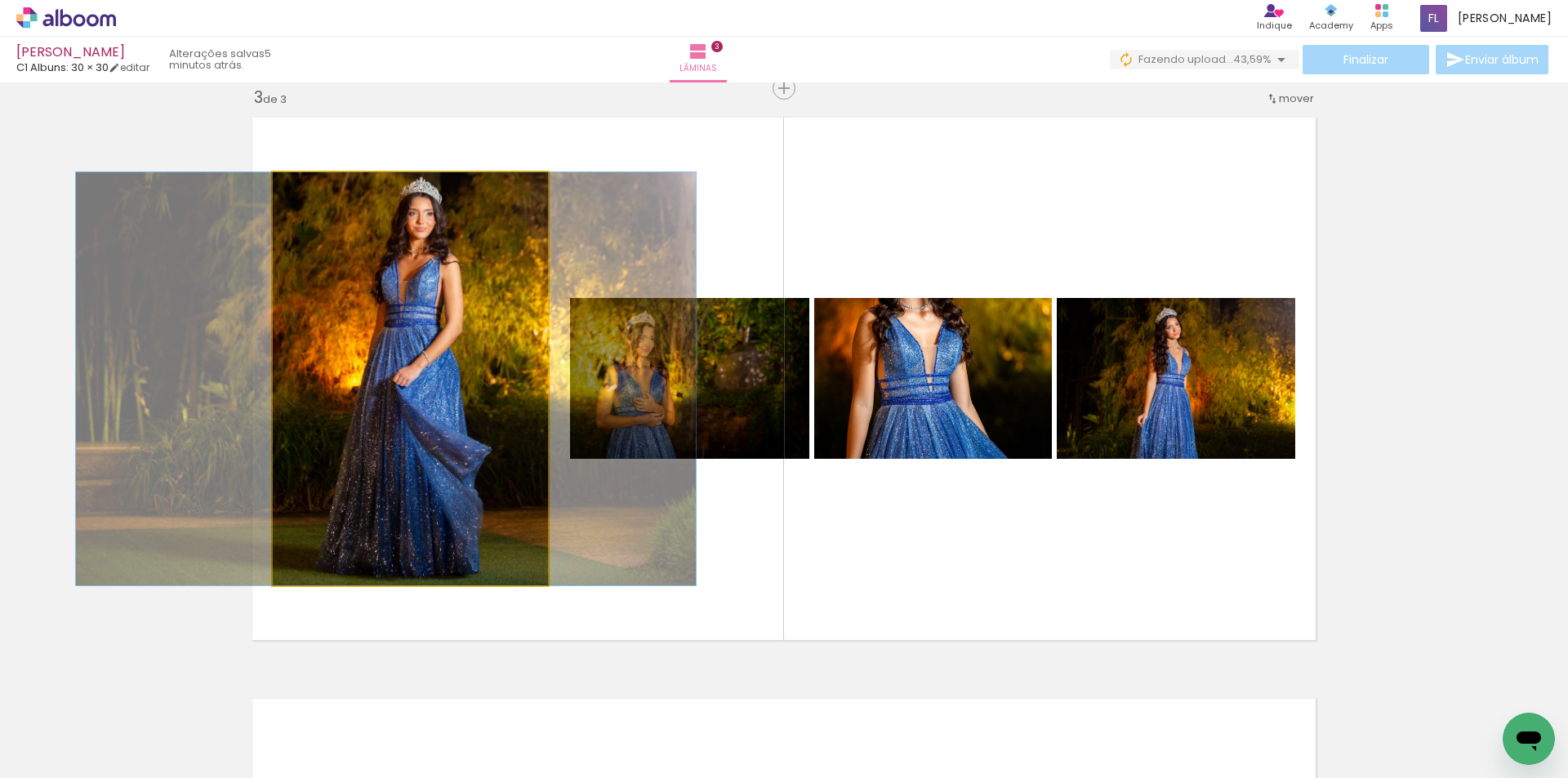
drag, startPoint x: 452, startPoint y: 376, endPoint x: 433, endPoint y: 373, distance: 19.2
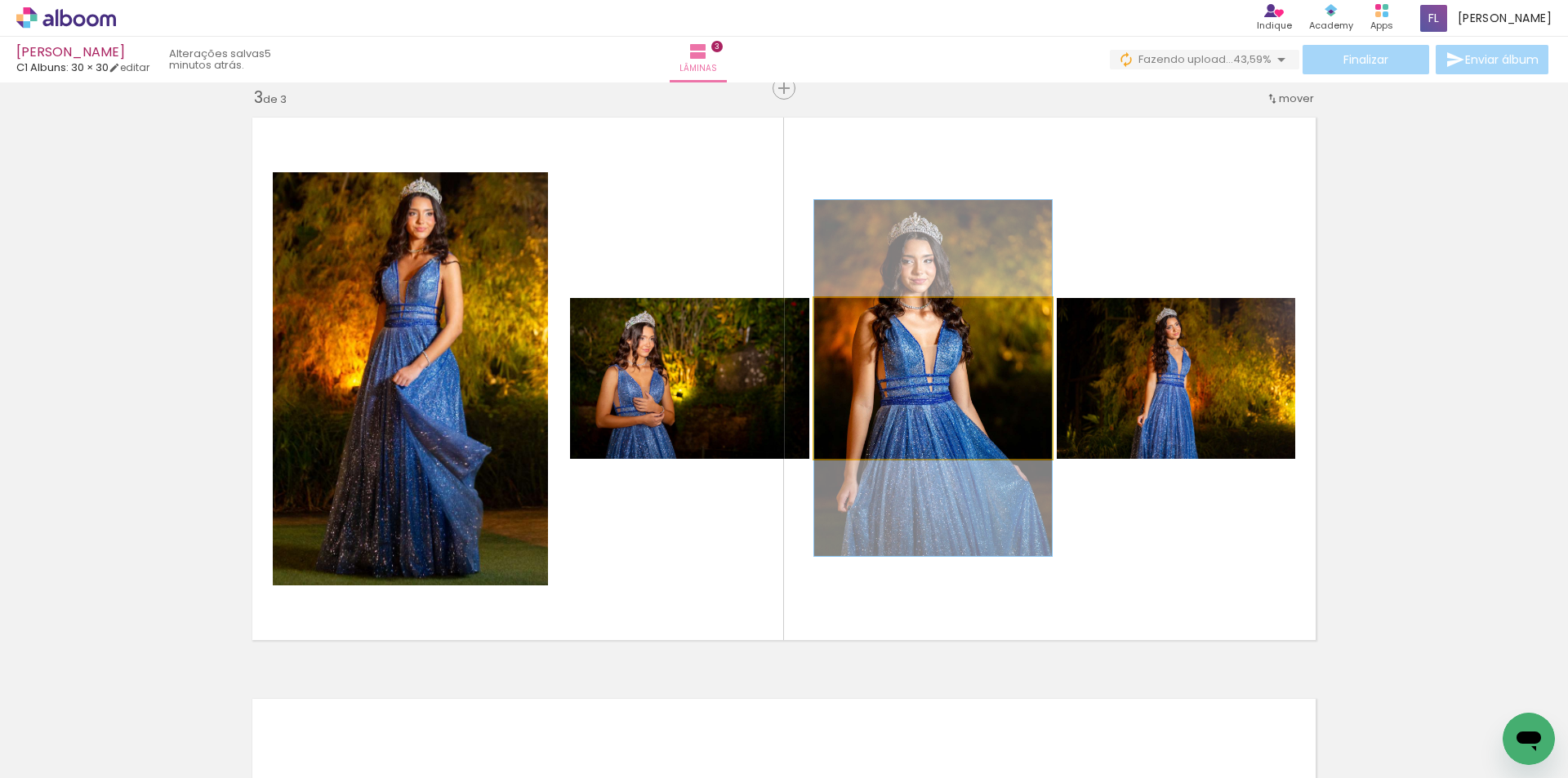
click at [925, 373] on quentale-photo at bounding box center [933, 379] width 237 height 161
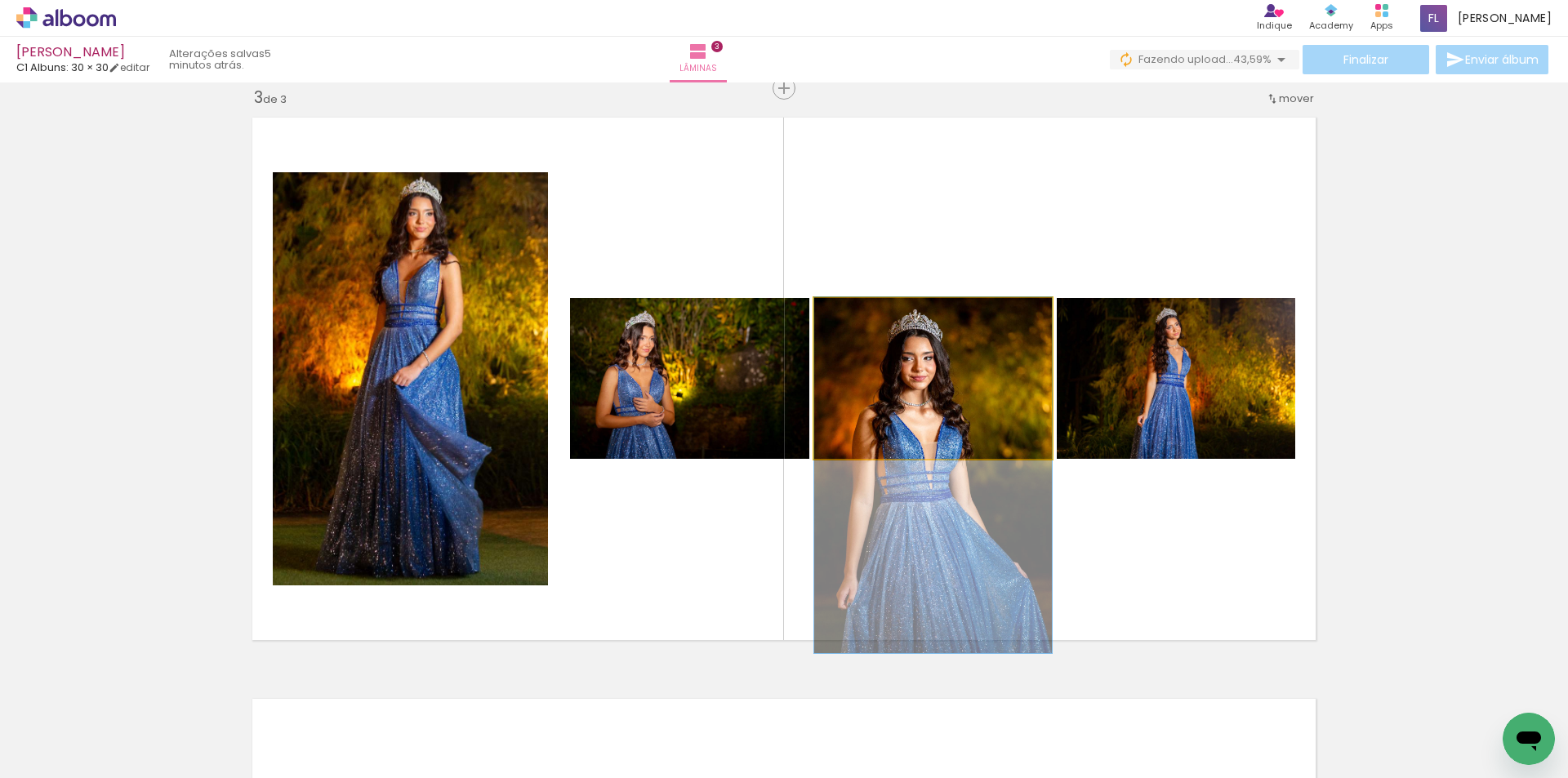
drag, startPoint x: 922, startPoint y: 362, endPoint x: 917, endPoint y: 459, distance: 97.1
click at [917, 459] on quentale-layouter at bounding box center [784, 379] width 1081 height 541
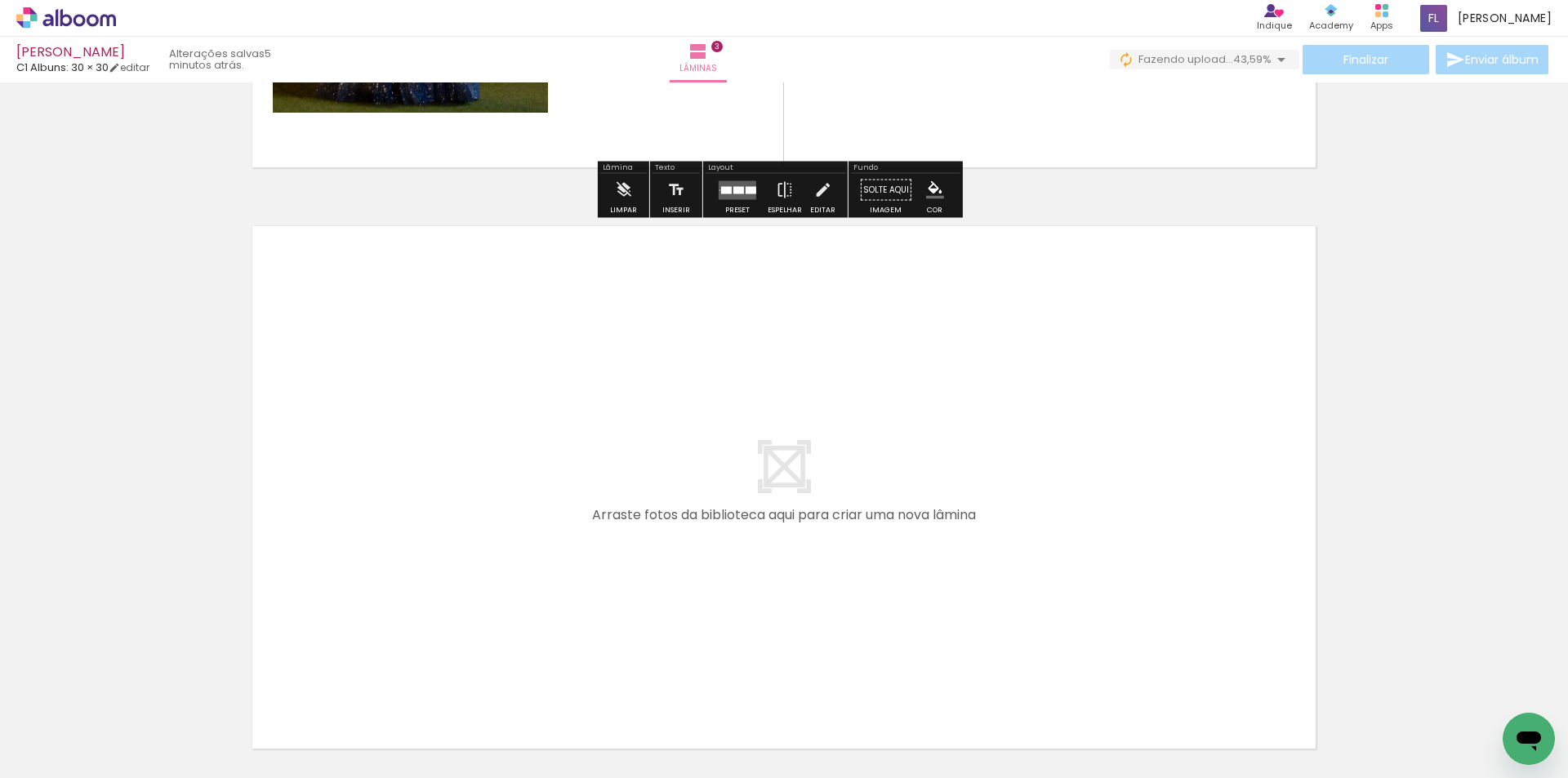
scroll to position [1673, 0]
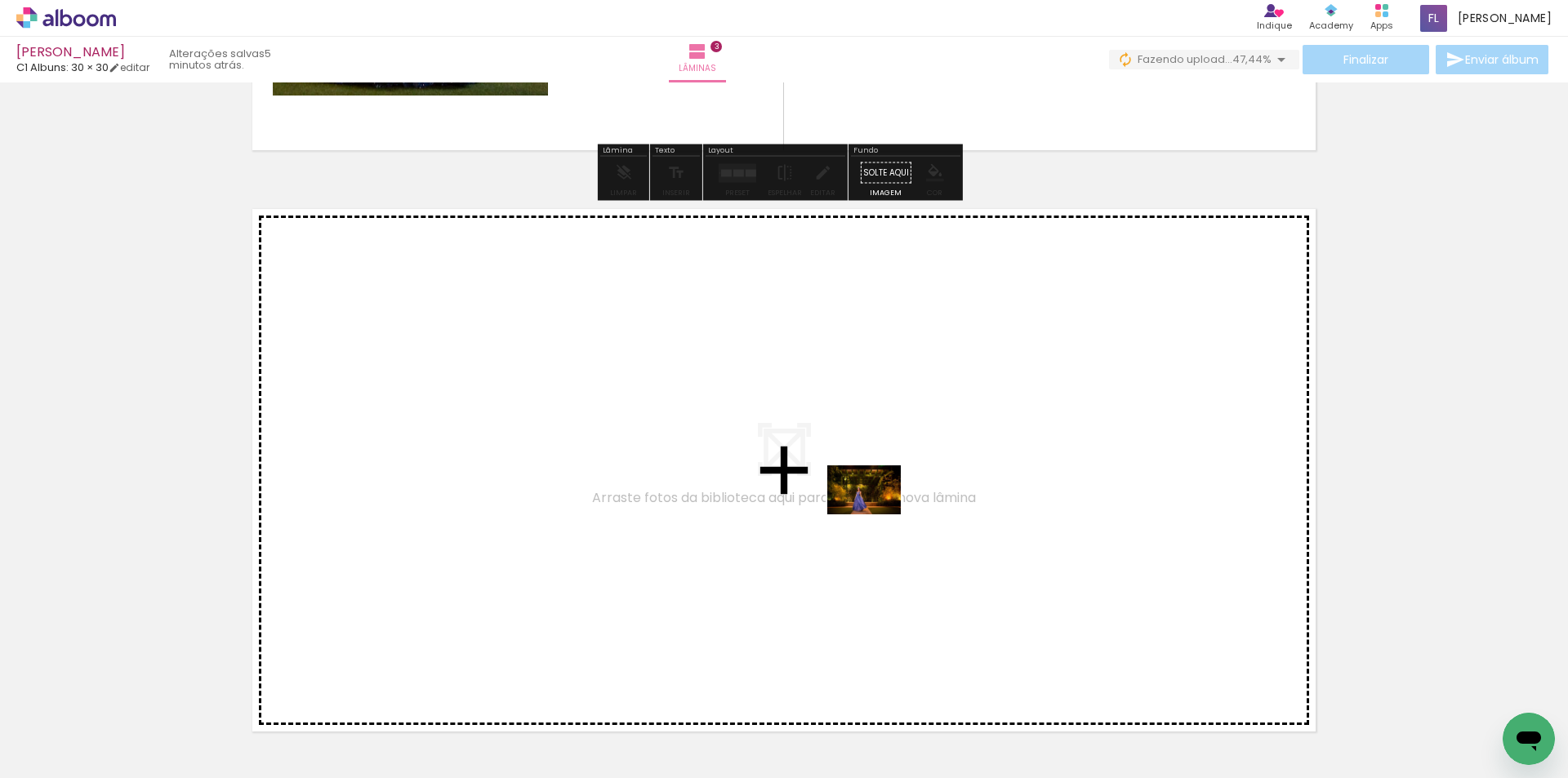
drag, startPoint x: 940, startPoint y: 726, endPoint x: 874, endPoint y: 513, distance: 223.0
click at [874, 513] on quentale-workspace at bounding box center [784, 389] width 1568 height 778
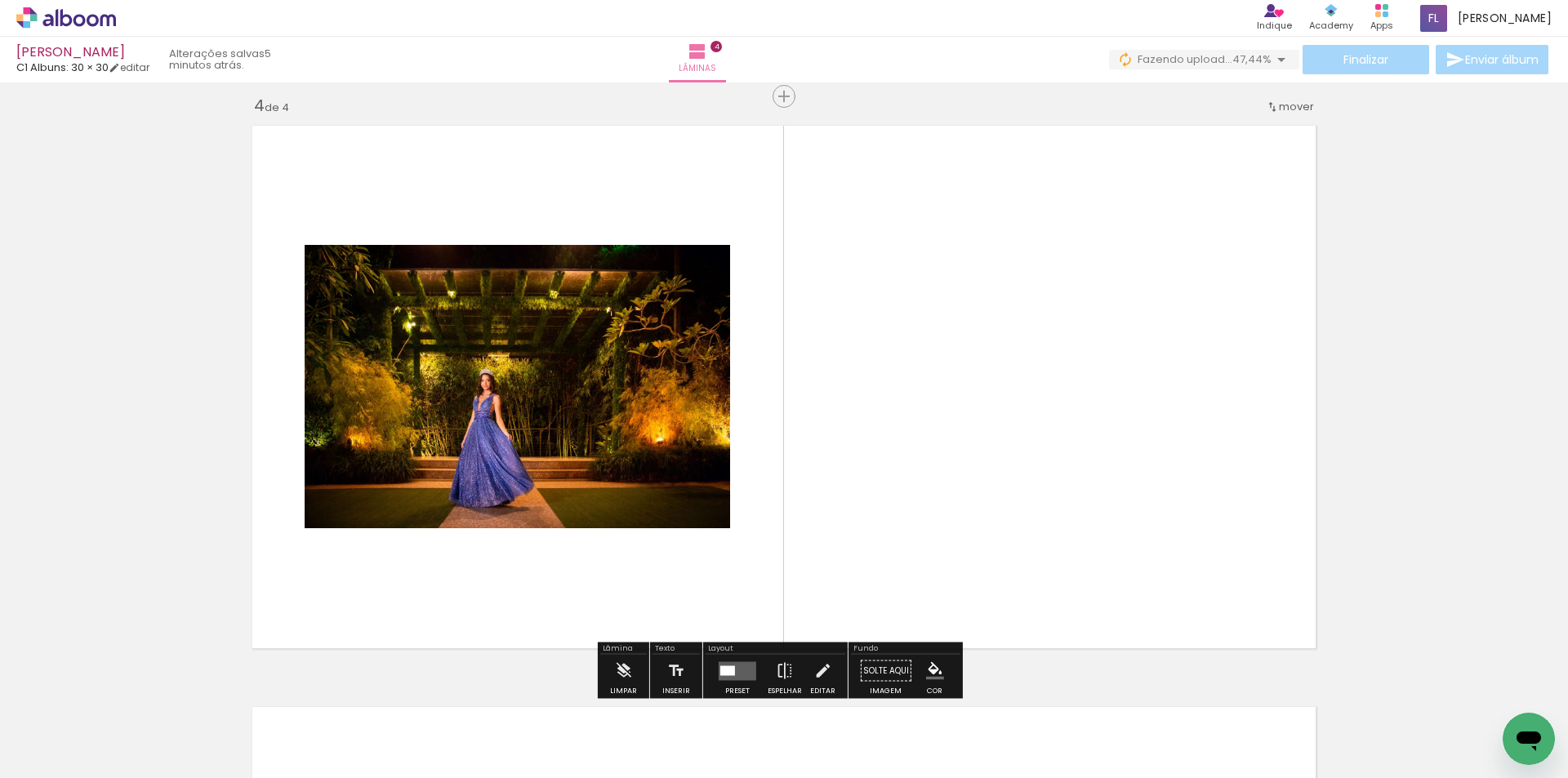
scroll to position [1765, 0]
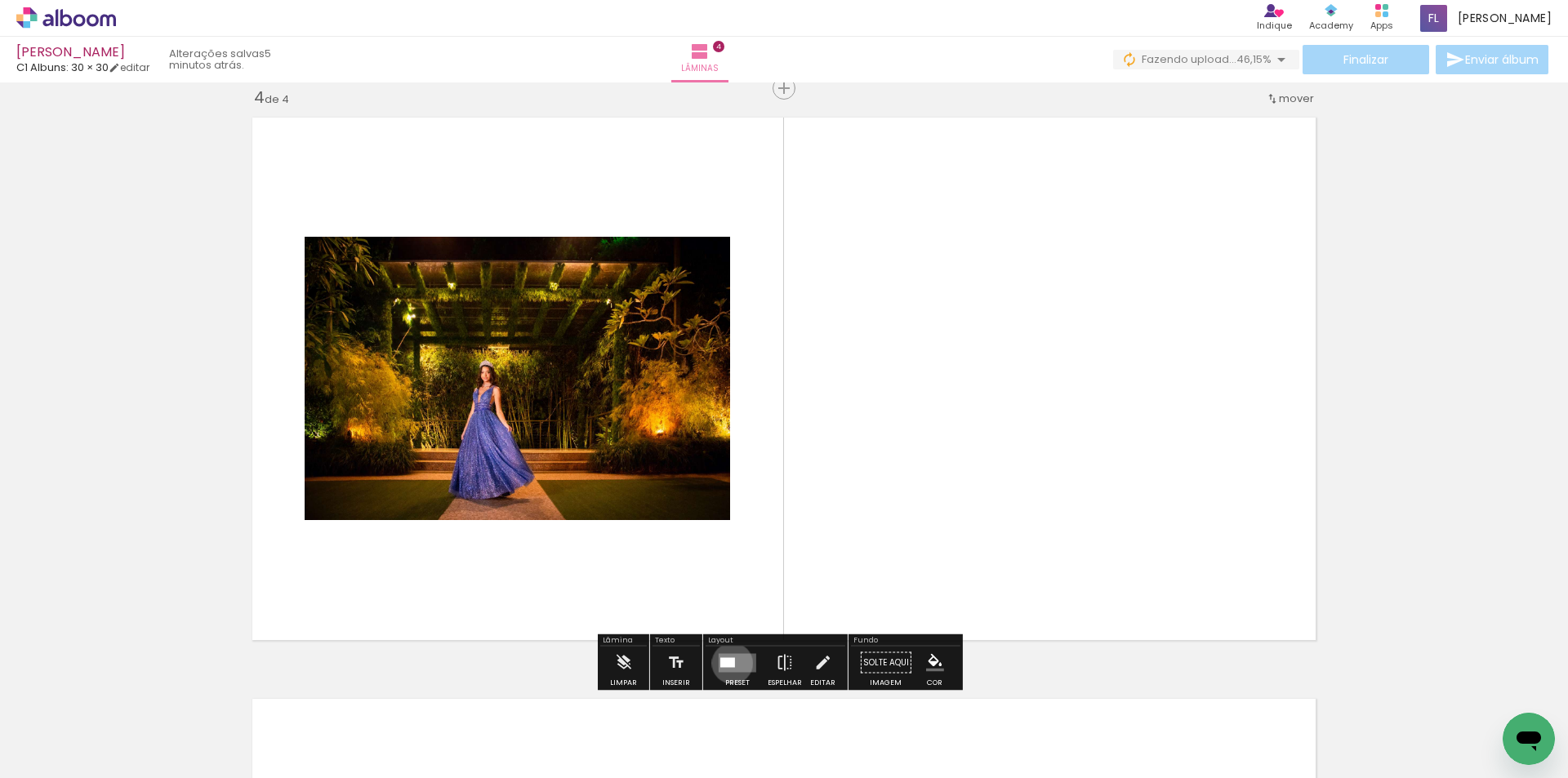
click at [729, 663] on div at bounding box center [727, 661] width 15 height 9
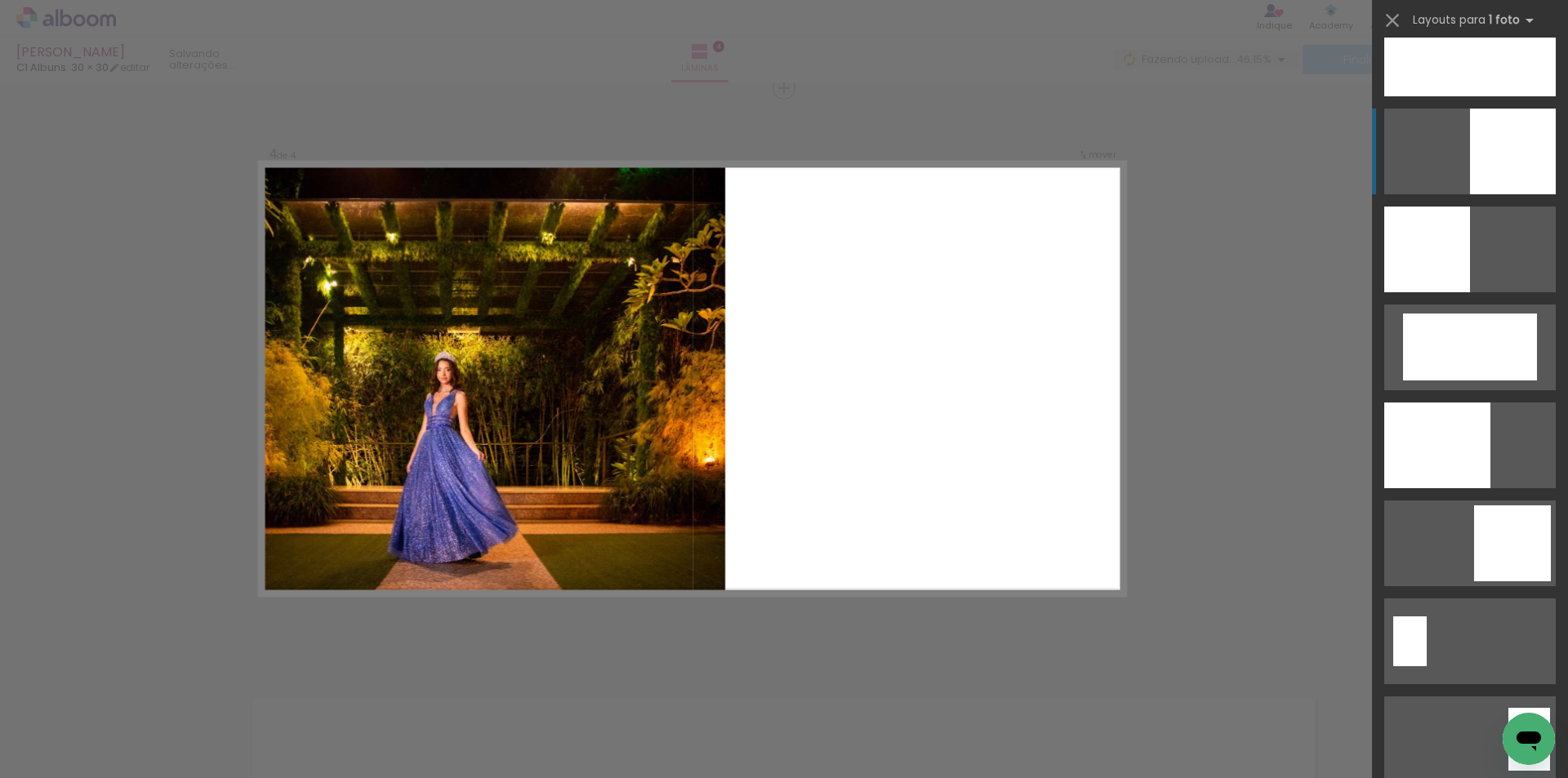
scroll to position [2530, 0]
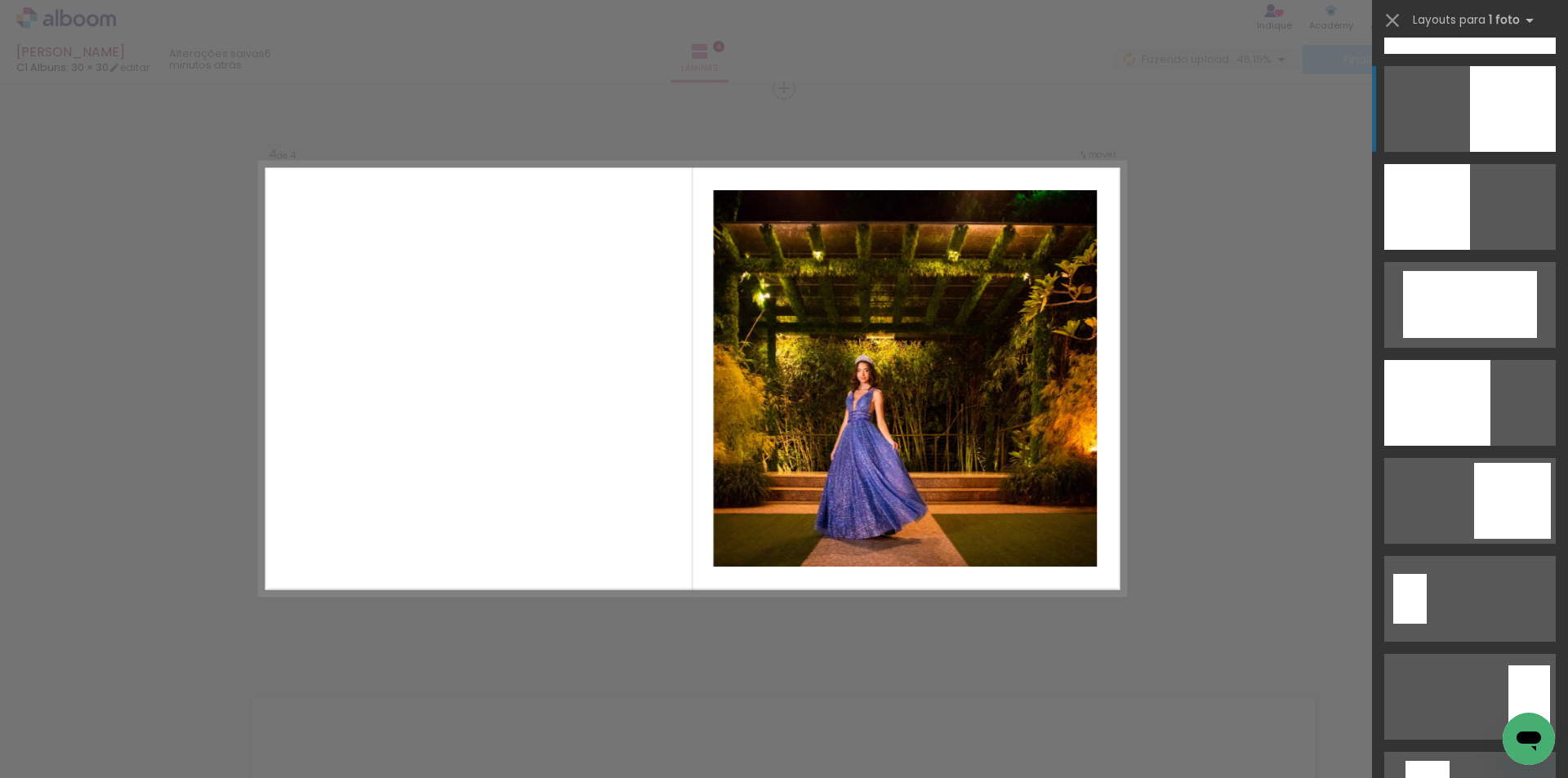
click at [1475, 494] on div at bounding box center [1513, 500] width 77 height 76
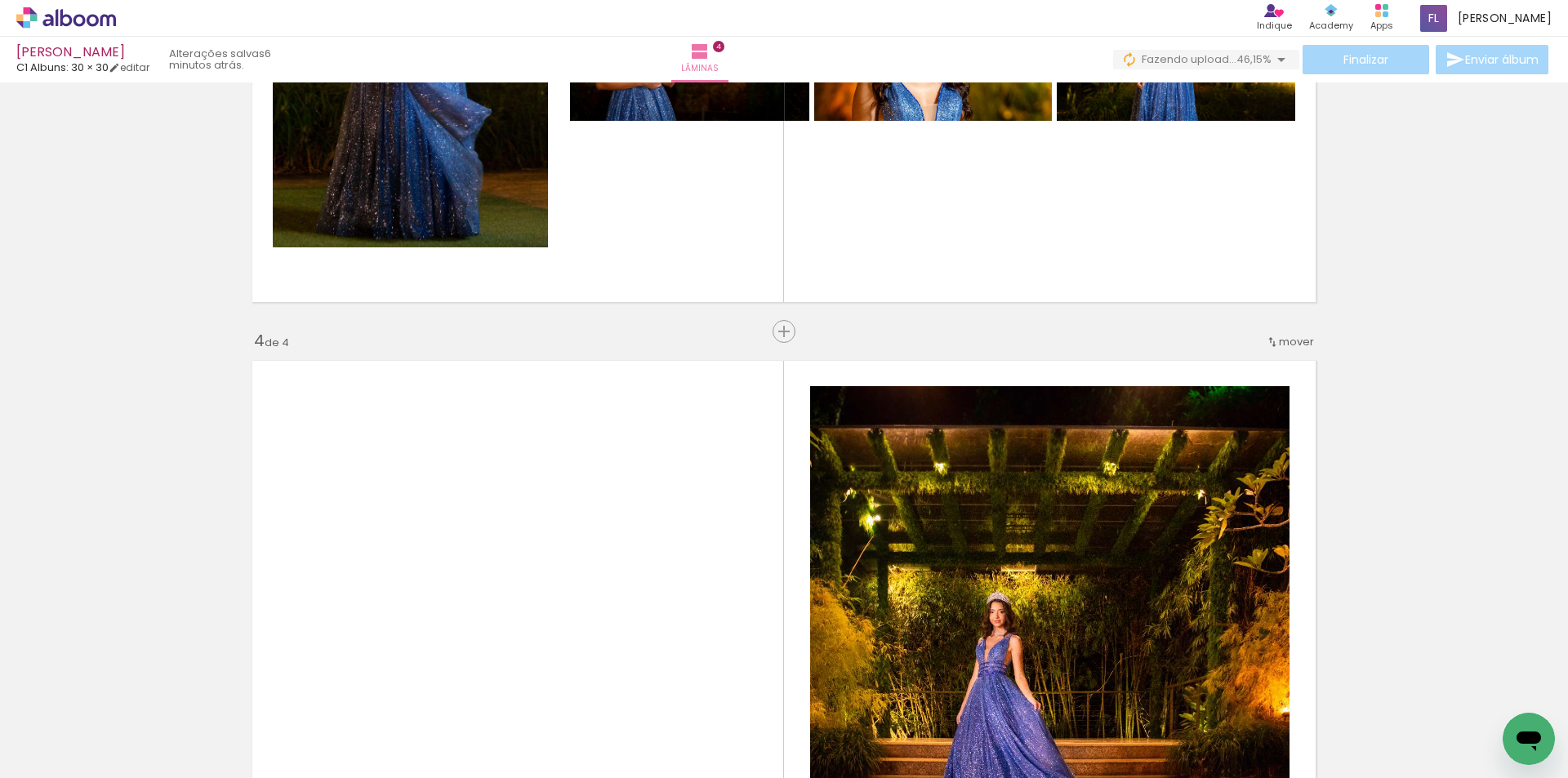
scroll to position [1520, 0]
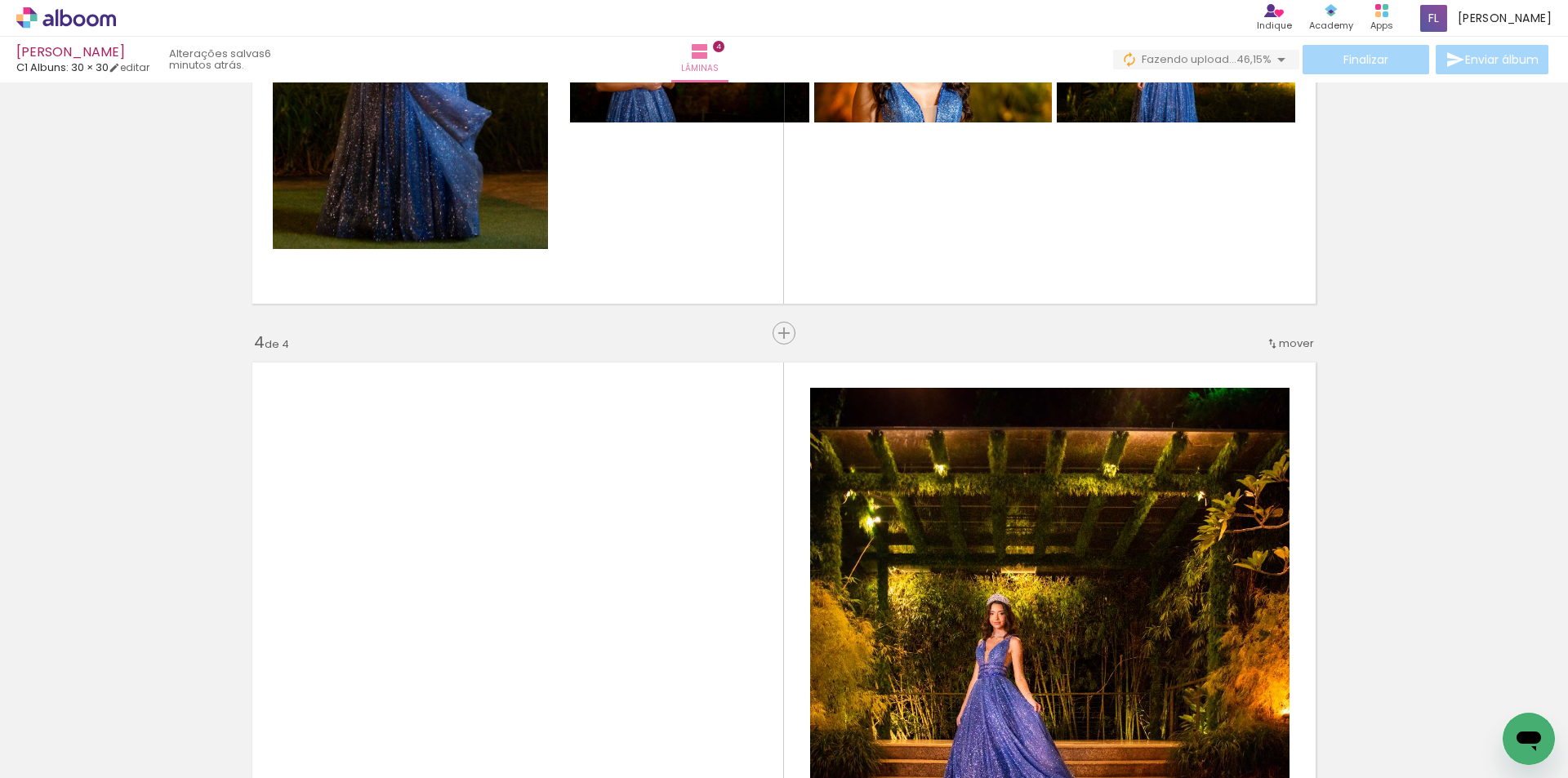
click at [1470, 494] on div "Inserir lâmina 1 de 4 Inserir lâmina 2 de 4 Inserir lâmina 3 de 4 Inserir lâmin…" at bounding box center [784, 21] width 1568 height 2907
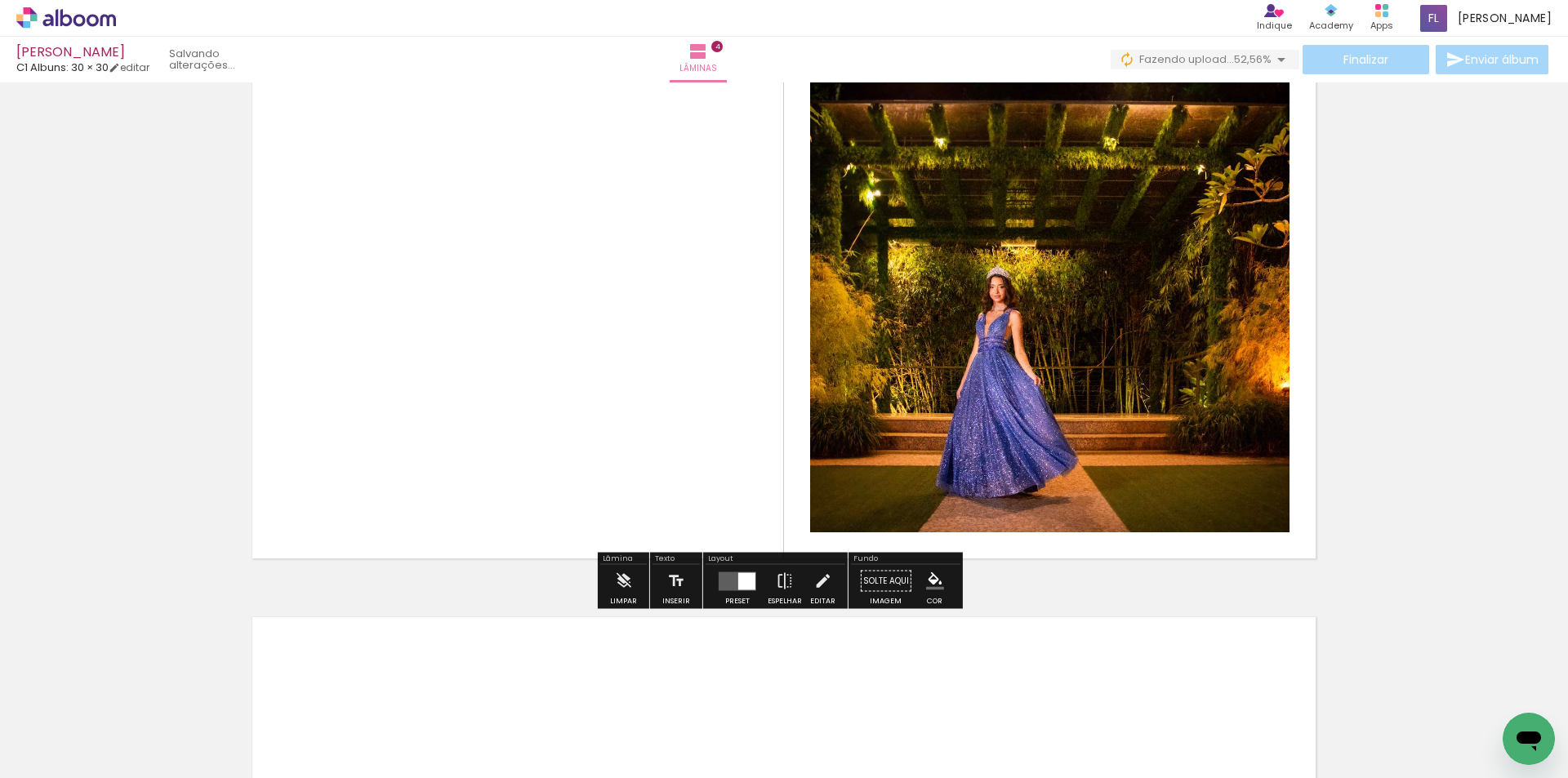
scroll to position [1765, 0]
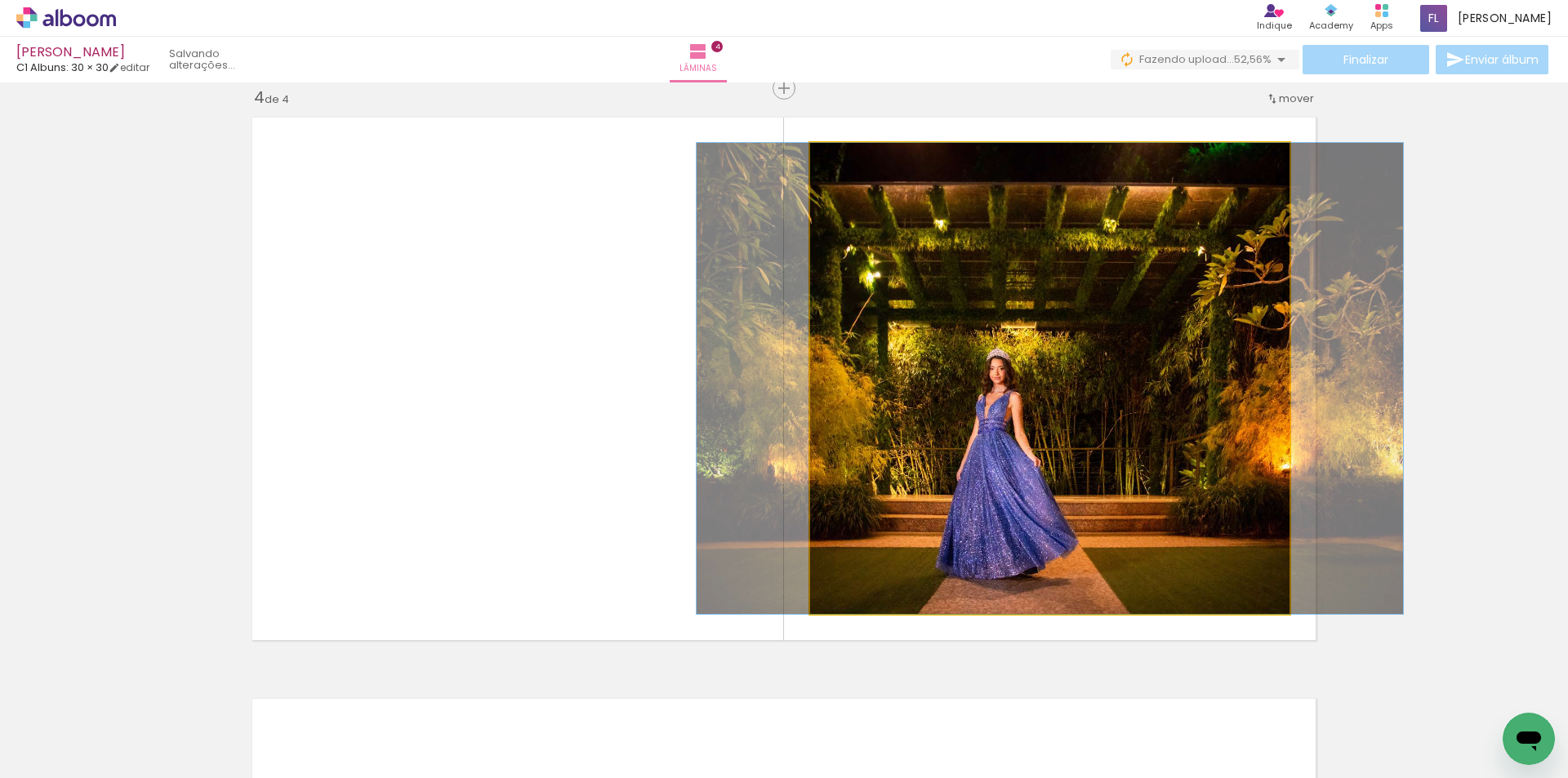
click at [1085, 441] on quentale-photo at bounding box center [1049, 379] width 479 height 471
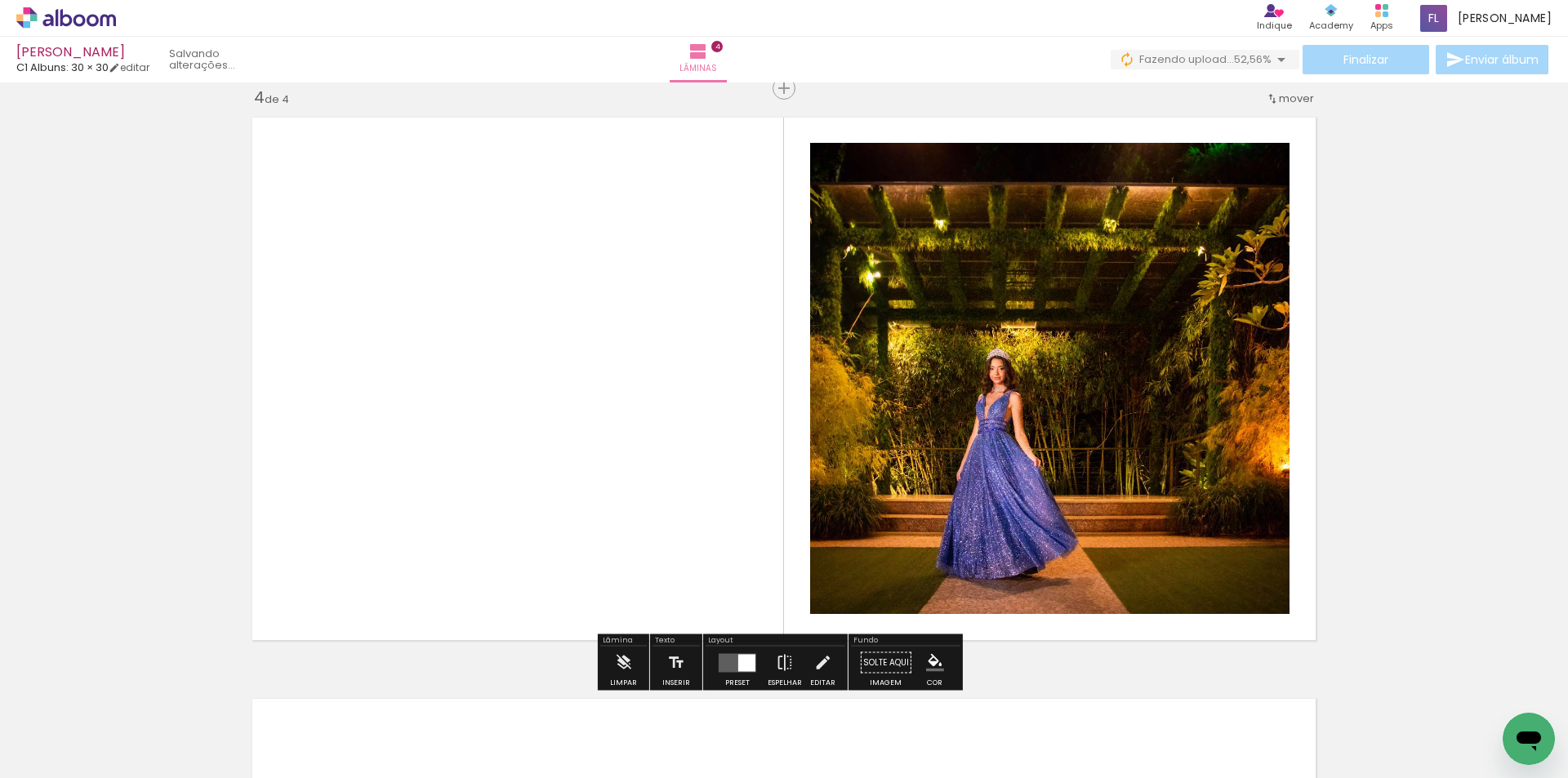
click at [730, 666] on quentale-layouter at bounding box center [737, 662] width 38 height 19
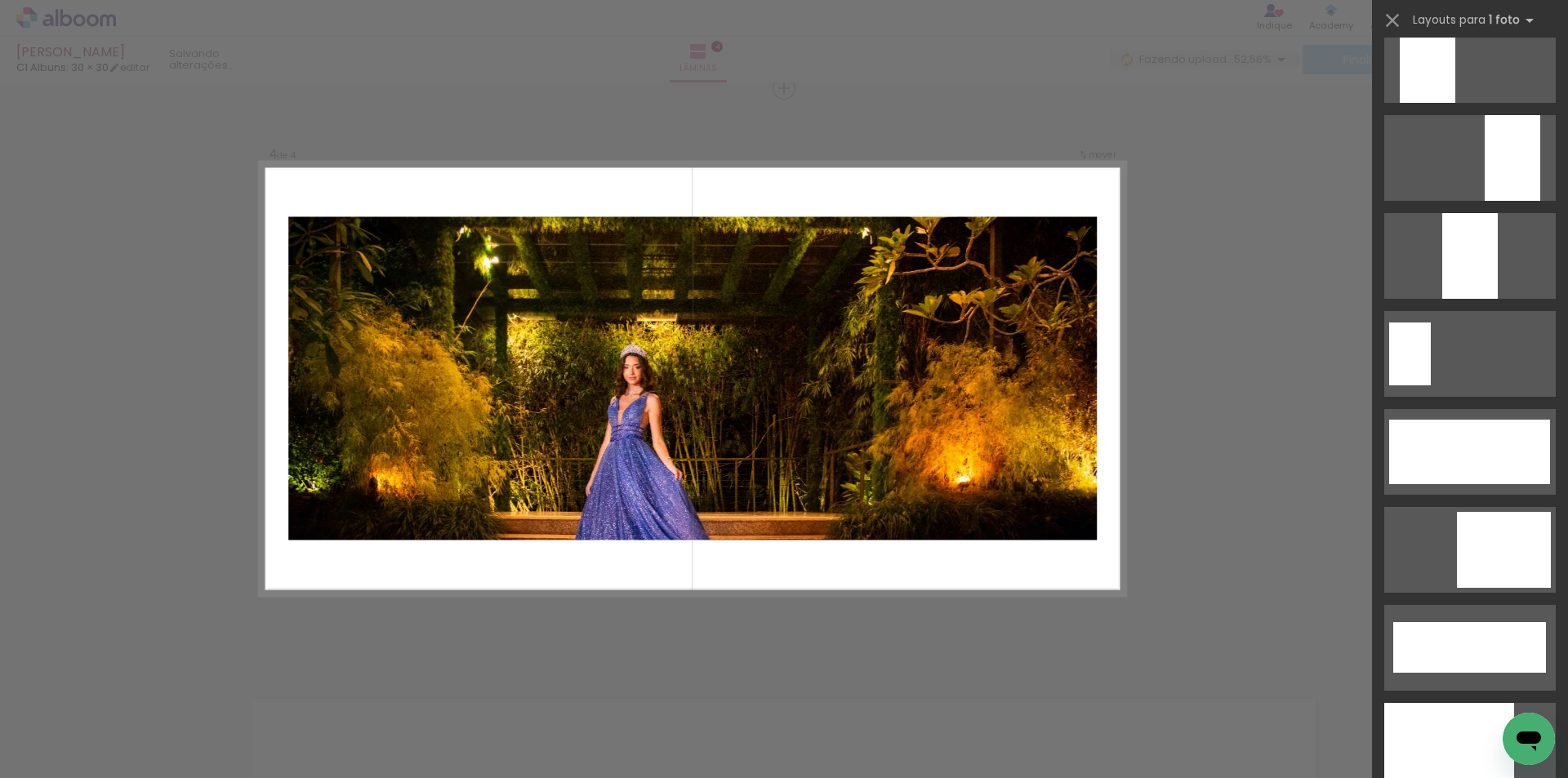
scroll to position [4245, 0]
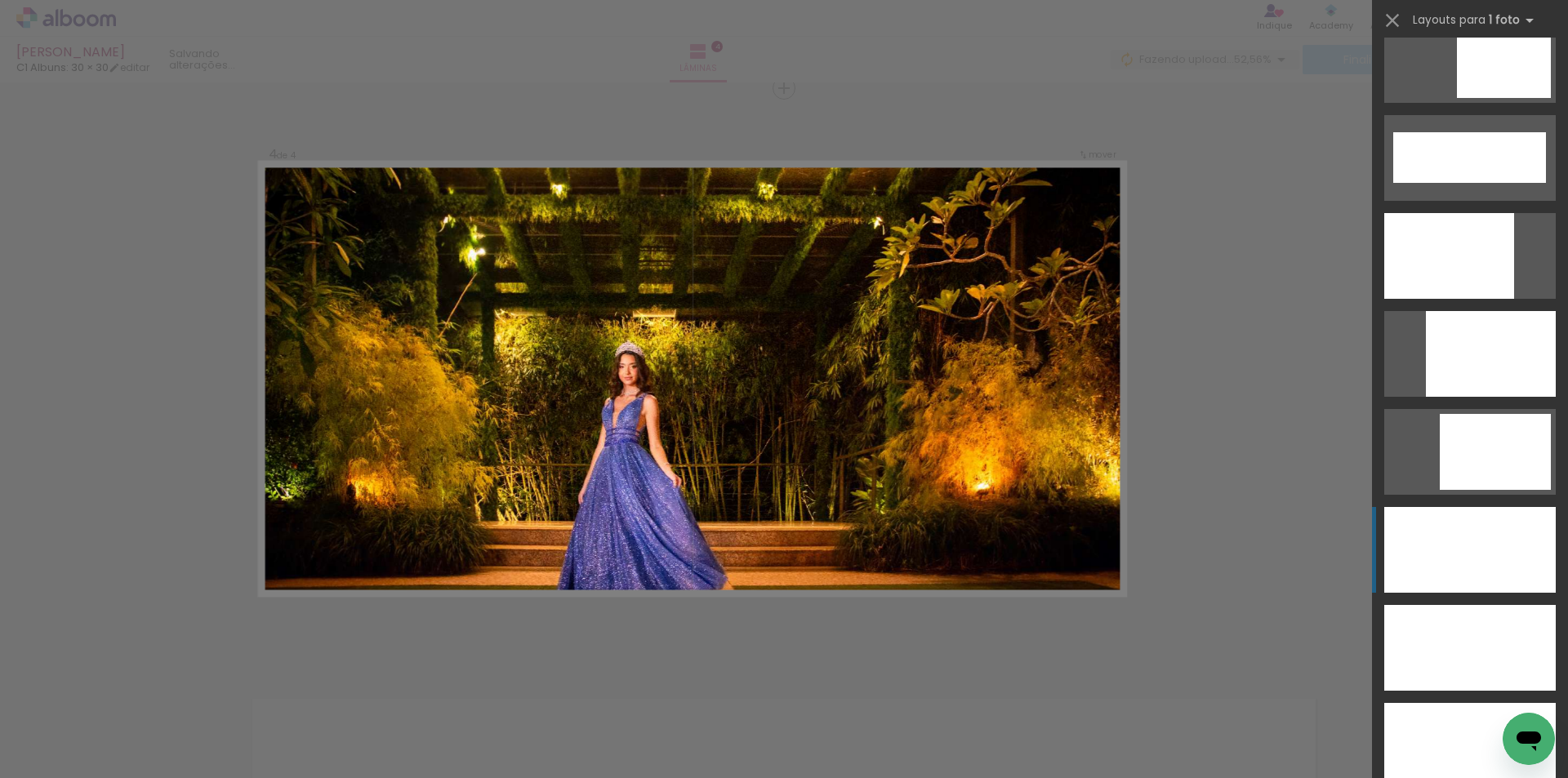
click at [1445, 559] on div at bounding box center [1470, 550] width 171 height 86
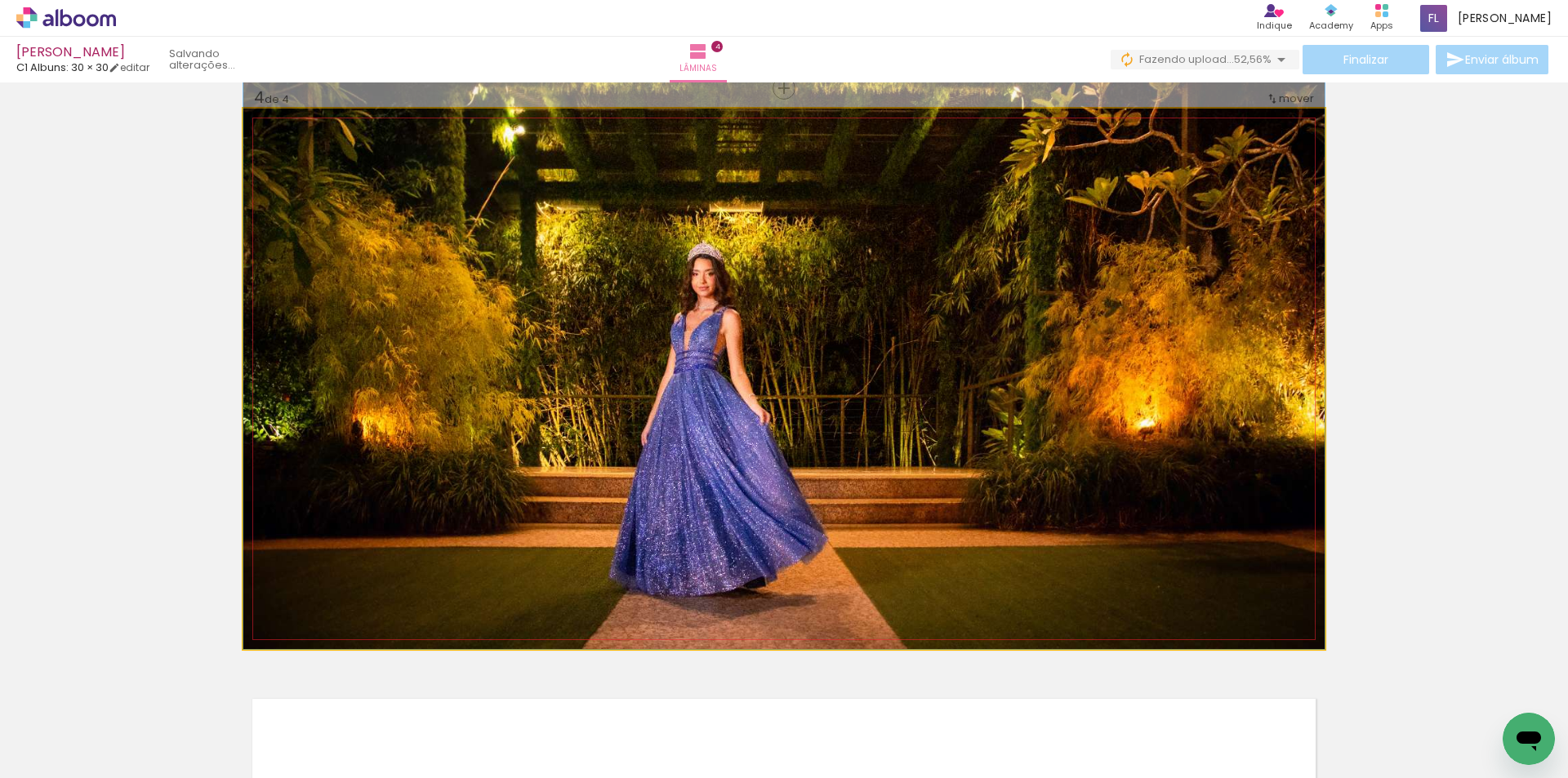
drag, startPoint x: 981, startPoint y: 397, endPoint x: 982, endPoint y: 271, distance: 126.0
drag, startPoint x: 943, startPoint y: 282, endPoint x: 903, endPoint y: 274, distance: 40.8
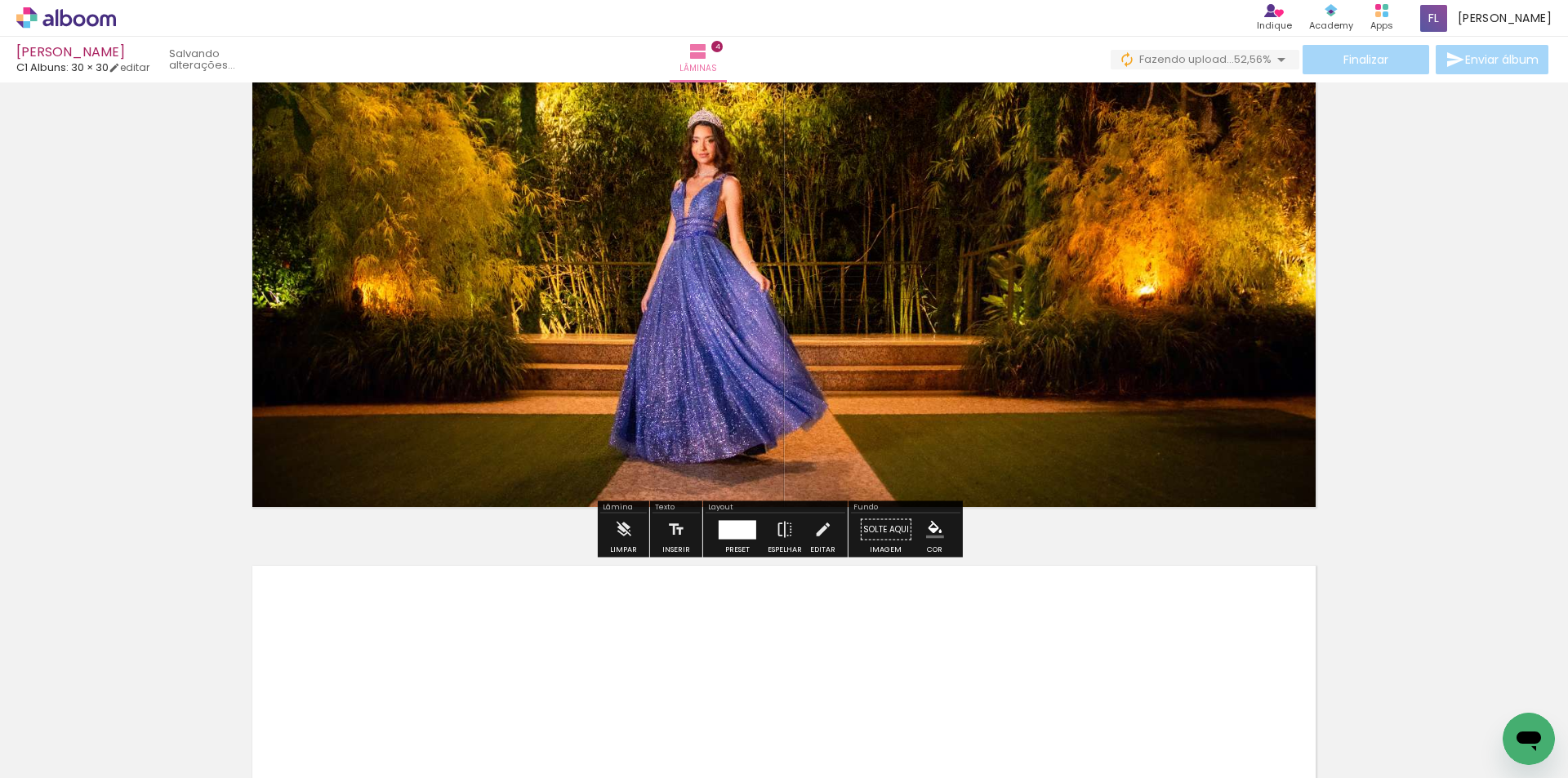
scroll to position [1928, 0]
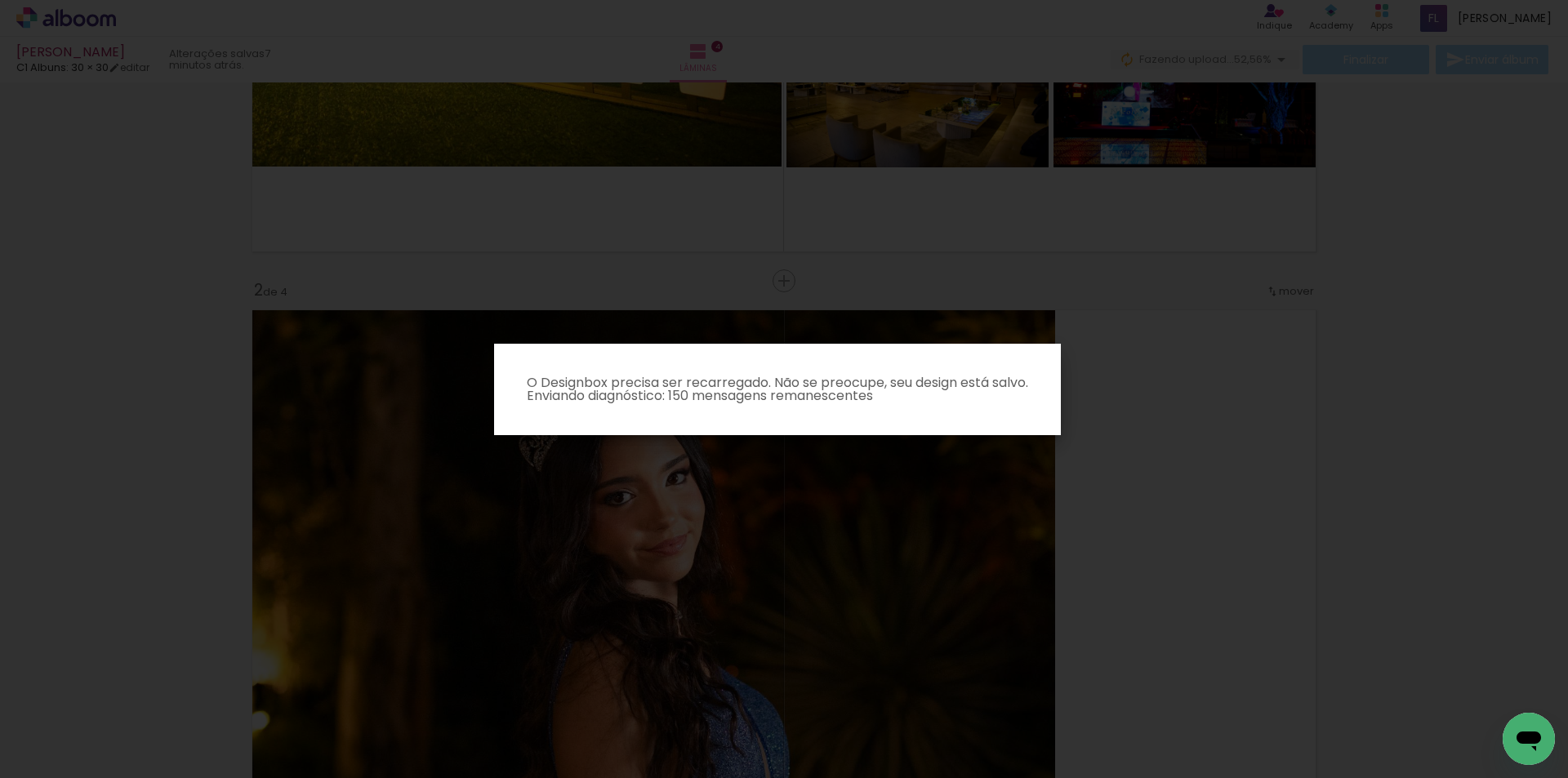
scroll to position [377, 0]
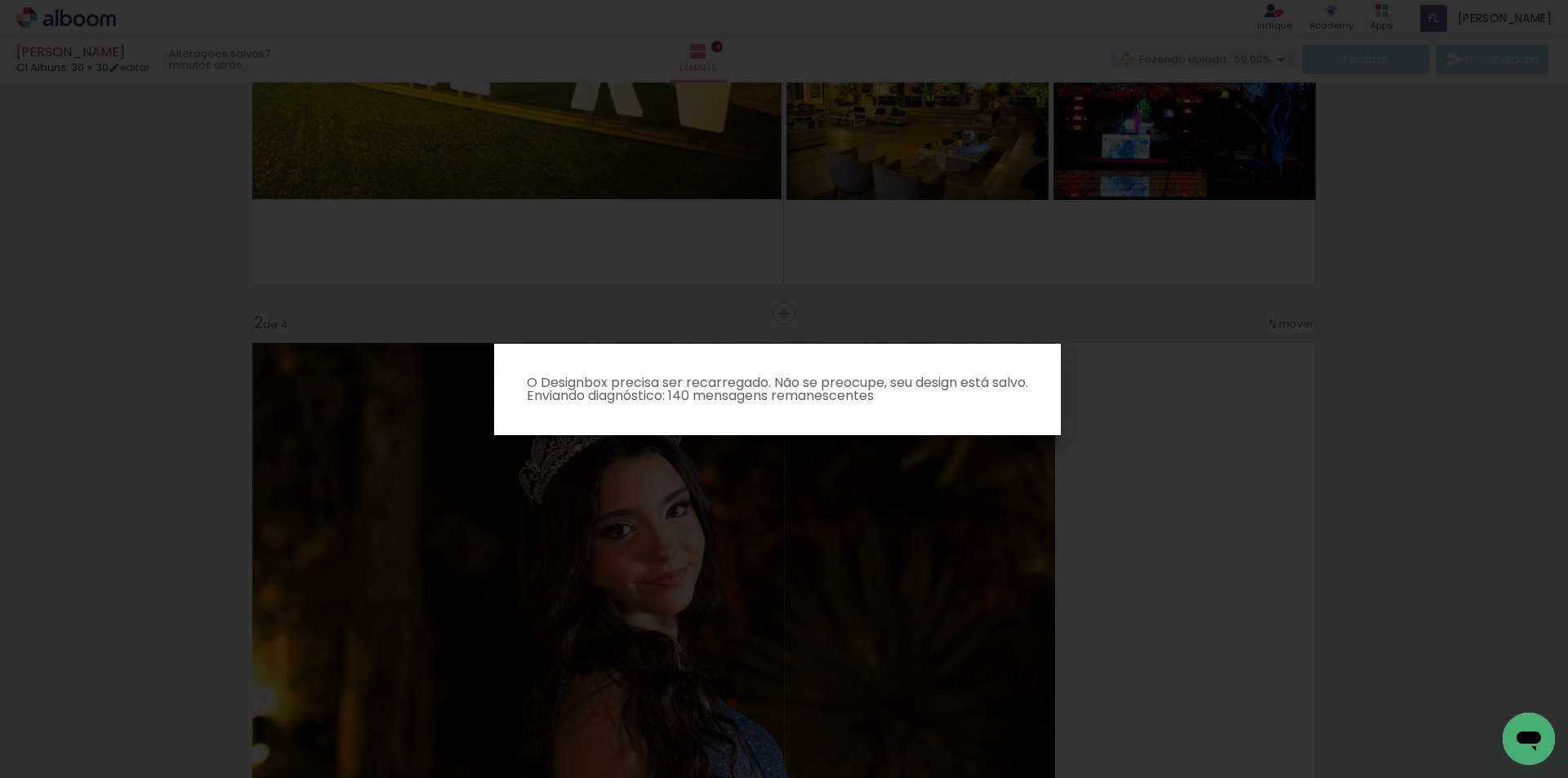
click at [1109, 436] on iron-overlay-backdrop at bounding box center [784, 389] width 1568 height 778
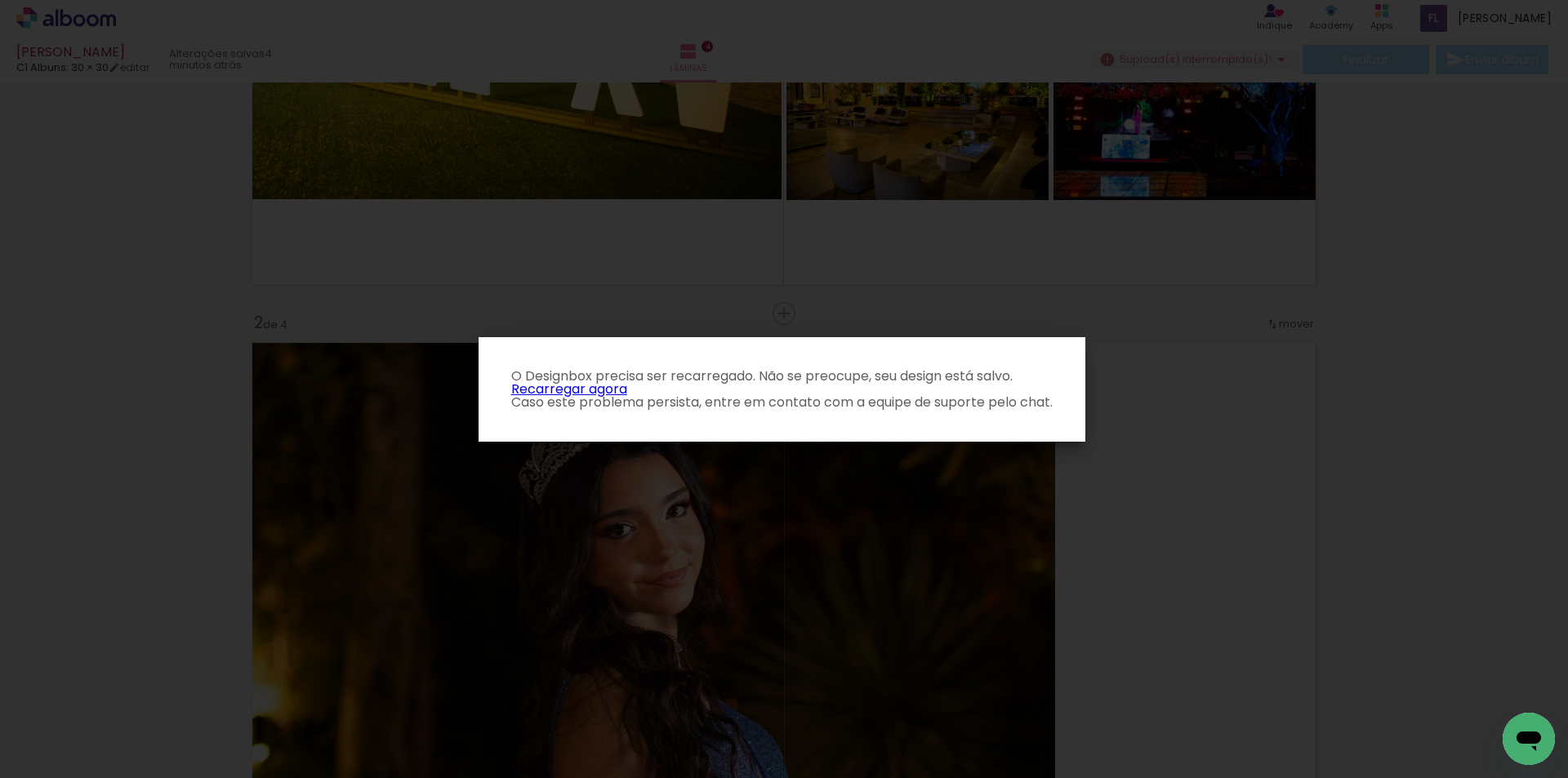
click at [602, 389] on link "Recarregar agora" at bounding box center [568, 389] width 116 height 19
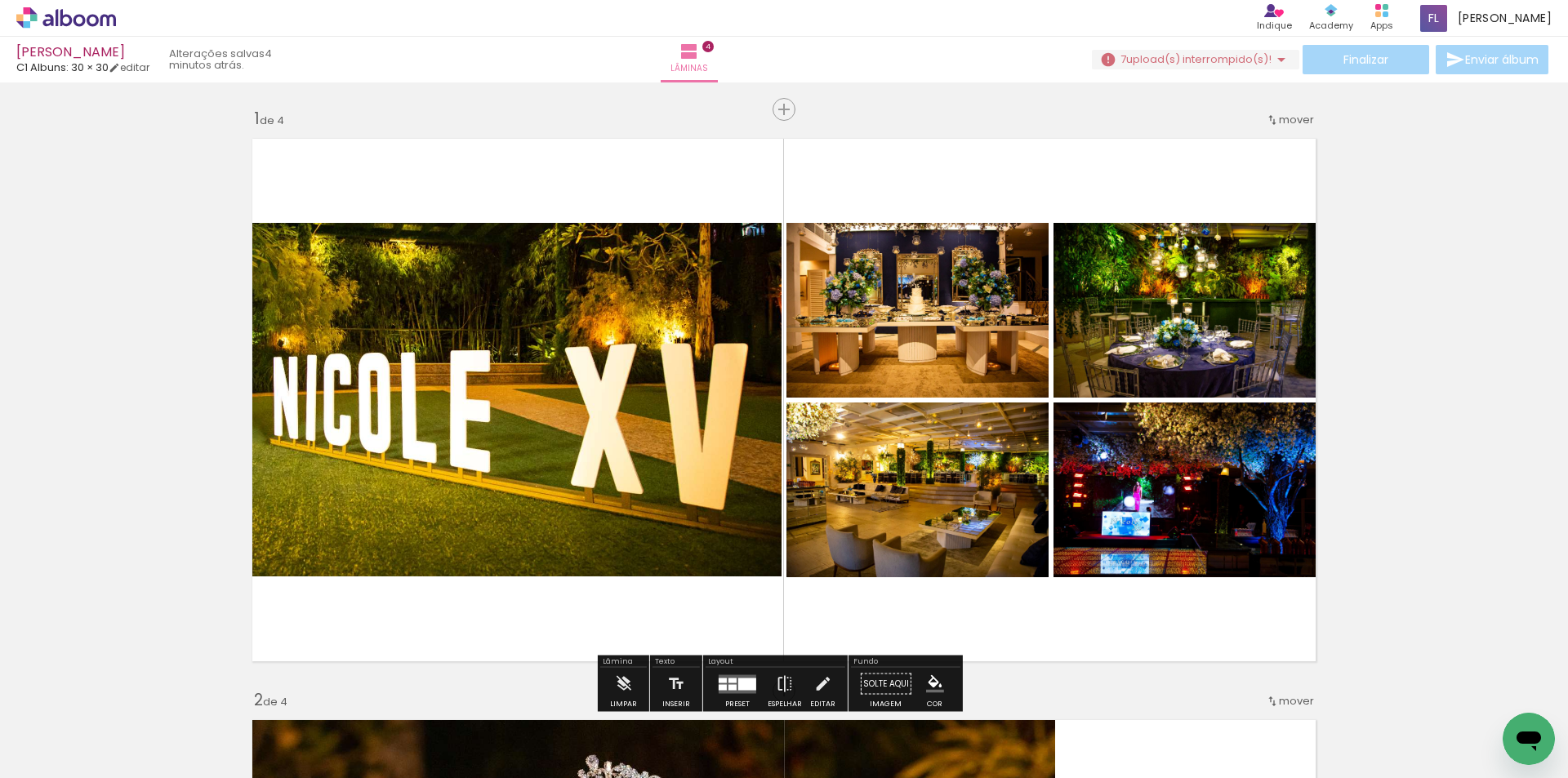
click at [1271, 61] on iron-icon at bounding box center [1281, 59] width 20 height 20
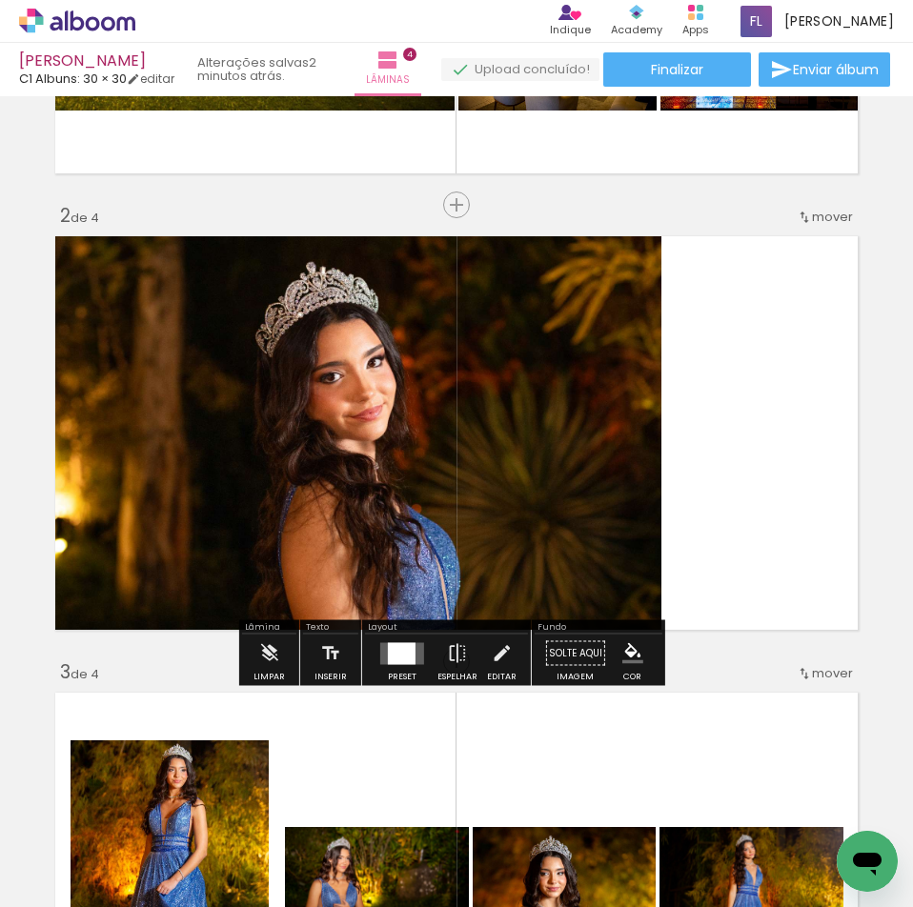
scroll to position [381, 0]
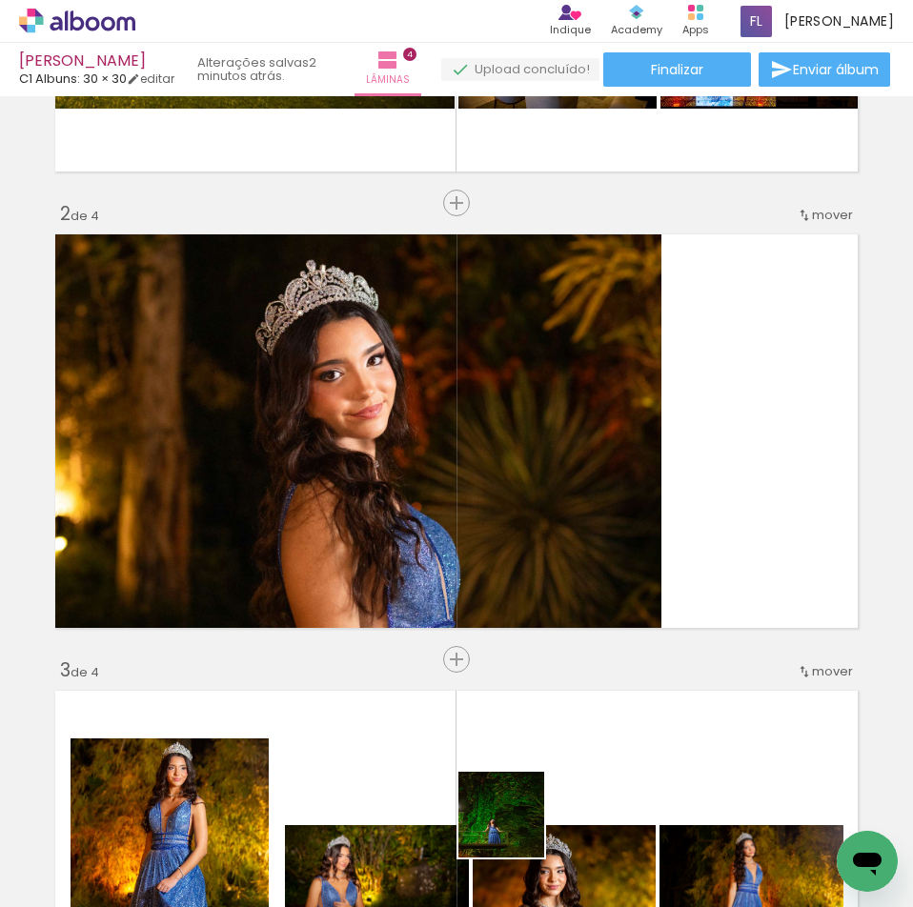
drag, startPoint x: 500, startPoint y: 848, endPoint x: 511, endPoint y: 832, distance: 19.3
click at [514, 830] on div at bounding box center [492, 843] width 63 height 94
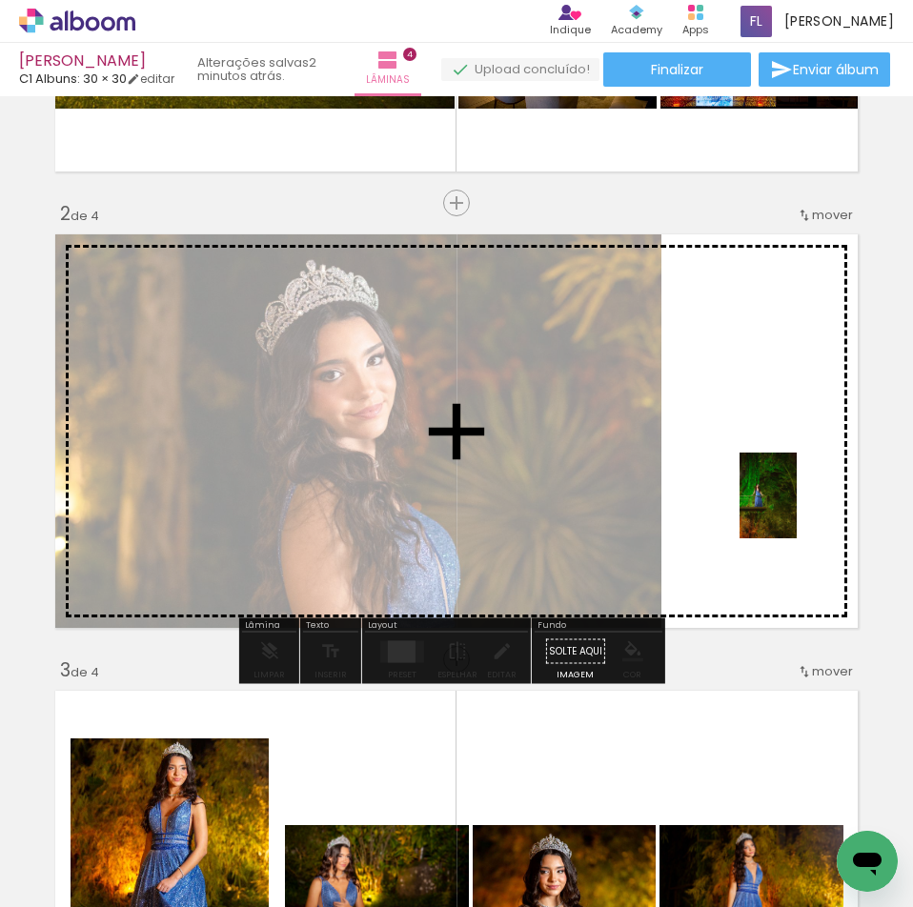
drag, startPoint x: 457, startPoint y: 790, endPoint x: 801, endPoint y: 474, distance: 466.6
click at [801, 474] on quentale-workspace at bounding box center [456, 453] width 913 height 907
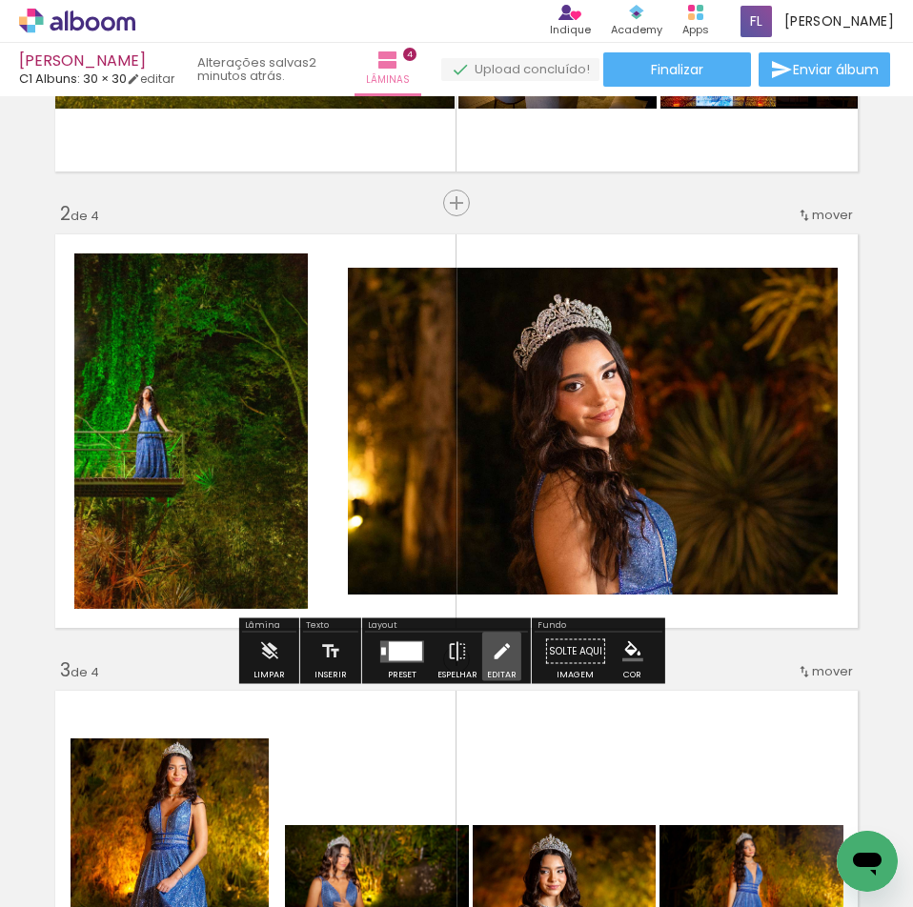
click at [494, 652] on iron-icon at bounding box center [501, 652] width 21 height 38
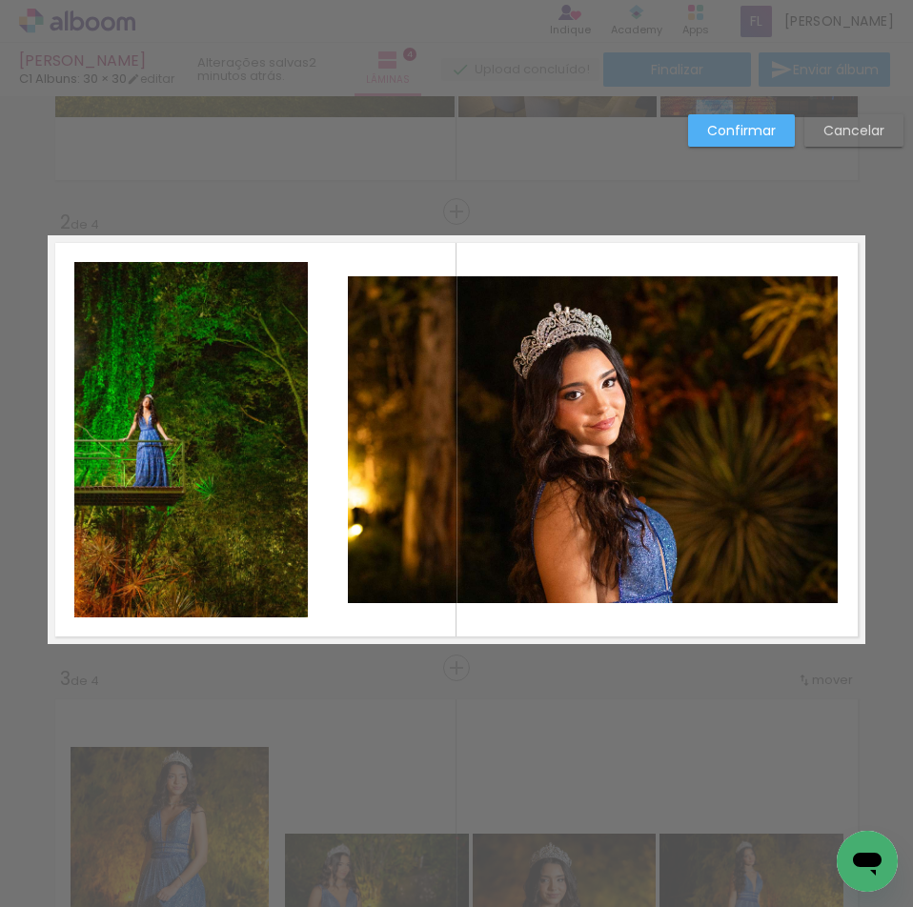
scroll to position [371, 0]
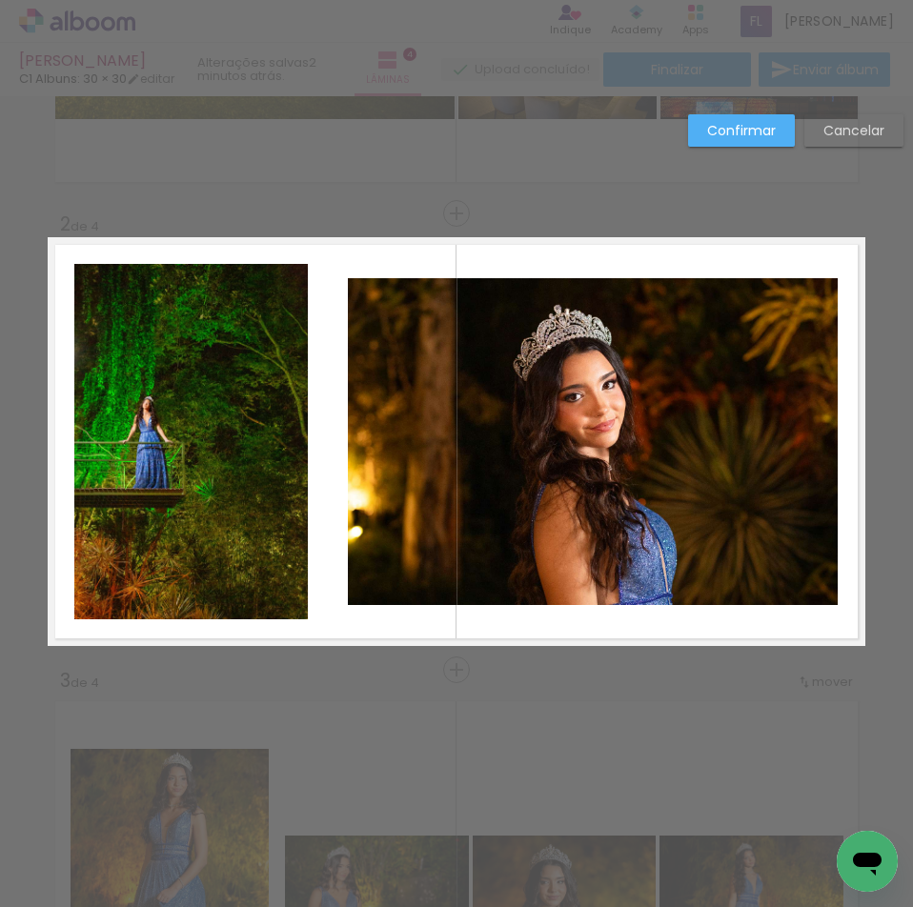
click at [841, 116] on paper-button "Cancelar" at bounding box center [853, 130] width 99 height 32
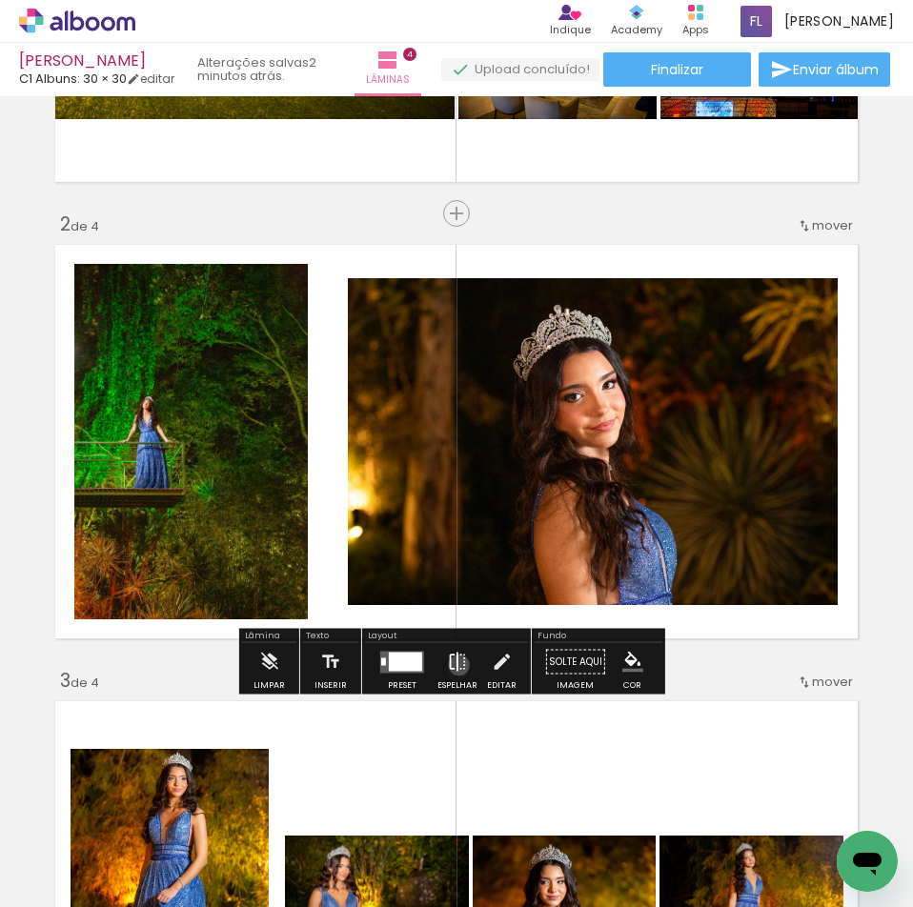
click at [454, 665] on iron-icon at bounding box center [457, 662] width 21 height 38
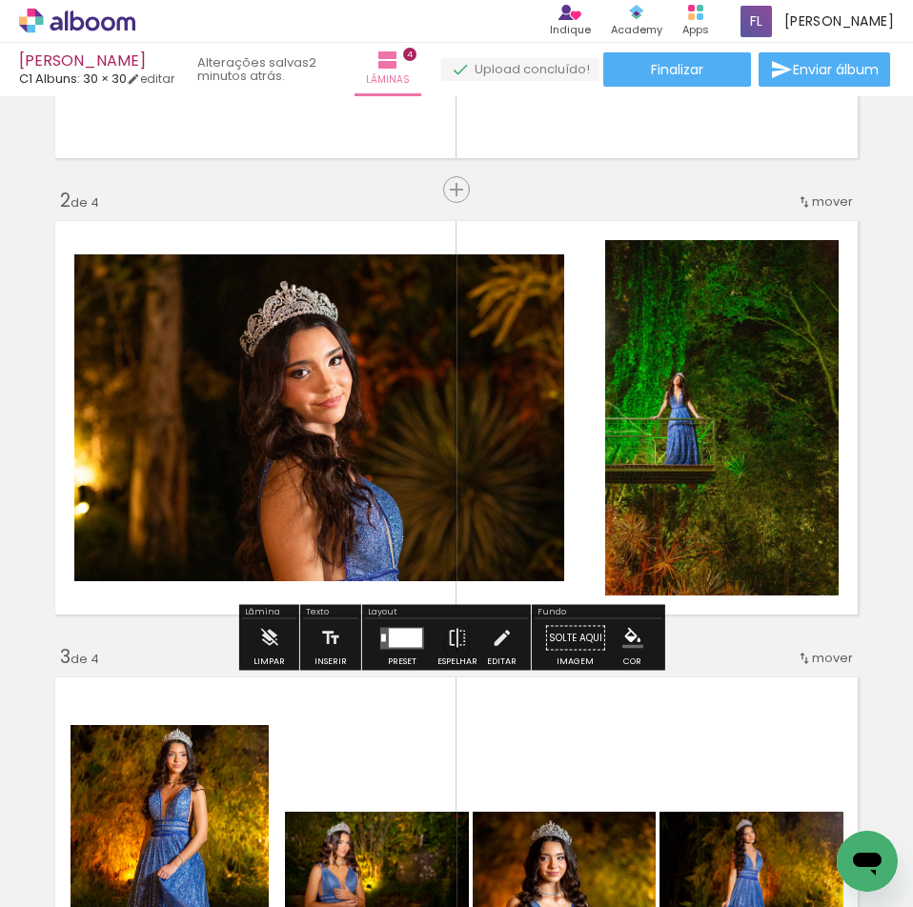
scroll to position [466, 0]
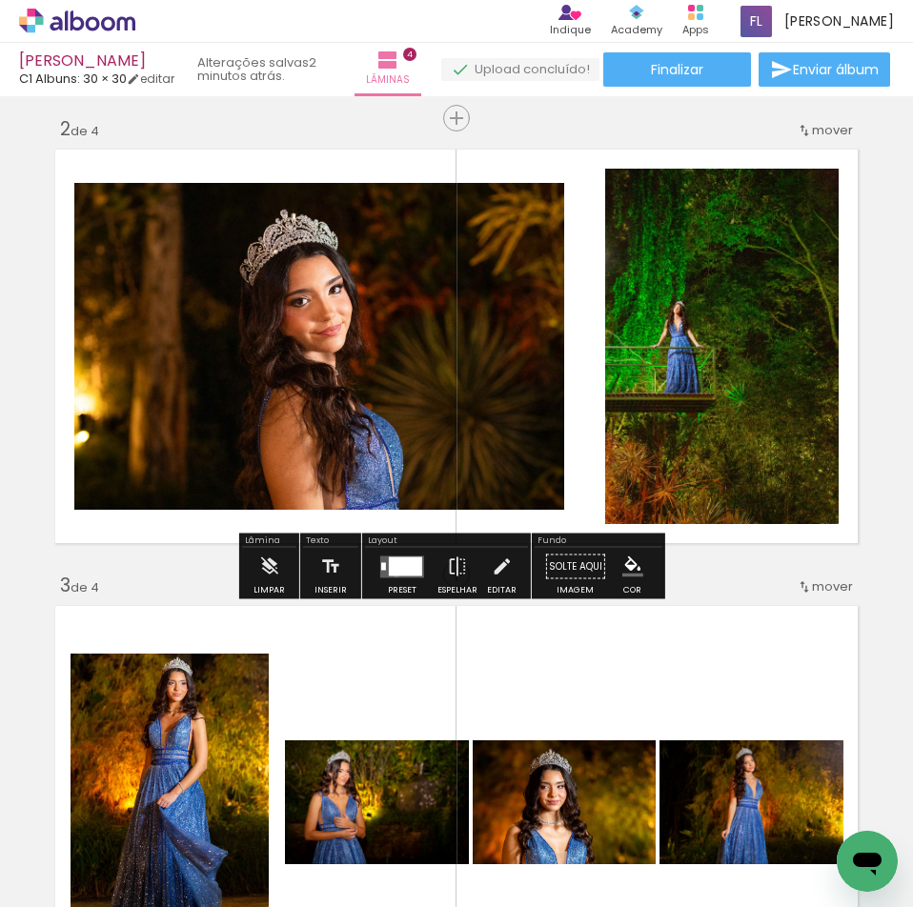
click at [392, 572] on div at bounding box center [405, 565] width 33 height 19
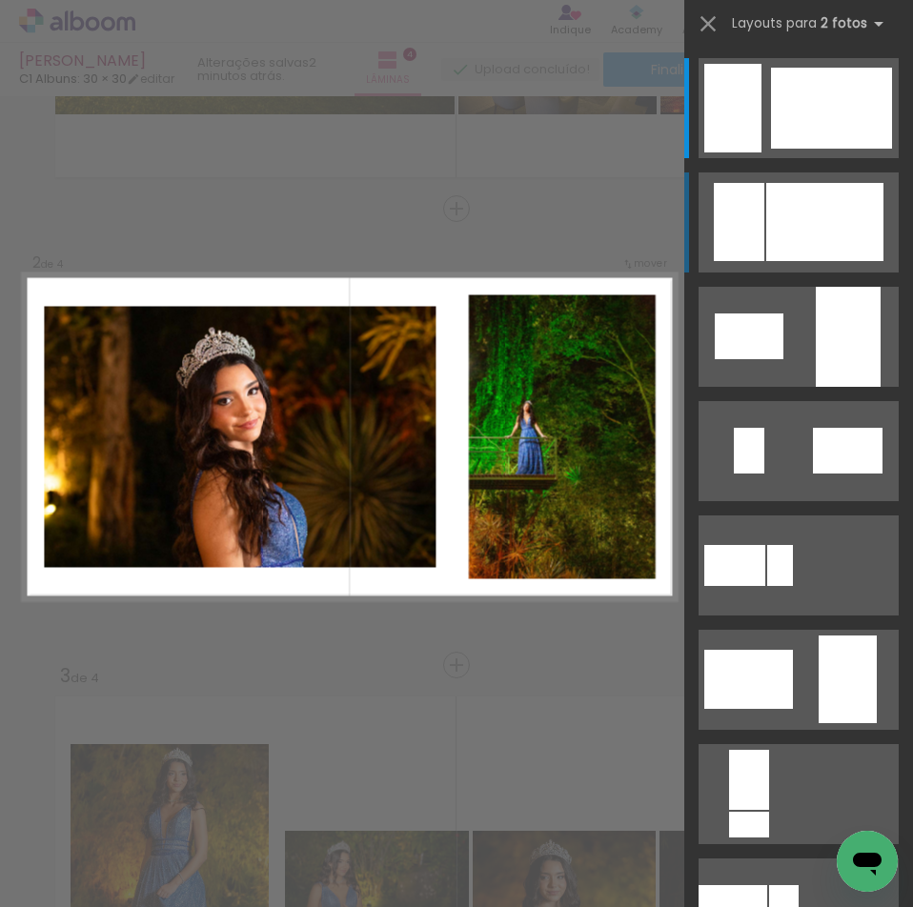
scroll to position [371, 0]
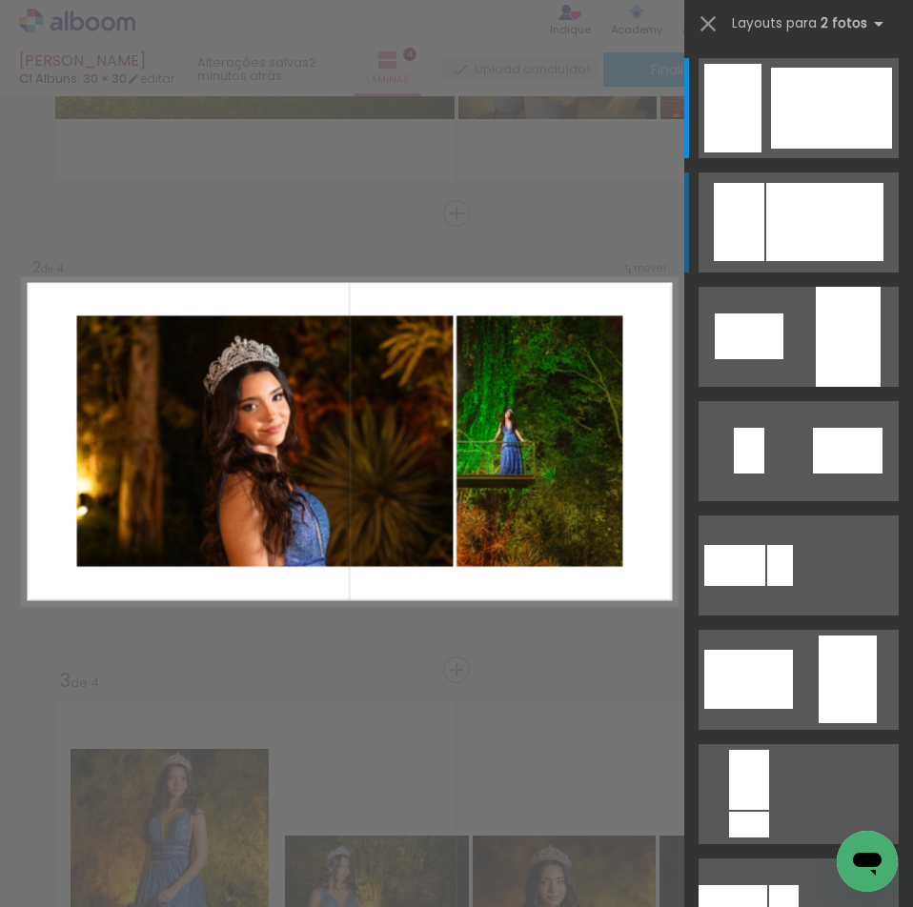
click at [780, 195] on div at bounding box center [824, 222] width 117 height 78
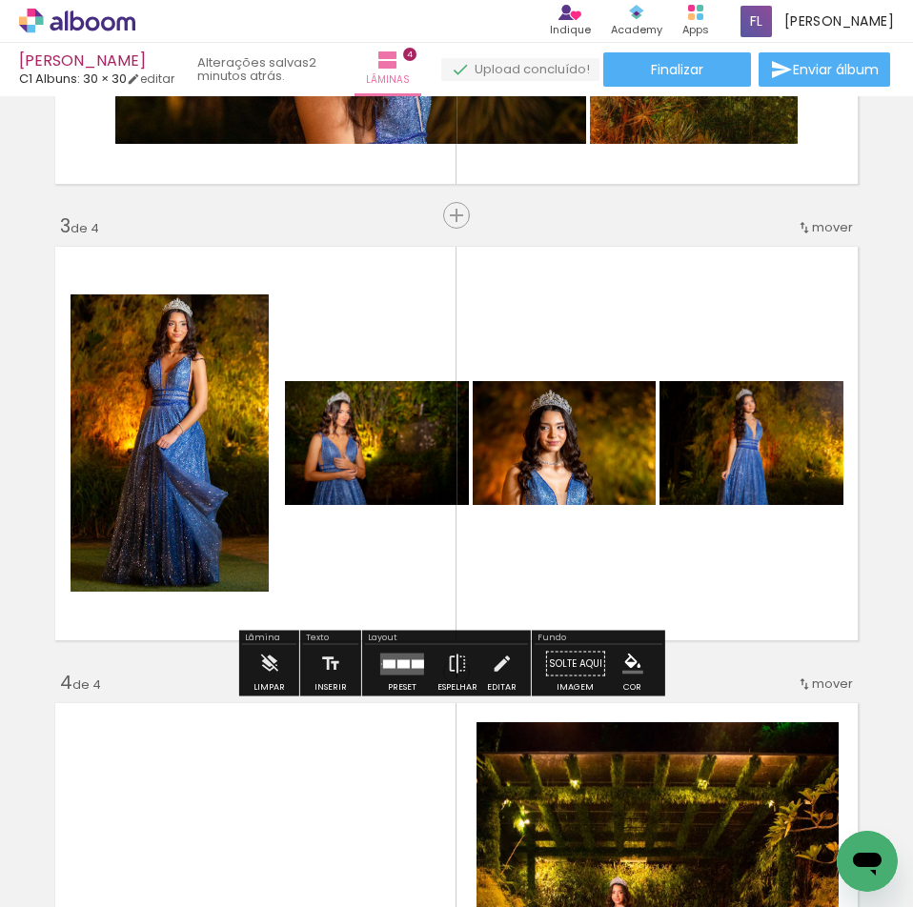
scroll to position [847, 0]
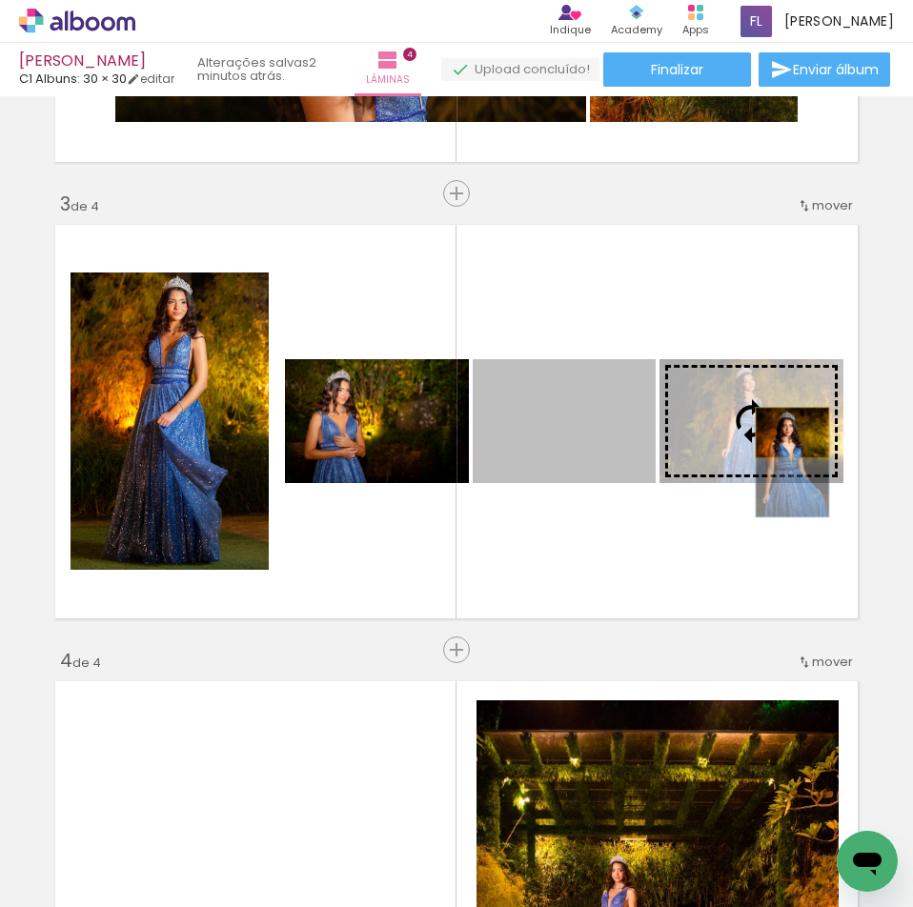
drag, startPoint x: 594, startPoint y: 436, endPoint x: 785, endPoint y: 433, distance: 191.5
click at [0, 0] on slot at bounding box center [0, 0] width 0 height 0
